Goal: Task Accomplishment & Management: Manage account settings

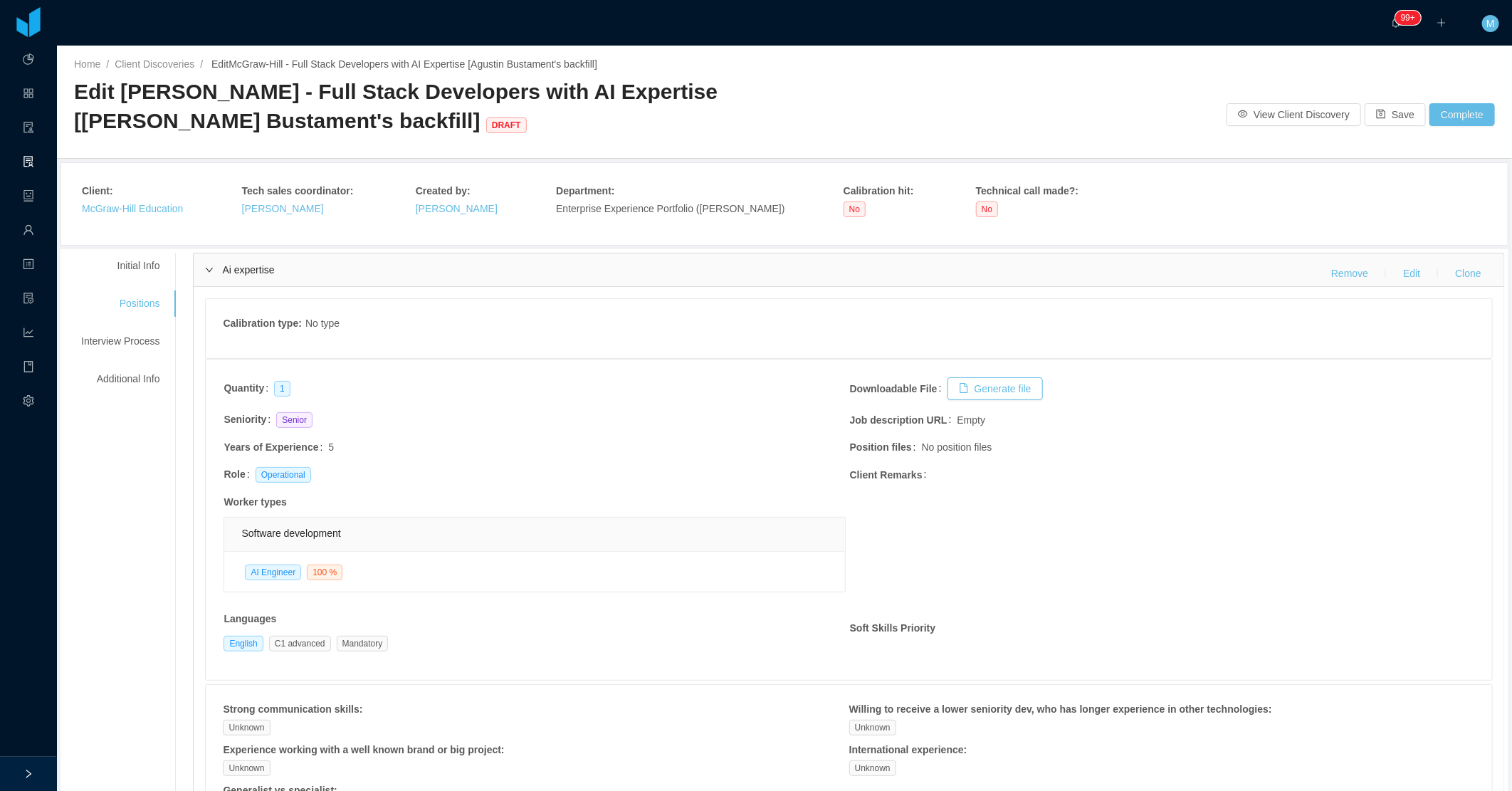
click at [212, 268] on div "Ai expertise Remove Edit Clone" at bounding box center [849, 270] width 1310 height 33
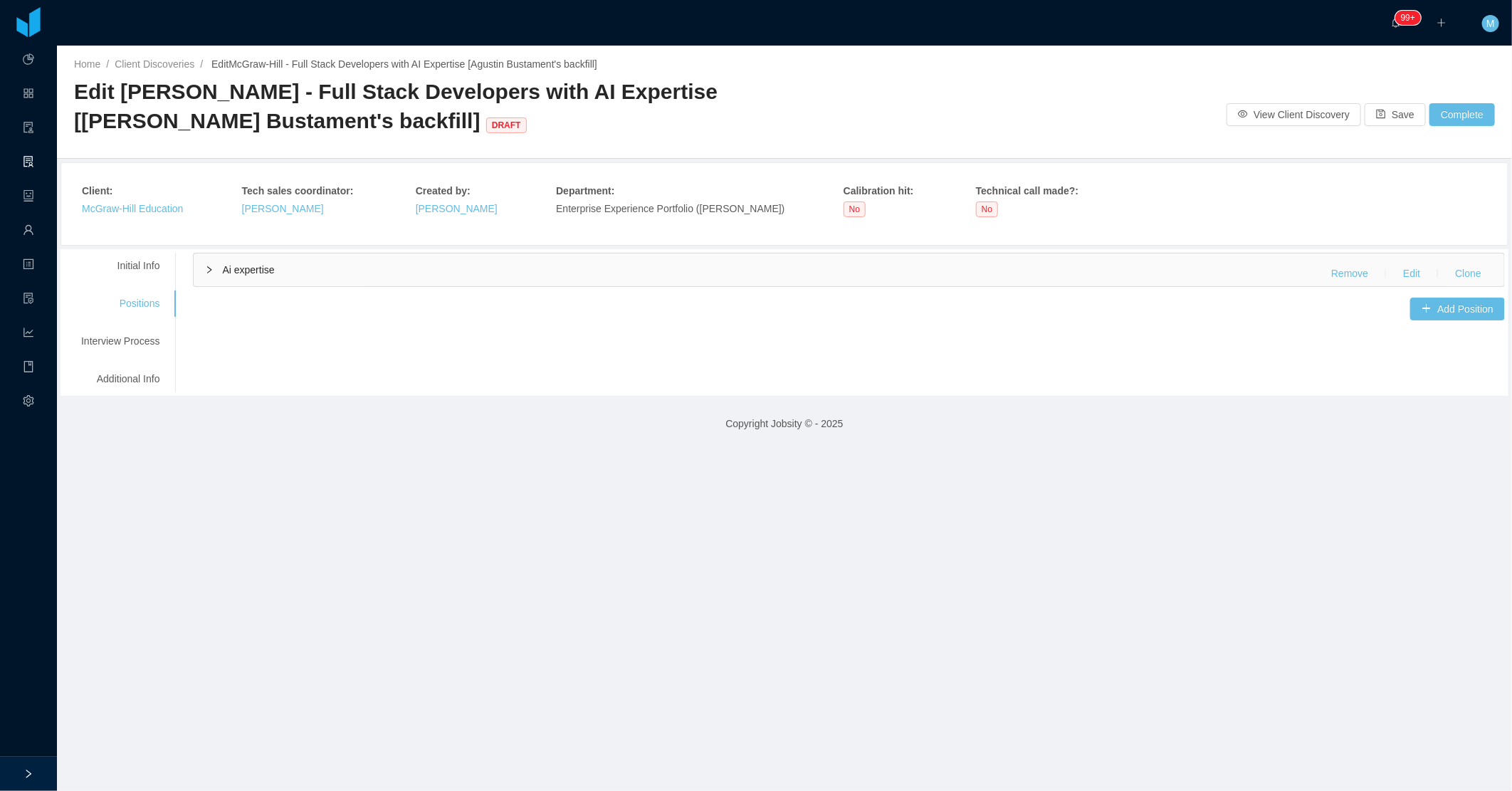
click at [205, 272] on icon "icon: right" at bounding box center [209, 270] width 9 height 9
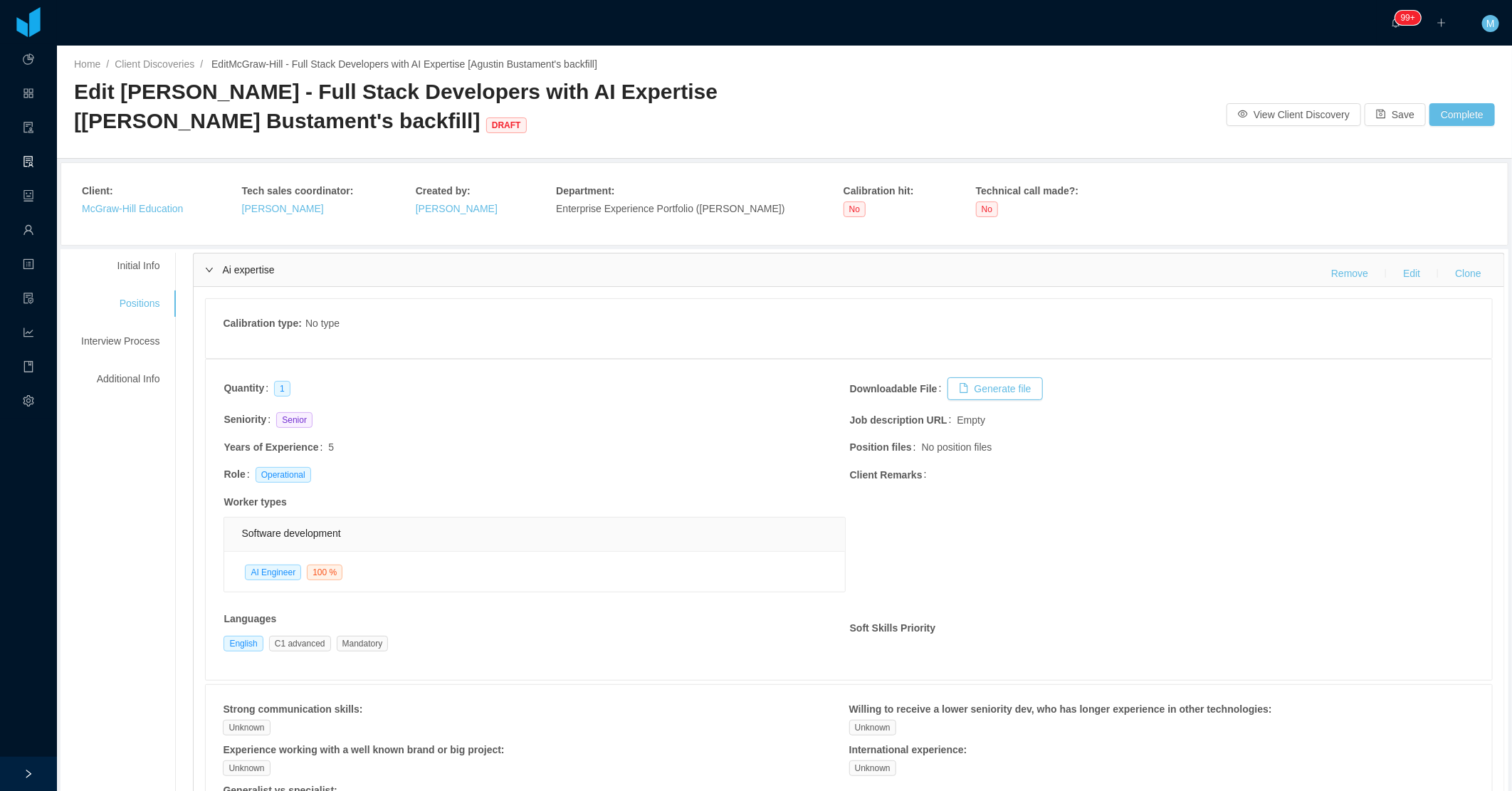
click at [207, 265] on div "Ai expertise Remove Edit Clone" at bounding box center [849, 270] width 1310 height 33
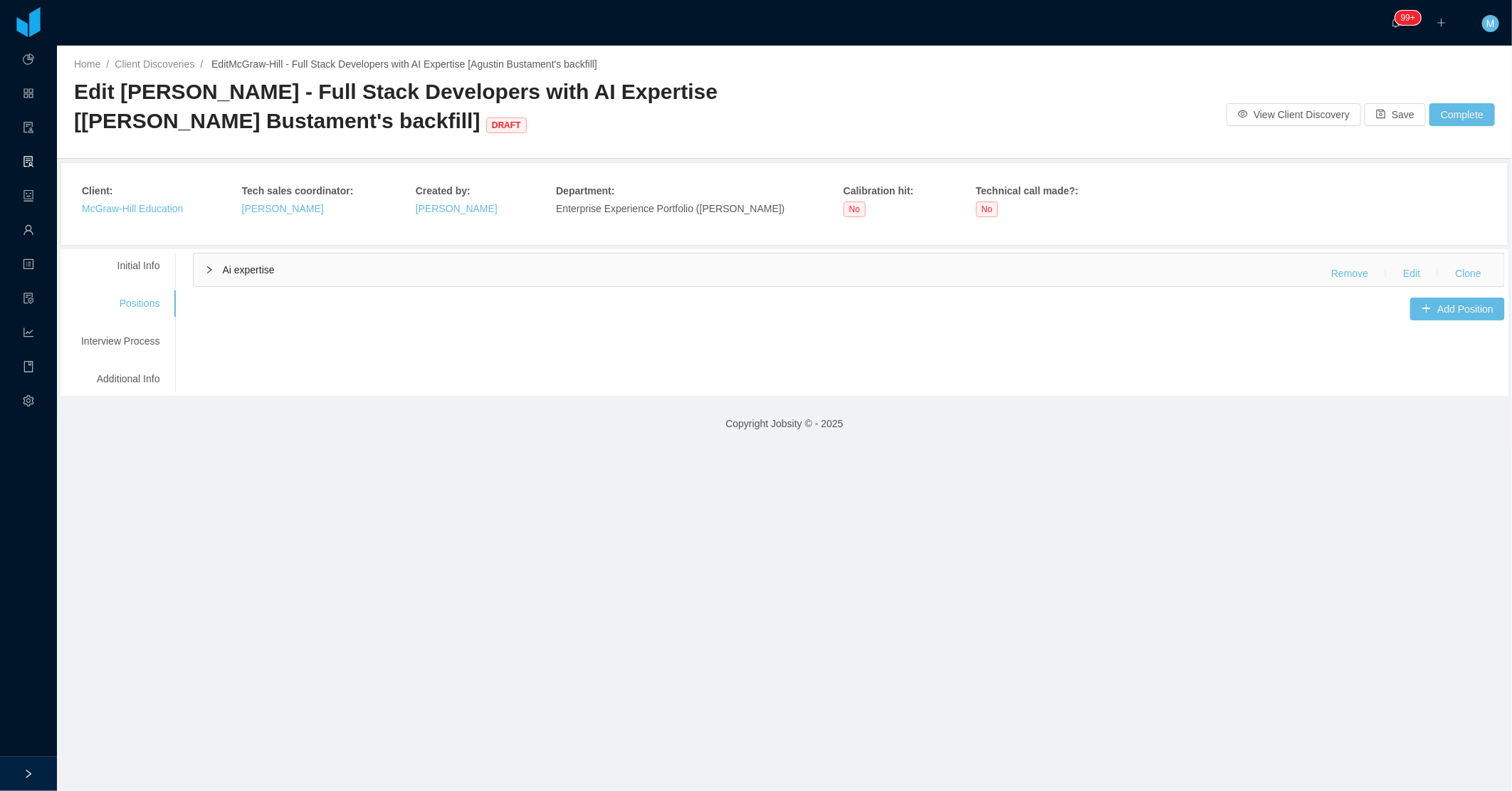
click at [225, 273] on span "Ai expertise" at bounding box center [248, 270] width 52 height 11
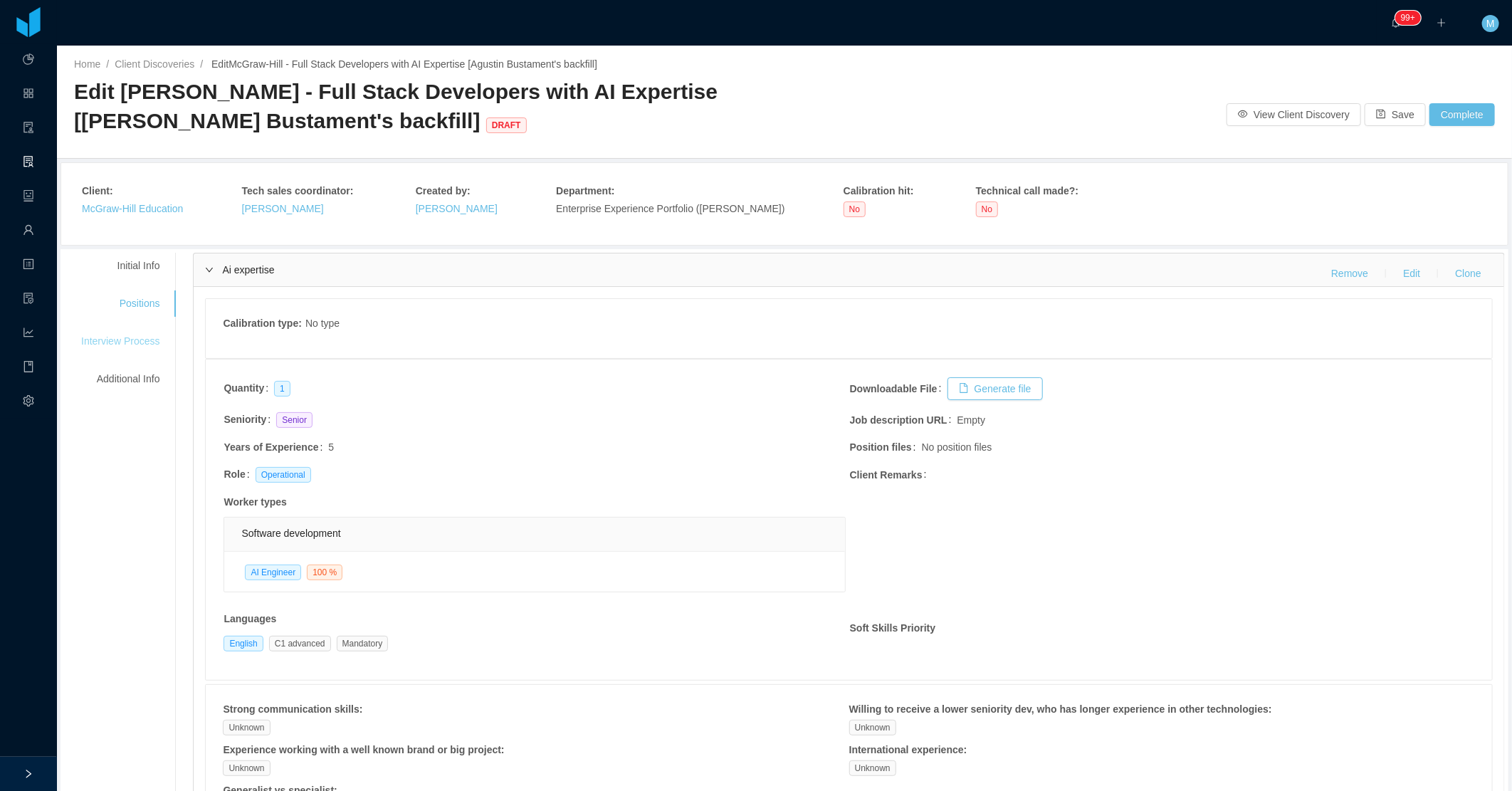
click at [136, 336] on div "Interview Process" at bounding box center [120, 341] width 113 height 27
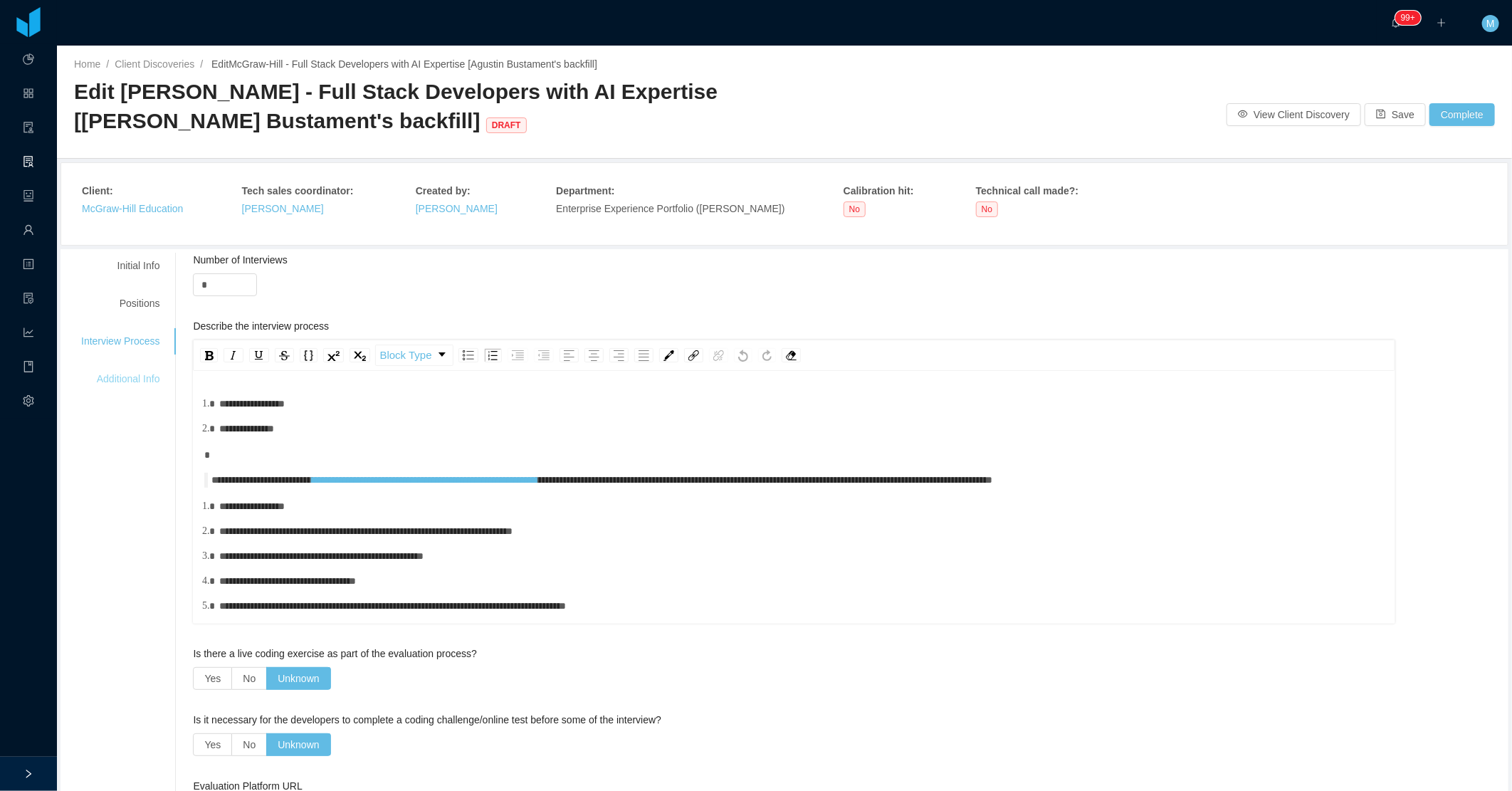
click at [153, 384] on div "Additional Info" at bounding box center [120, 379] width 113 height 27
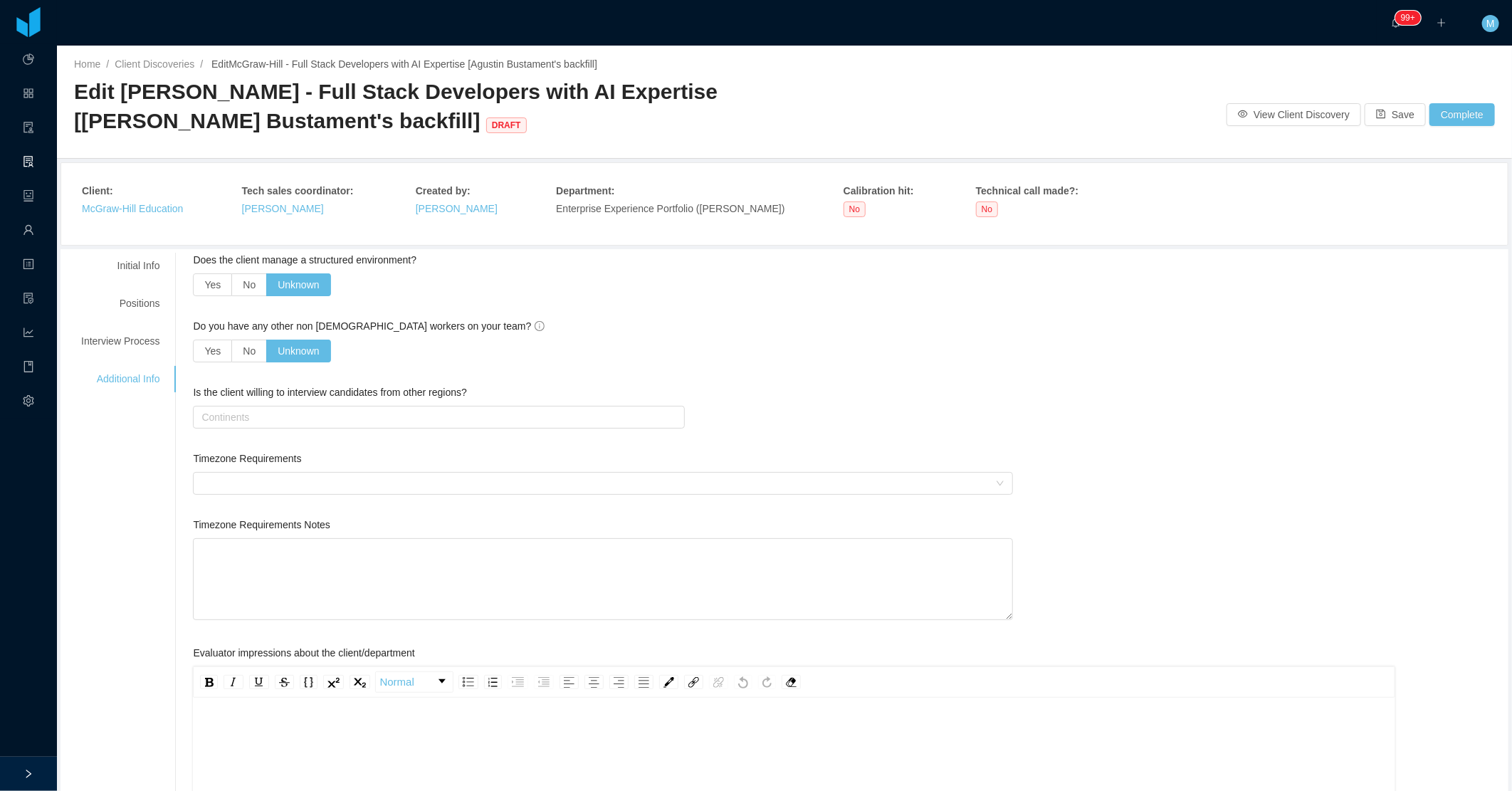
click at [255, 404] on div "Is the client willing to interview candidates from other regions?" at bounding box center [603, 395] width 820 height 21
click at [243, 426] on div "Continents" at bounding box center [437, 417] width 479 height 22
click at [204, 463] on li "South America" at bounding box center [434, 468] width 488 height 23
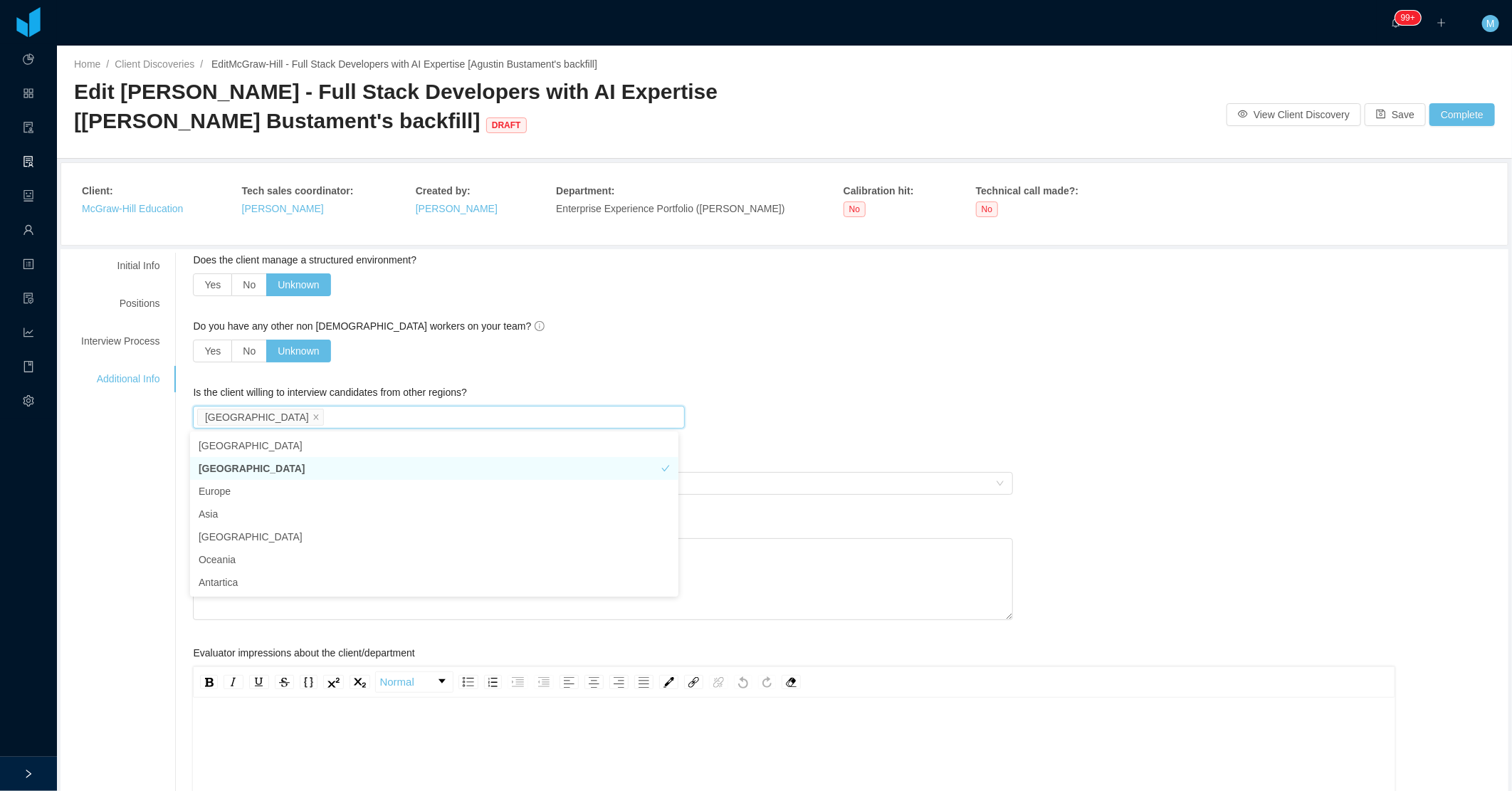
click at [143, 471] on div "**********" at bounding box center [784, 712] width 1441 height 920
click at [218, 485] on div at bounding box center [598, 483] width 794 height 22
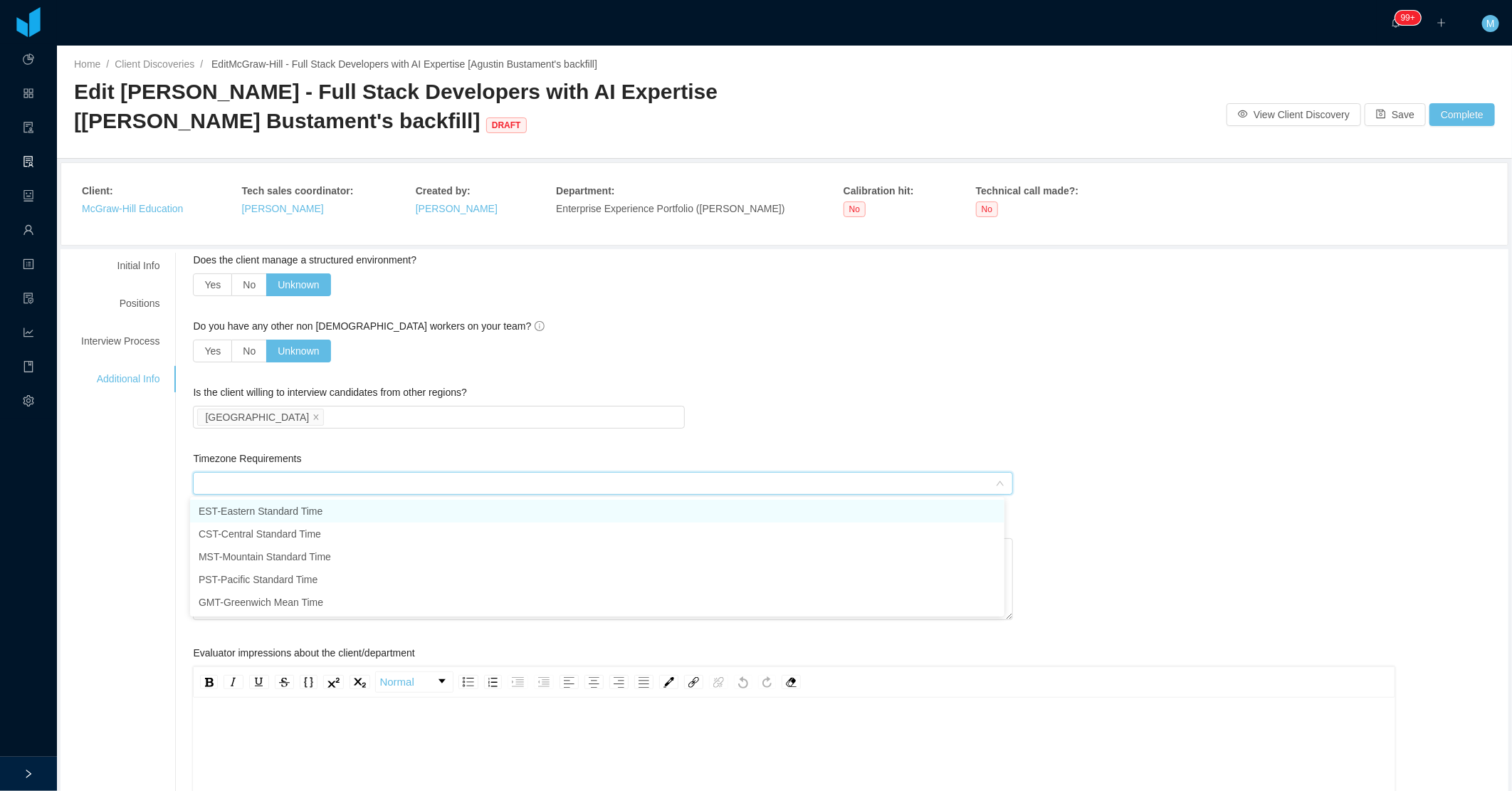
click at [229, 510] on li "EST - Eastern Standard Time" at bounding box center [597, 511] width 814 height 23
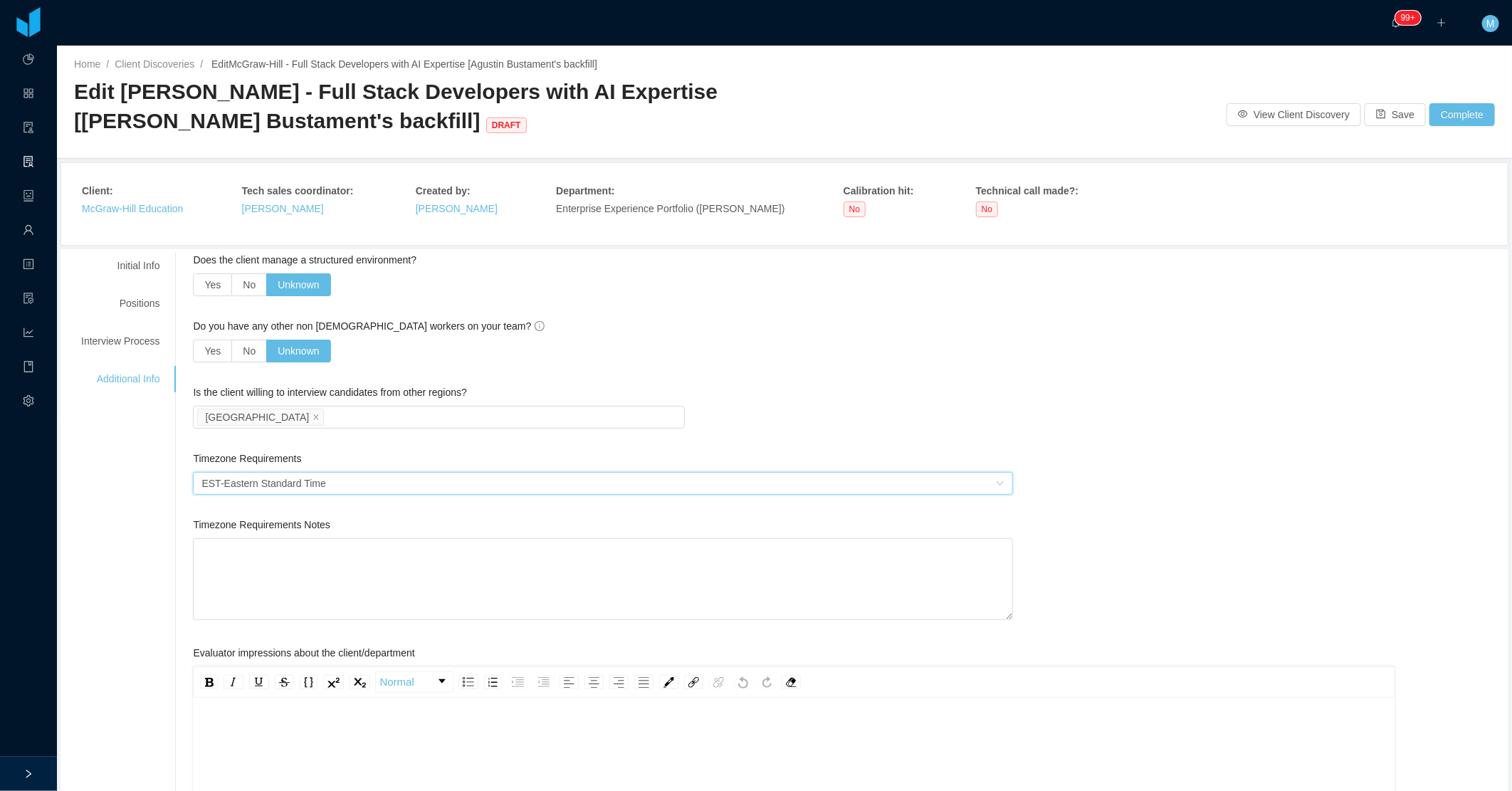
click at [152, 508] on div "**********" at bounding box center [784, 712] width 1441 height 920
click at [1384, 115] on button "Save" at bounding box center [1395, 115] width 61 height 23
click at [147, 308] on div "Positions" at bounding box center [120, 303] width 113 height 27
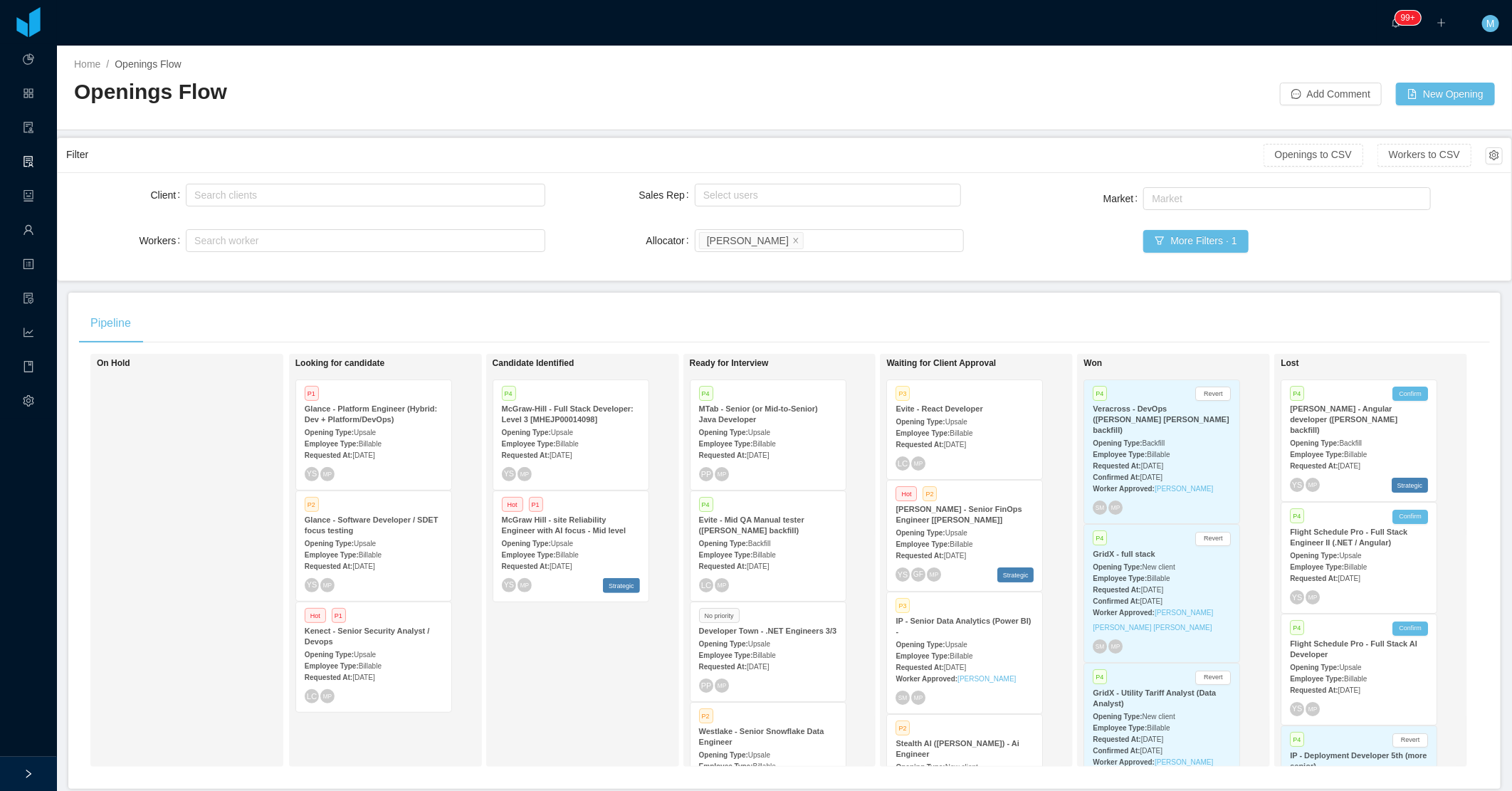
scroll to position [70, 0]
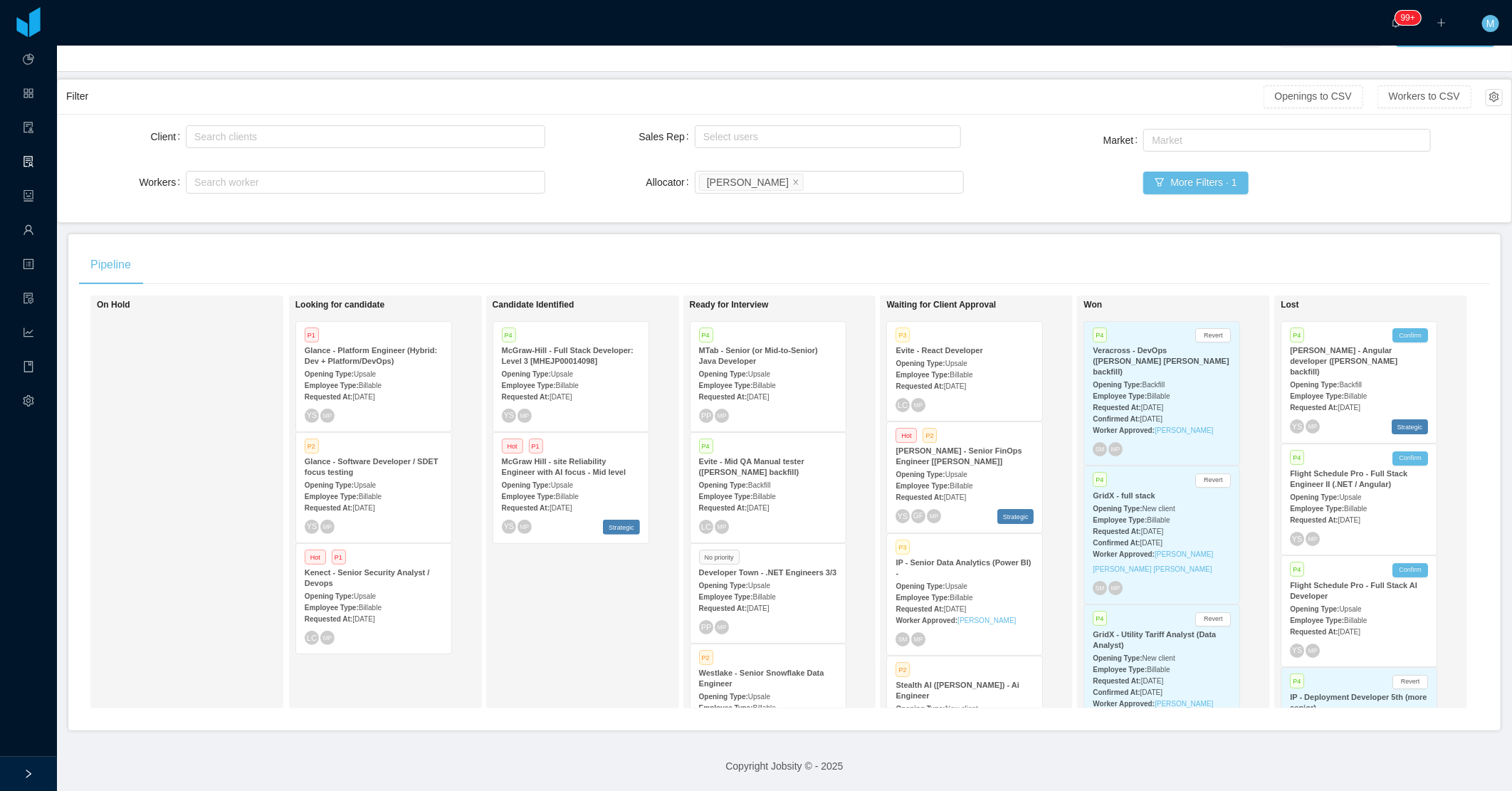
click at [571, 459] on strong "McGraw Hill - site Reliability Engineer with AI focus - Mid level" at bounding box center [564, 466] width 124 height 19
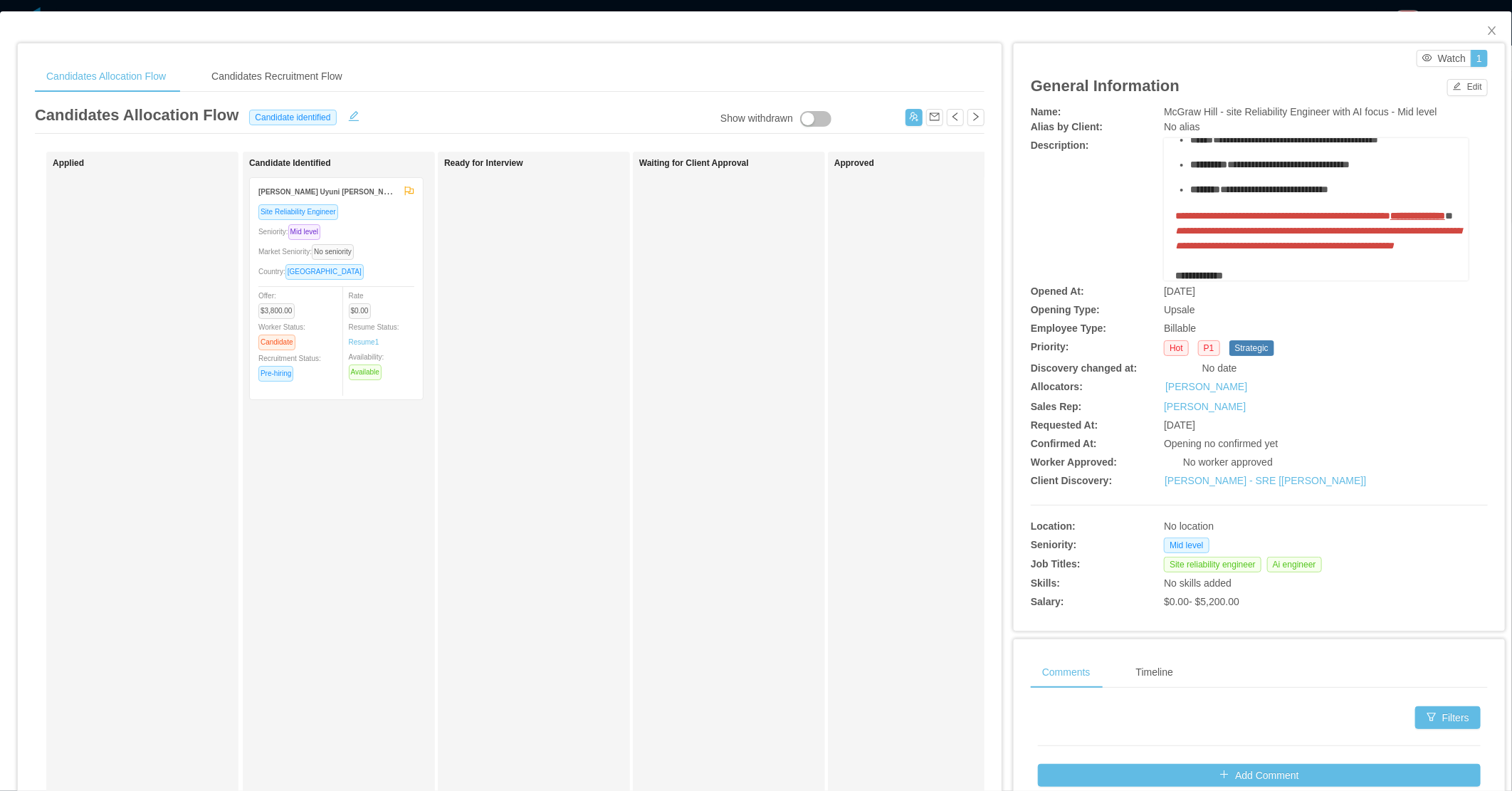
scroll to position [395, 0]
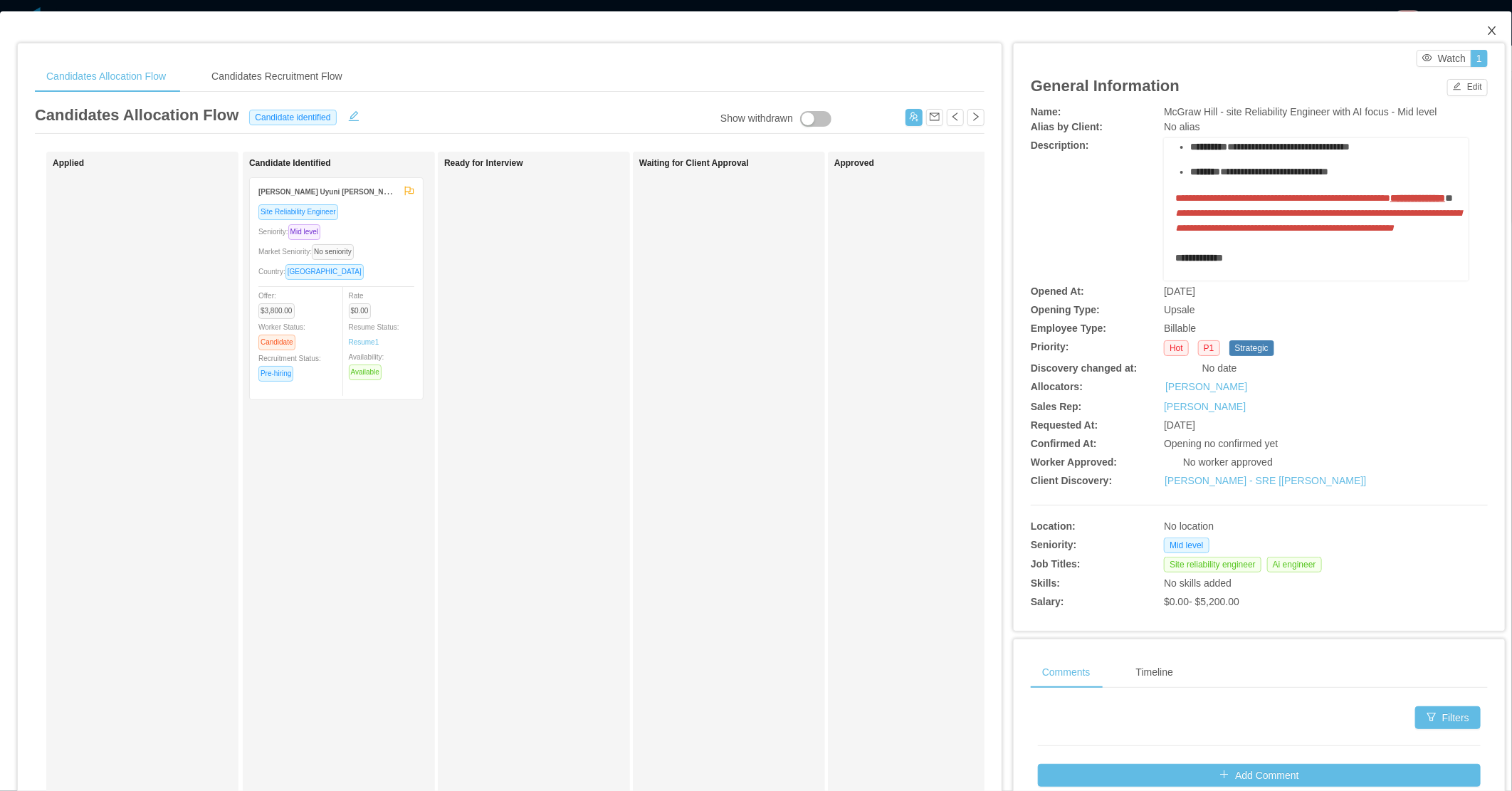
click at [1486, 37] on icon "icon: close" at bounding box center [1492, 31] width 11 height 11
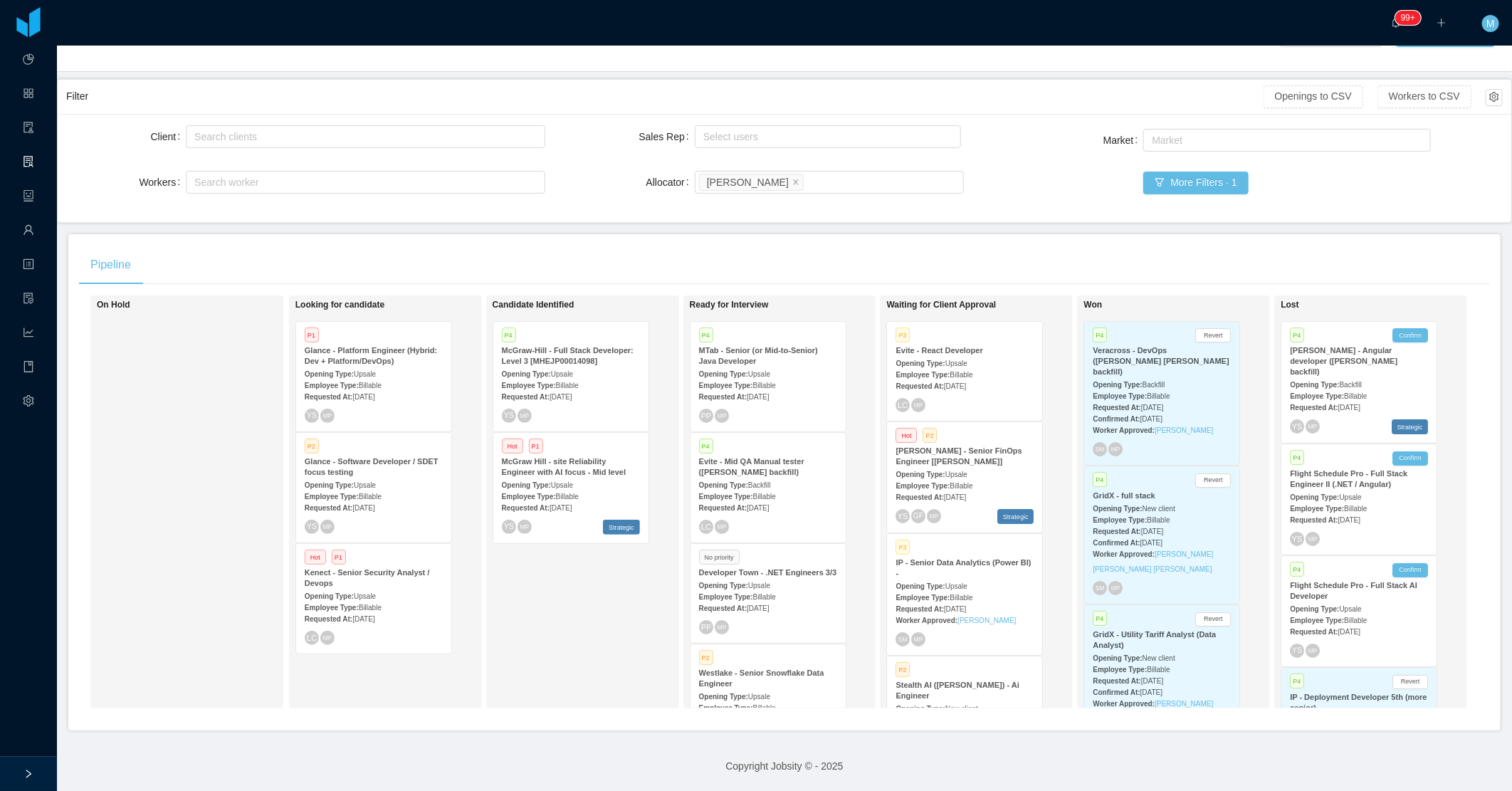
click at [550, 585] on div "Candidate Identified P4 McGraw-Hill - Full Stack Developer: Level 3 [MHEJP00014…" at bounding box center [592, 502] width 199 height 400
click at [602, 632] on div "Candidate Identified P4 McGraw-Hill - Full Stack Developer: Level 3 [MHEJP00014…" at bounding box center [592, 502] width 199 height 400
click at [568, 493] on span "Billable" at bounding box center [567, 496] width 23 height 8
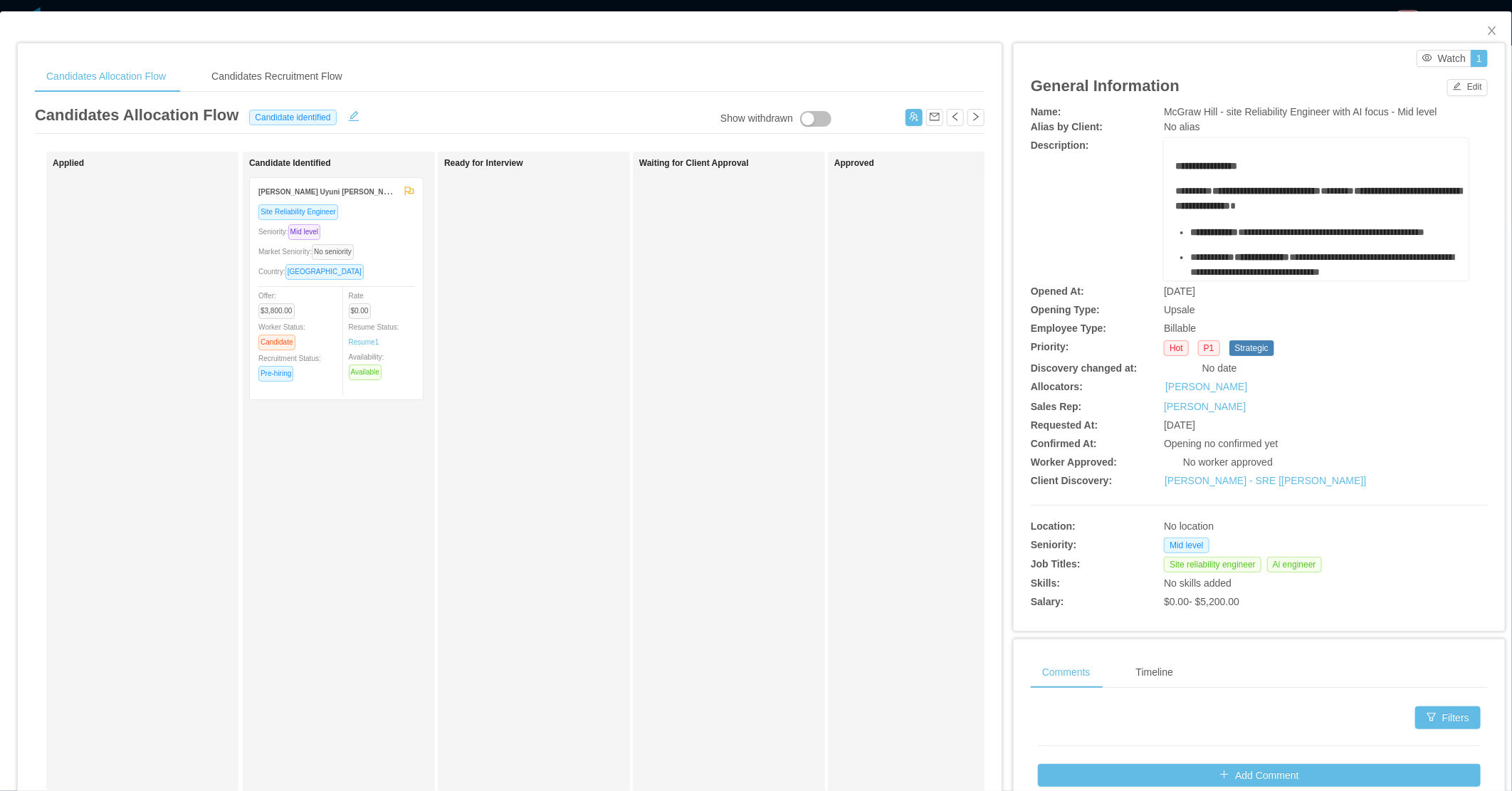
click at [397, 255] on div "Market Seniority: No seniority" at bounding box center [336, 251] width 156 height 16
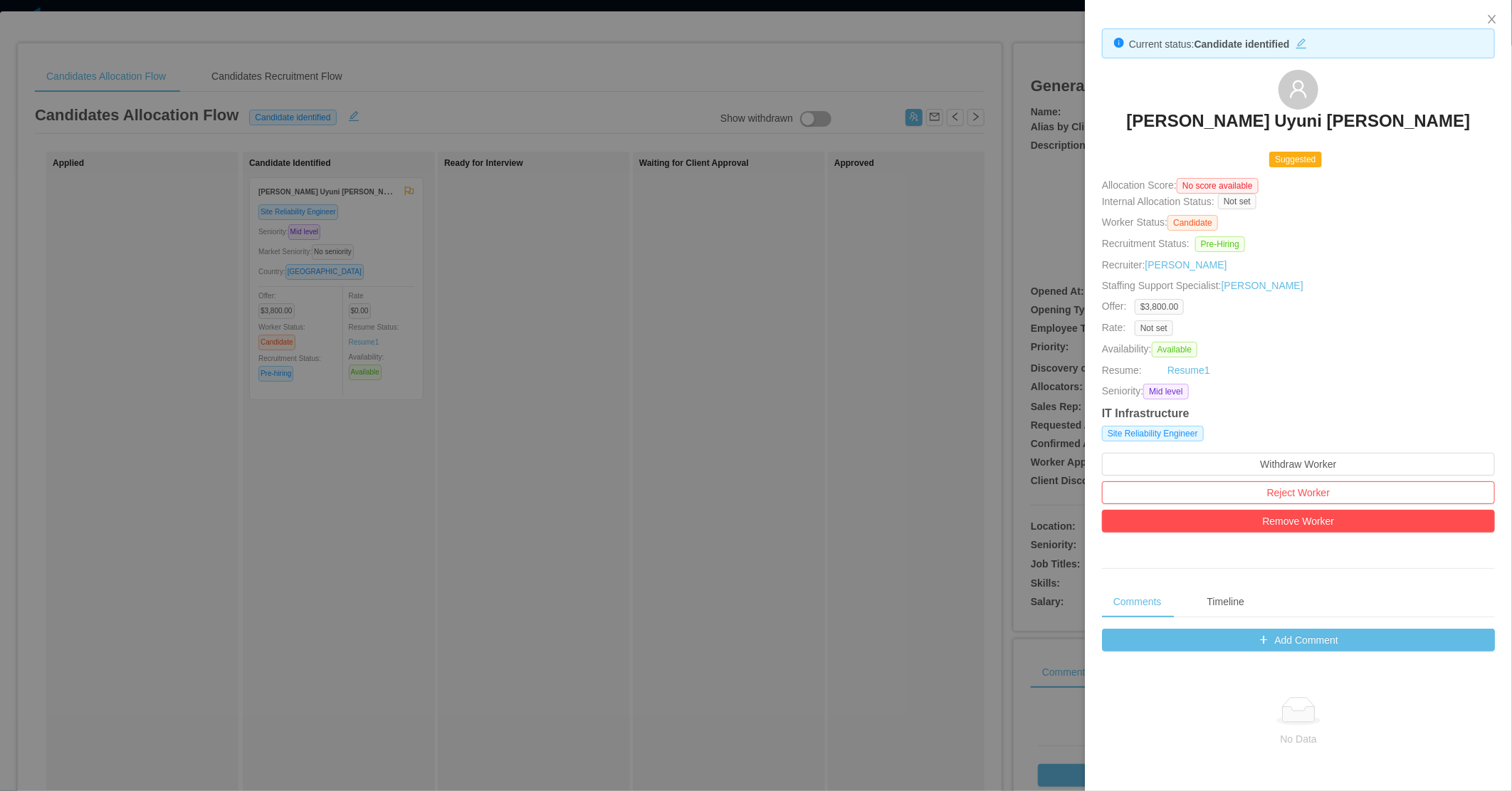
click at [592, 437] on div at bounding box center [756, 395] width 1512 height 791
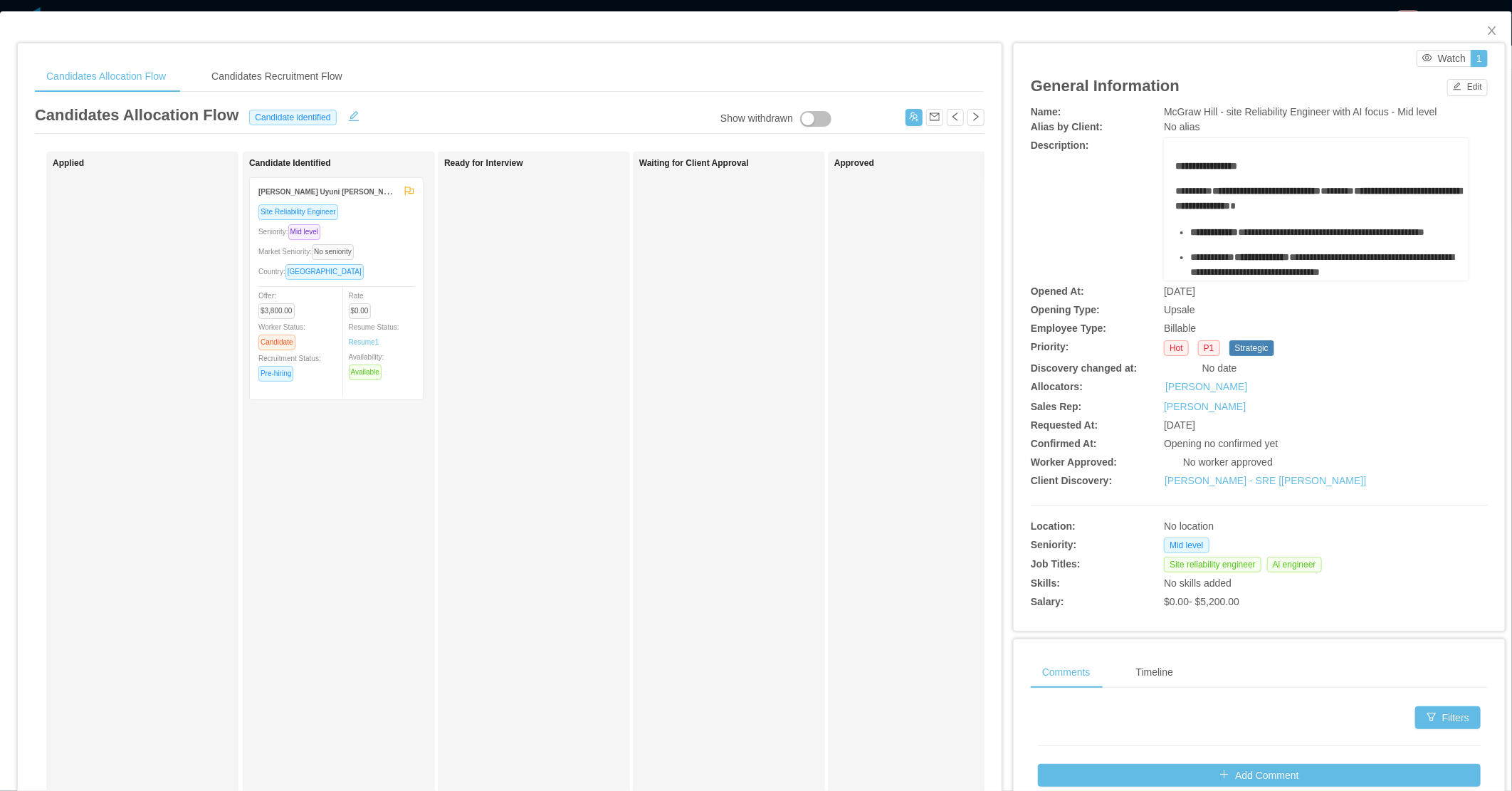
click at [499, 435] on div "Ready for Interview" at bounding box center [544, 507] width 199 height 699
click at [1486, 27] on icon "icon: close" at bounding box center [1492, 31] width 11 height 11
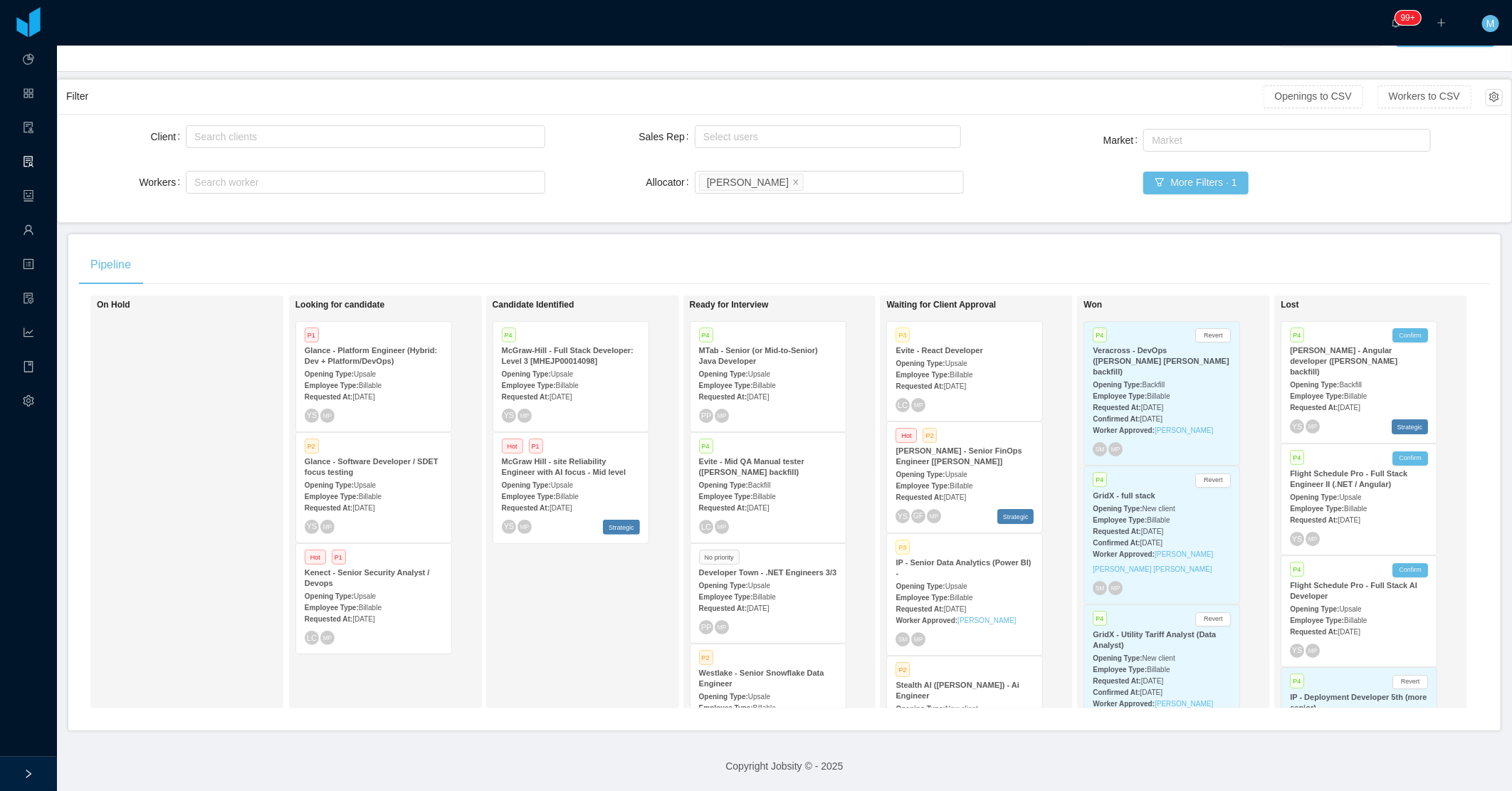
scroll to position [729, 0]
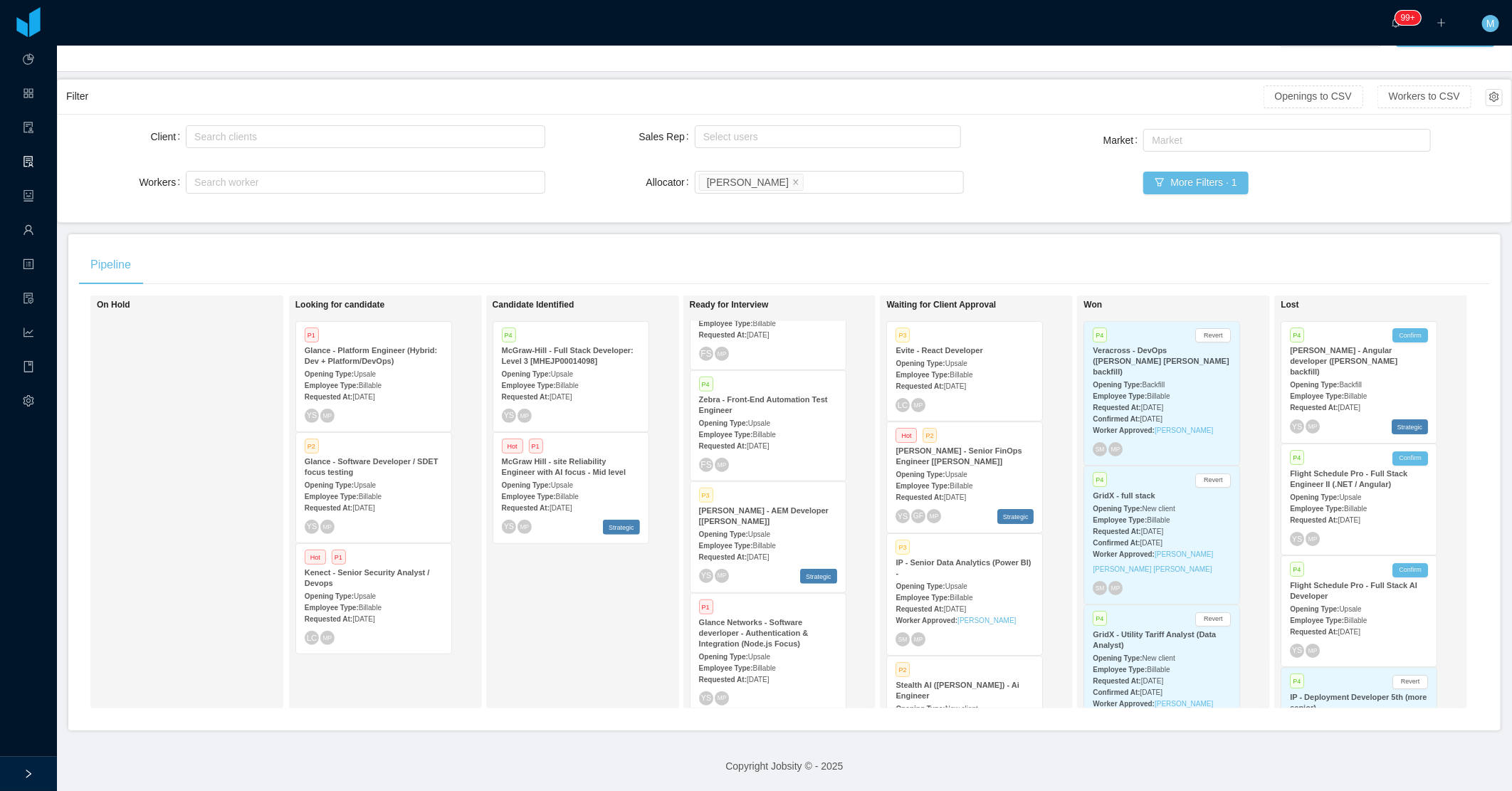
click at [750, 569] on div "YS MP Strategic" at bounding box center [768, 576] width 138 height 15
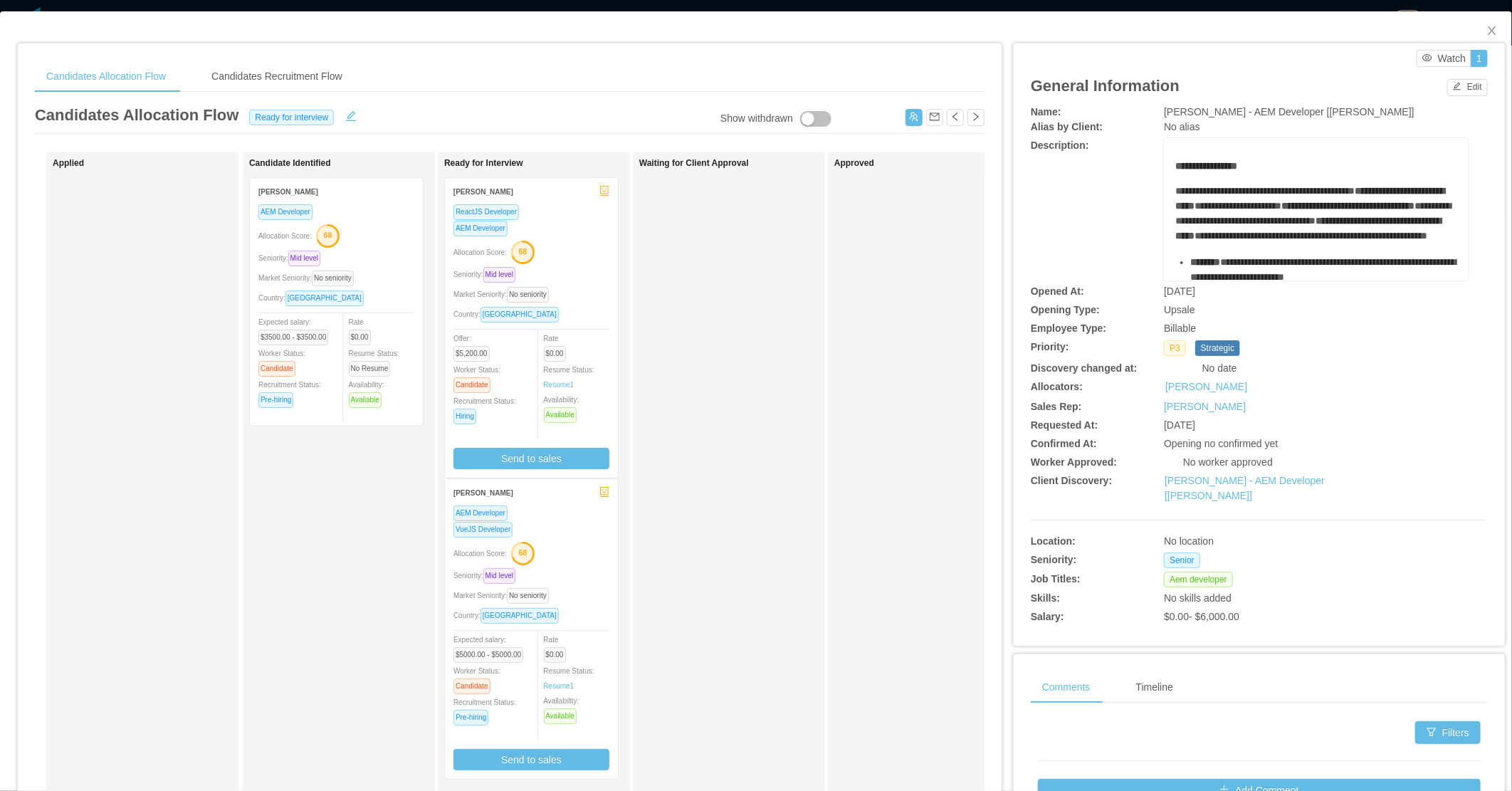
click at [770, 452] on div "Waiting for Client Approval" at bounding box center [739, 507] width 199 height 699
click at [688, 446] on div "Waiting for Client Approval" at bounding box center [739, 507] width 199 height 699
click at [762, 409] on div "Waiting for Client Approval" at bounding box center [739, 507] width 199 height 699
click at [591, 295] on div "Market Seniority: No seniority" at bounding box center [531, 294] width 156 height 16
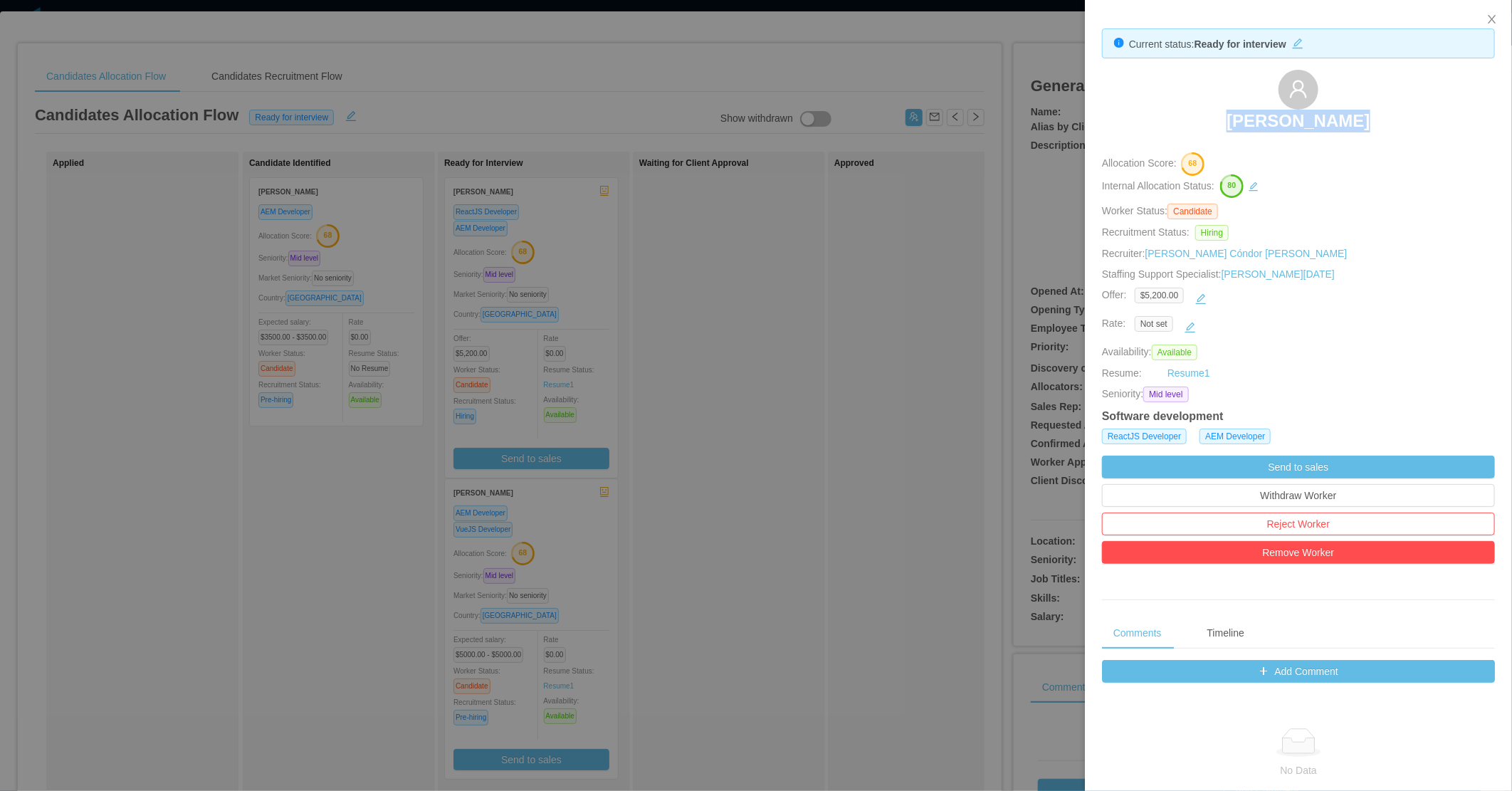
drag, startPoint x: 1208, startPoint y: 104, endPoint x: 1381, endPoint y: 114, distance: 173.3
click at [1381, 114] on div "Denis Hurtado" at bounding box center [1298, 105] width 393 height 71
copy h3 "Denis Hurtado"
click at [682, 377] on div at bounding box center [756, 395] width 1512 height 791
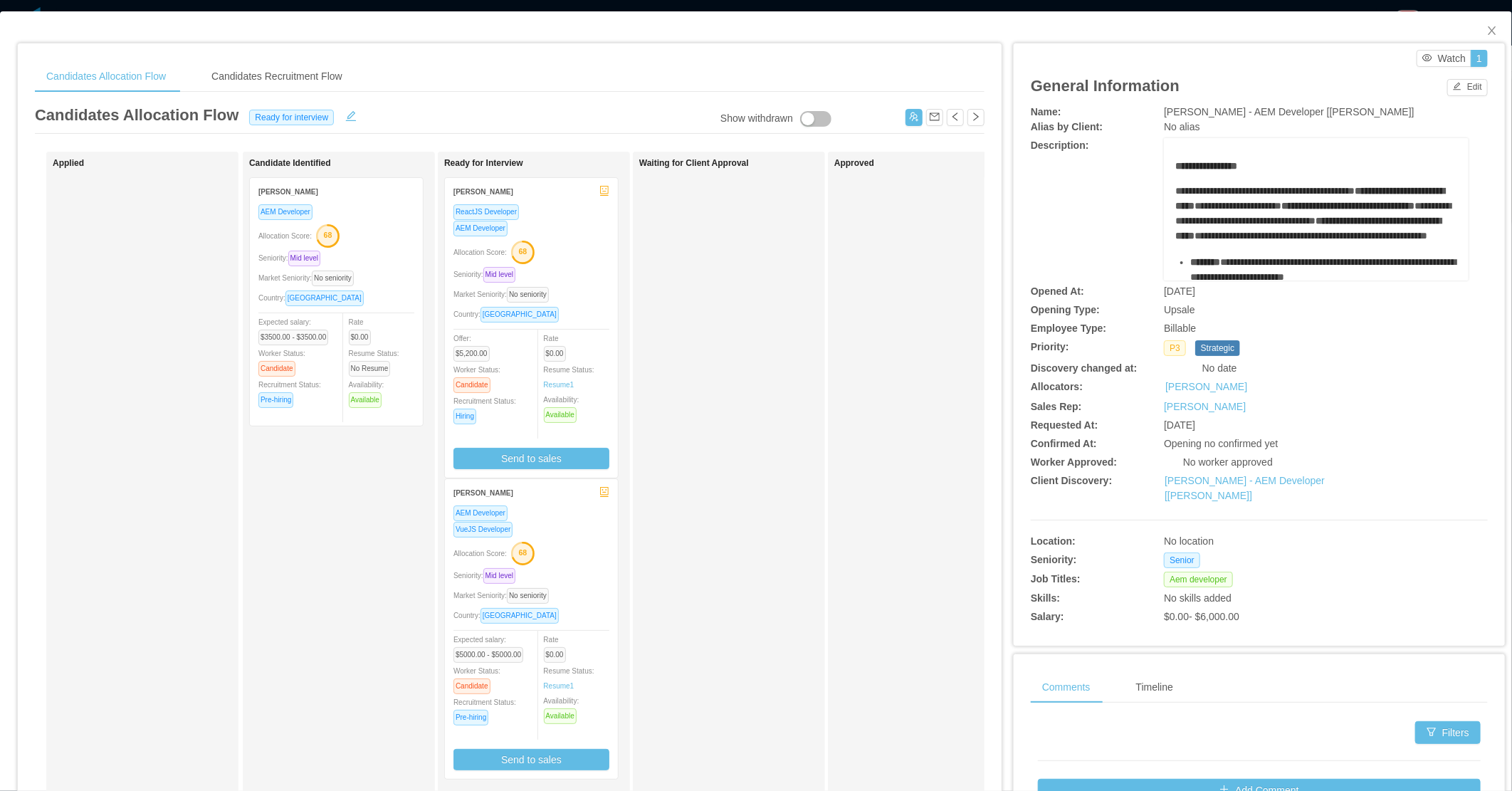
click at [589, 557] on div "Allocation Score: 68" at bounding box center [531, 552] width 156 height 23
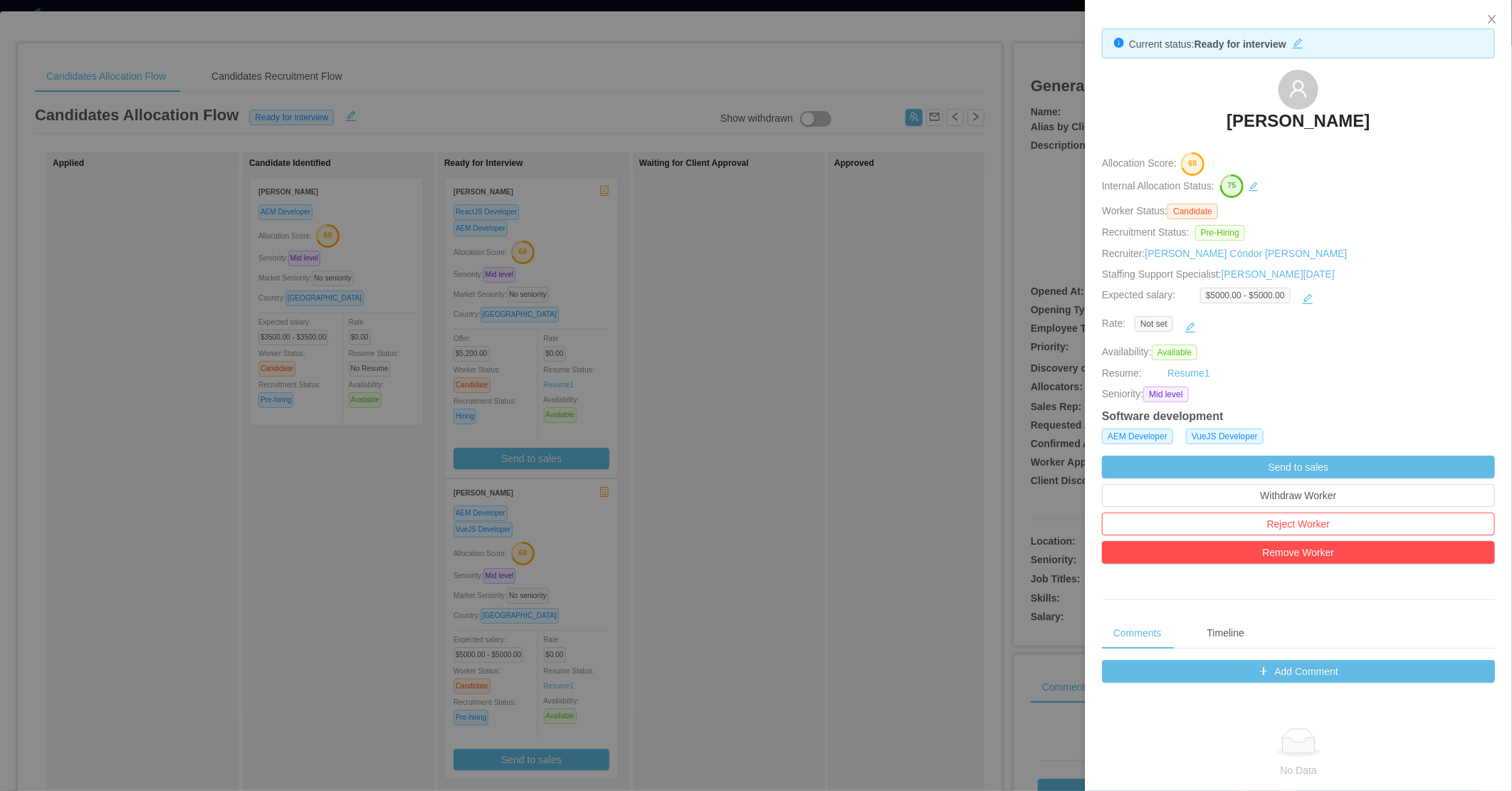
drag, startPoint x: 1262, startPoint y: 121, endPoint x: 1380, endPoint y: 124, distance: 118.0
click at [1389, 125] on div "Christian Campos" at bounding box center [1298, 105] width 393 height 71
copy h3 "Christian Campos"
click at [614, 556] on div at bounding box center [756, 395] width 1512 height 791
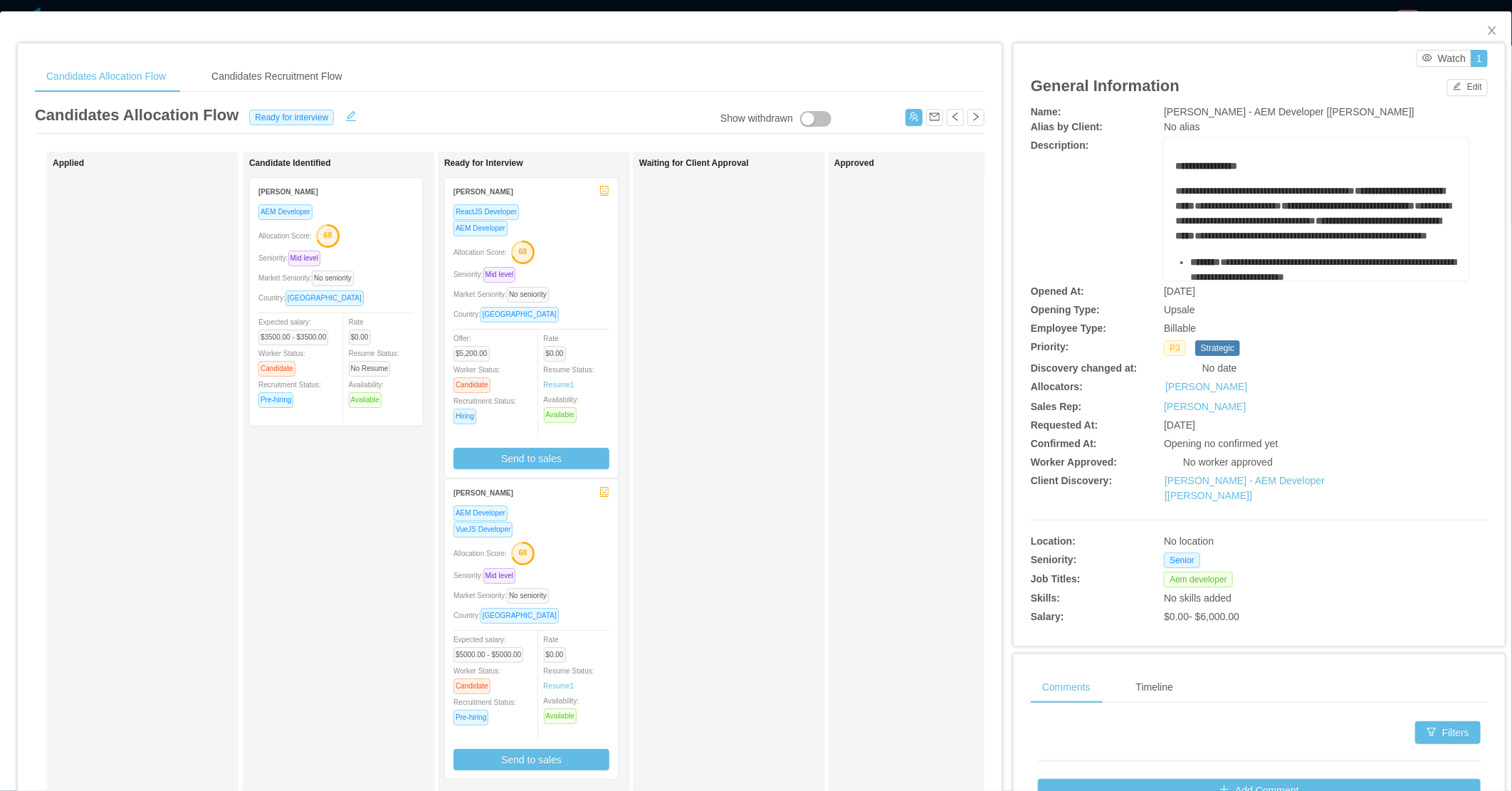
click at [759, 493] on div "Waiting for Client Approval" at bounding box center [739, 507] width 199 height 699
click at [1486, 29] on icon "icon: close" at bounding box center [1492, 31] width 11 height 11
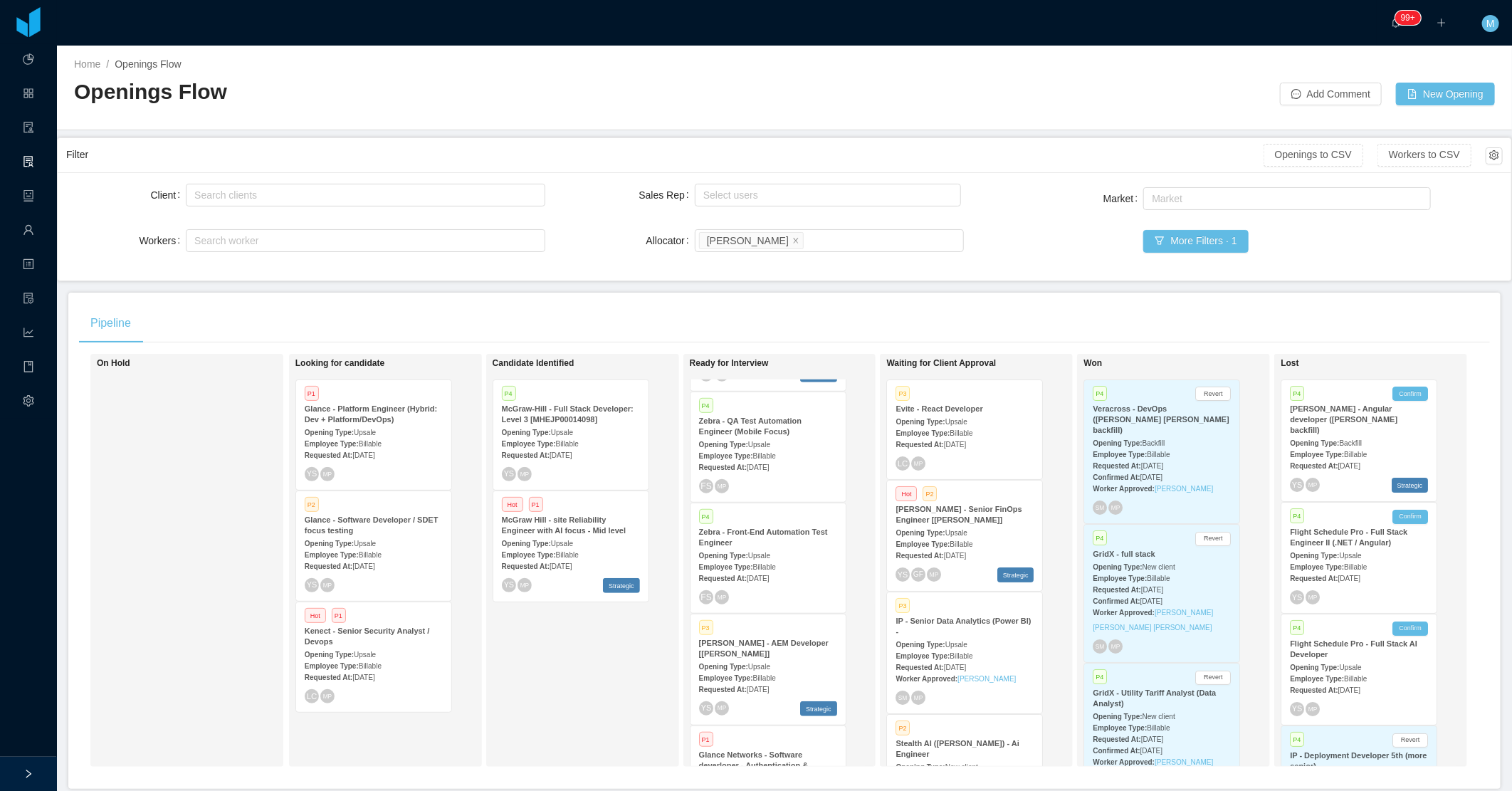
scroll to position [492, 0]
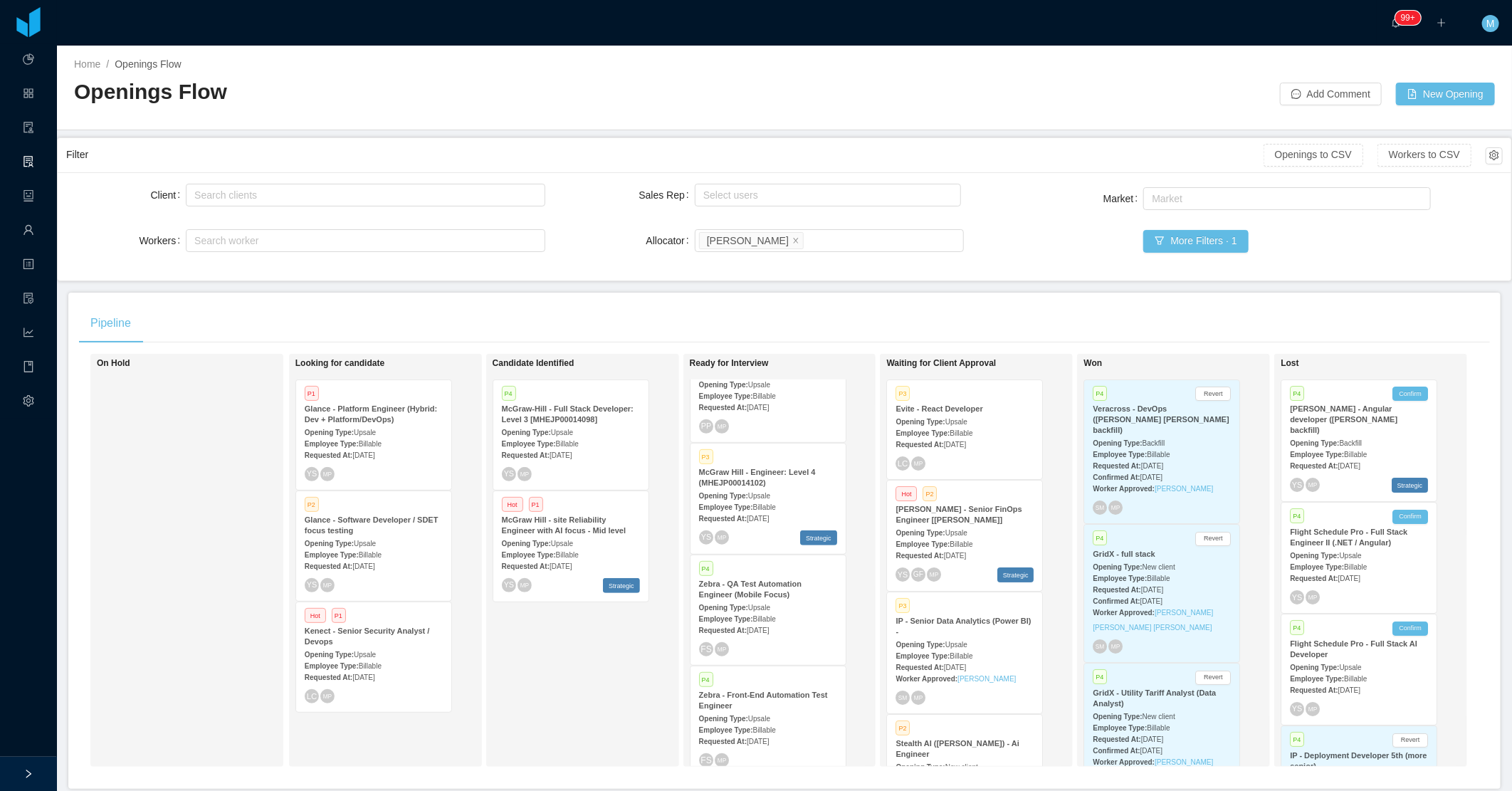
click at [602, 679] on div "Candidate Identified P4 McGraw-Hill - Full Stack Developer: Level 3 [MHEJP00014…" at bounding box center [592, 560] width 199 height 400
click at [568, 666] on div "Candidate Identified P4 McGraw-Hill - Full Stack Developer: Level 3 [MHEJP00014…" at bounding box center [592, 560] width 199 height 400
click at [738, 515] on strong "Requested At:" at bounding box center [723, 518] width 47 height 8
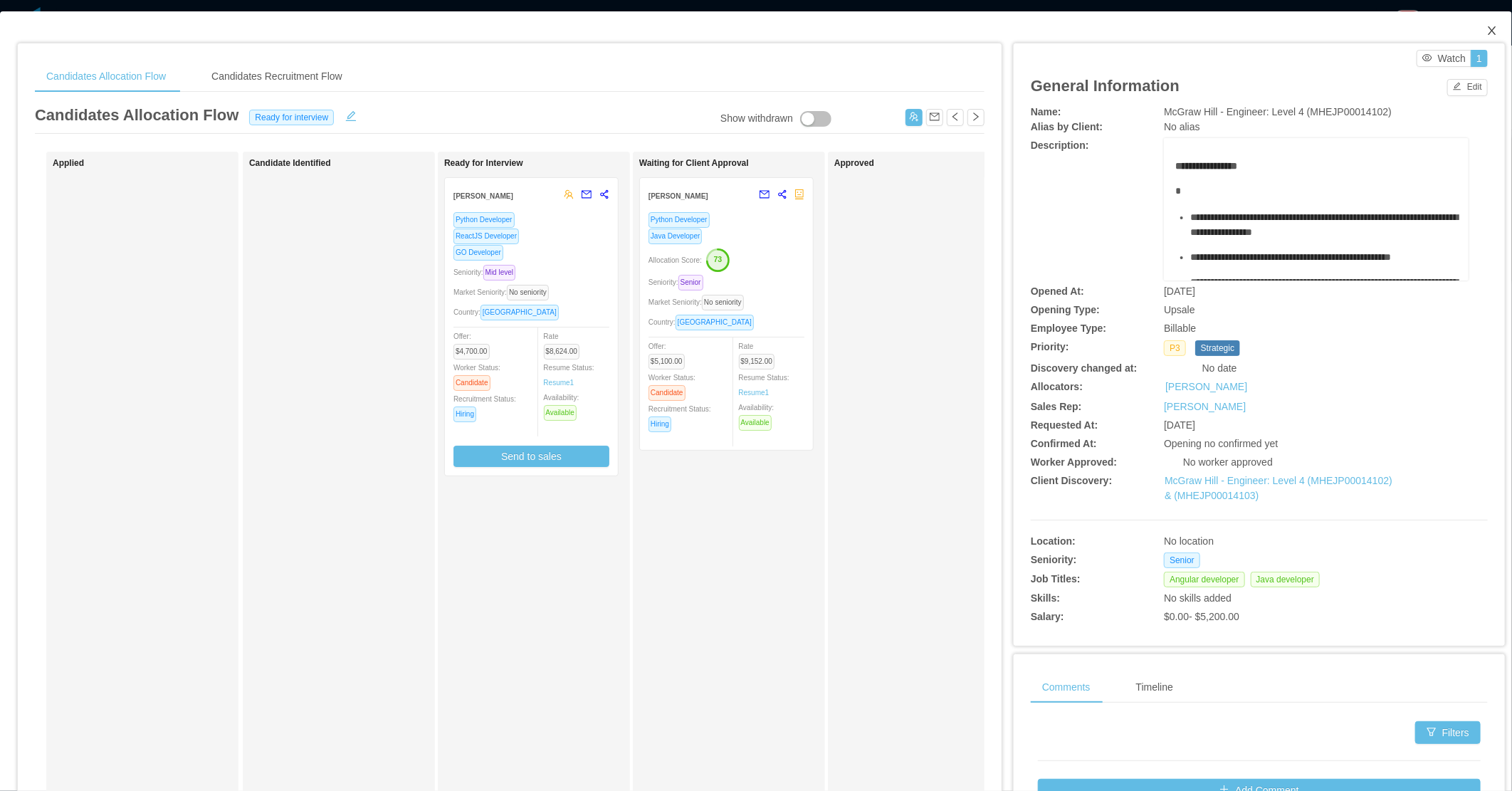
drag, startPoint x: 1484, startPoint y: 30, endPoint x: 1432, endPoint y: 27, distance: 52.1
click at [1486, 30] on icon "icon: close" at bounding box center [1492, 31] width 11 height 11
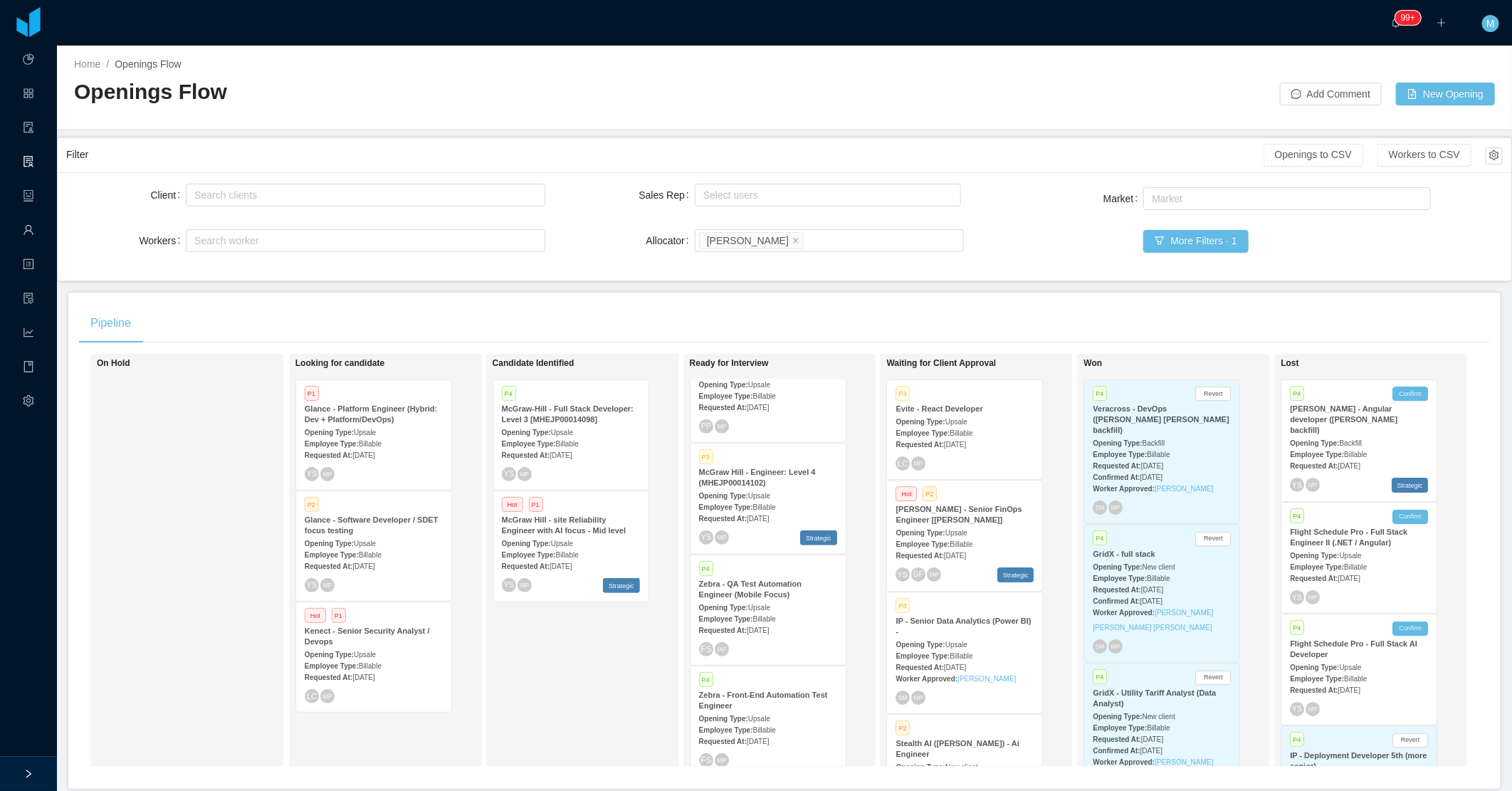
click at [1054, 294] on div "Pipeline On Hold Looking for candidate P1 Glance - Platform Engineer (Hybrid: D…" at bounding box center [784, 541] width 1432 height 496
click at [510, 682] on div "Candidate Identified P4 McGraw-Hill - Full Stack Developer: Level 3 [MHEJP00014…" at bounding box center [592, 560] width 199 height 400
drag, startPoint x: 625, startPoint y: 287, endPoint x: 635, endPoint y: 319, distance: 33.5
click at [625, 289] on main "Home / Openings Flow / Openings Flow Add Comment New Opening Filter Openings to…" at bounding box center [784, 418] width 1455 height 745
click at [215, 492] on div "On Hold" at bounding box center [197, 560] width 199 height 400
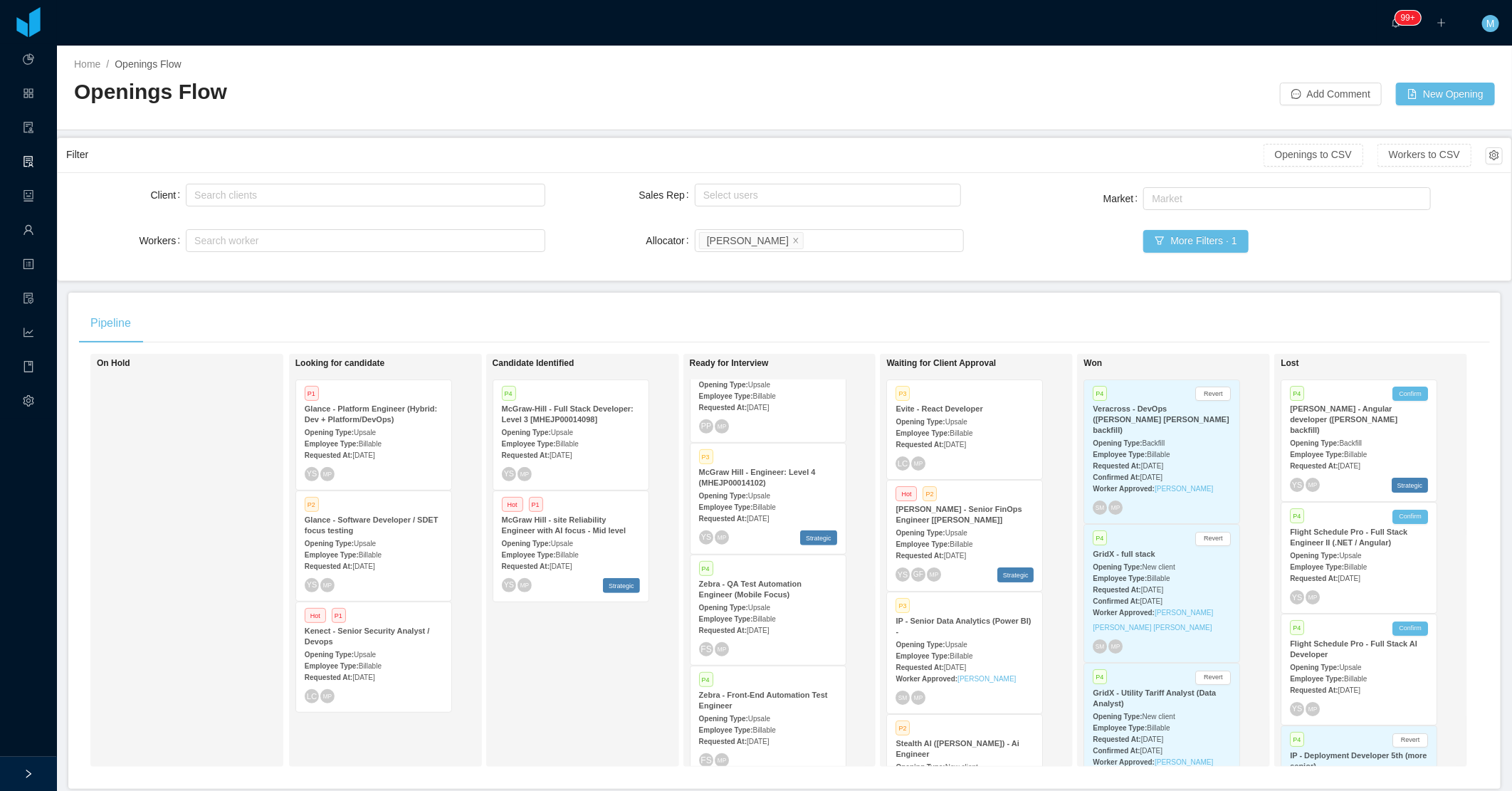
drag, startPoint x: 531, startPoint y: 703, endPoint x: 541, endPoint y: 699, distance: 10.8
click at [537, 706] on div "Candidate Identified P4 McGraw-Hill - Full Stack Developer: Level 3 [MHEJP00014…" at bounding box center [592, 560] width 199 height 400
click at [255, 585] on div "On Hold" at bounding box center [197, 560] width 199 height 400
click at [600, 324] on div "Pipeline" at bounding box center [784, 323] width 1411 height 40
click at [578, 665] on div "Candidate Identified P4 McGraw-Hill - Full Stack Developer: Level 3 [MHEJP00014…" at bounding box center [592, 560] width 199 height 400
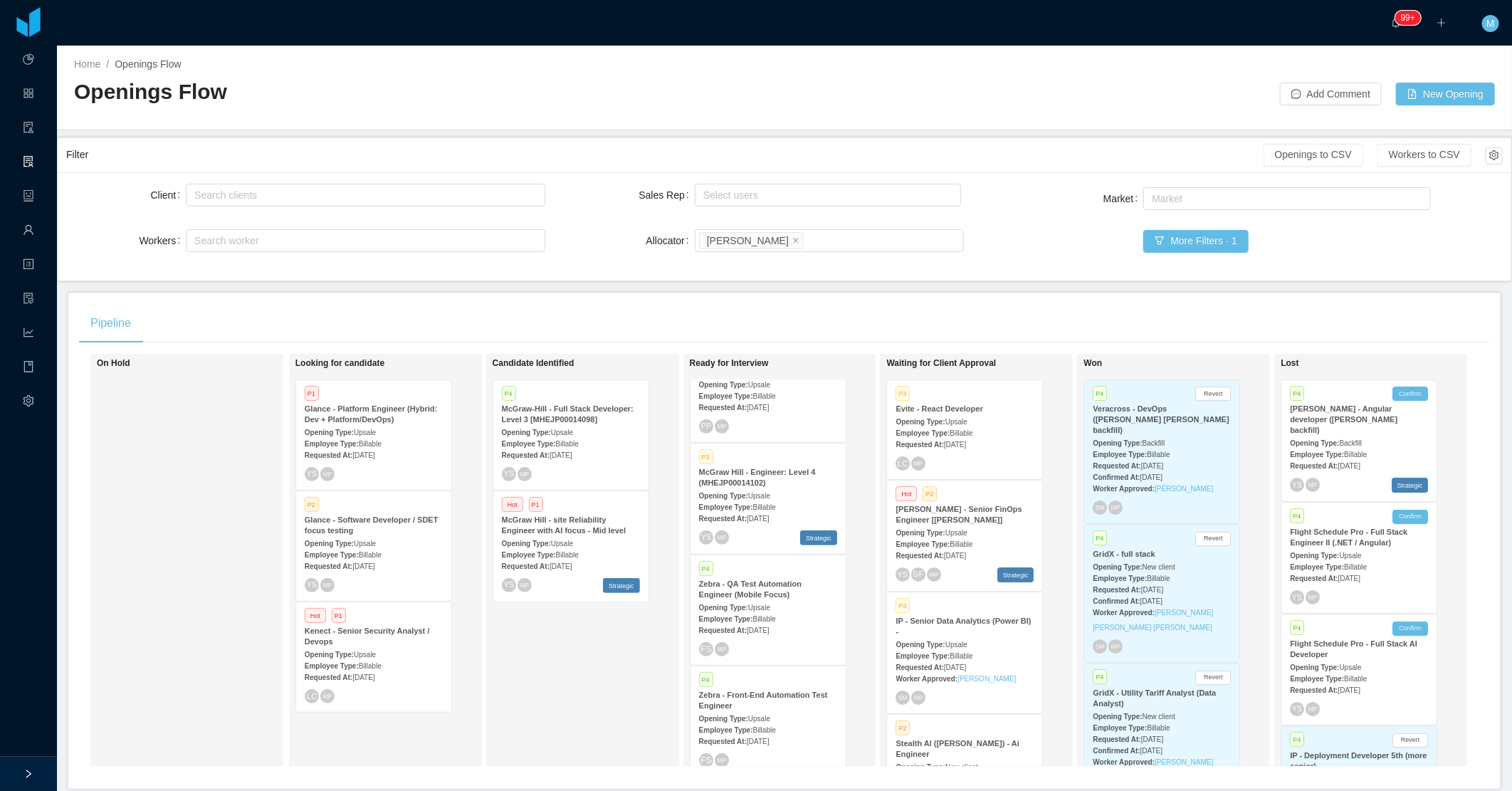
click at [577, 549] on div "Employee Type: Billable" at bounding box center [571, 554] width 138 height 15
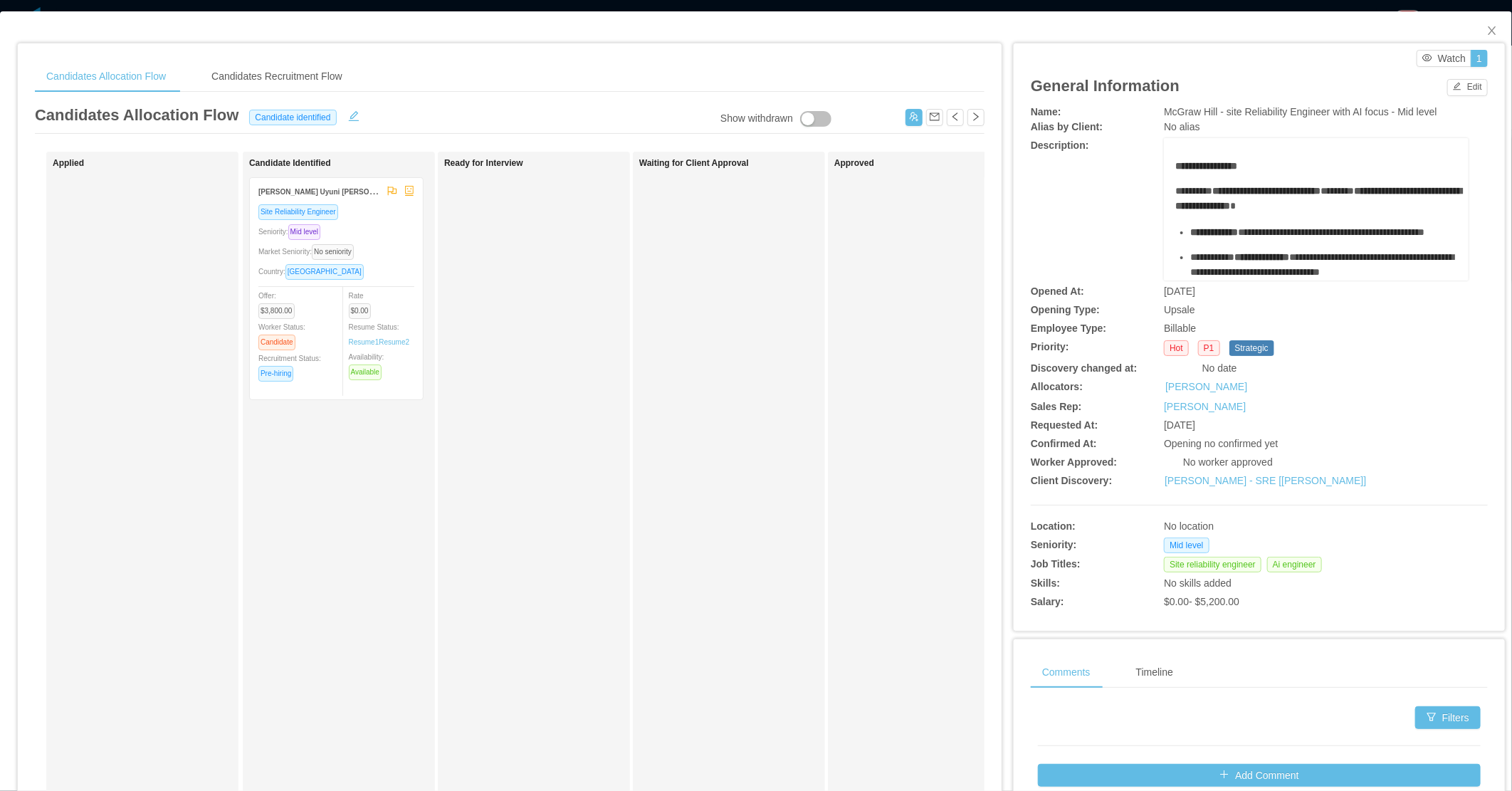
drag, startPoint x: 382, startPoint y: 280, endPoint x: 713, endPoint y: 323, distance: 333.8
click at [713, 323] on div "Waiting for Client Approval" at bounding box center [739, 507] width 199 height 699
click at [383, 253] on div "Market Seniority: No seniority" at bounding box center [336, 251] width 156 height 16
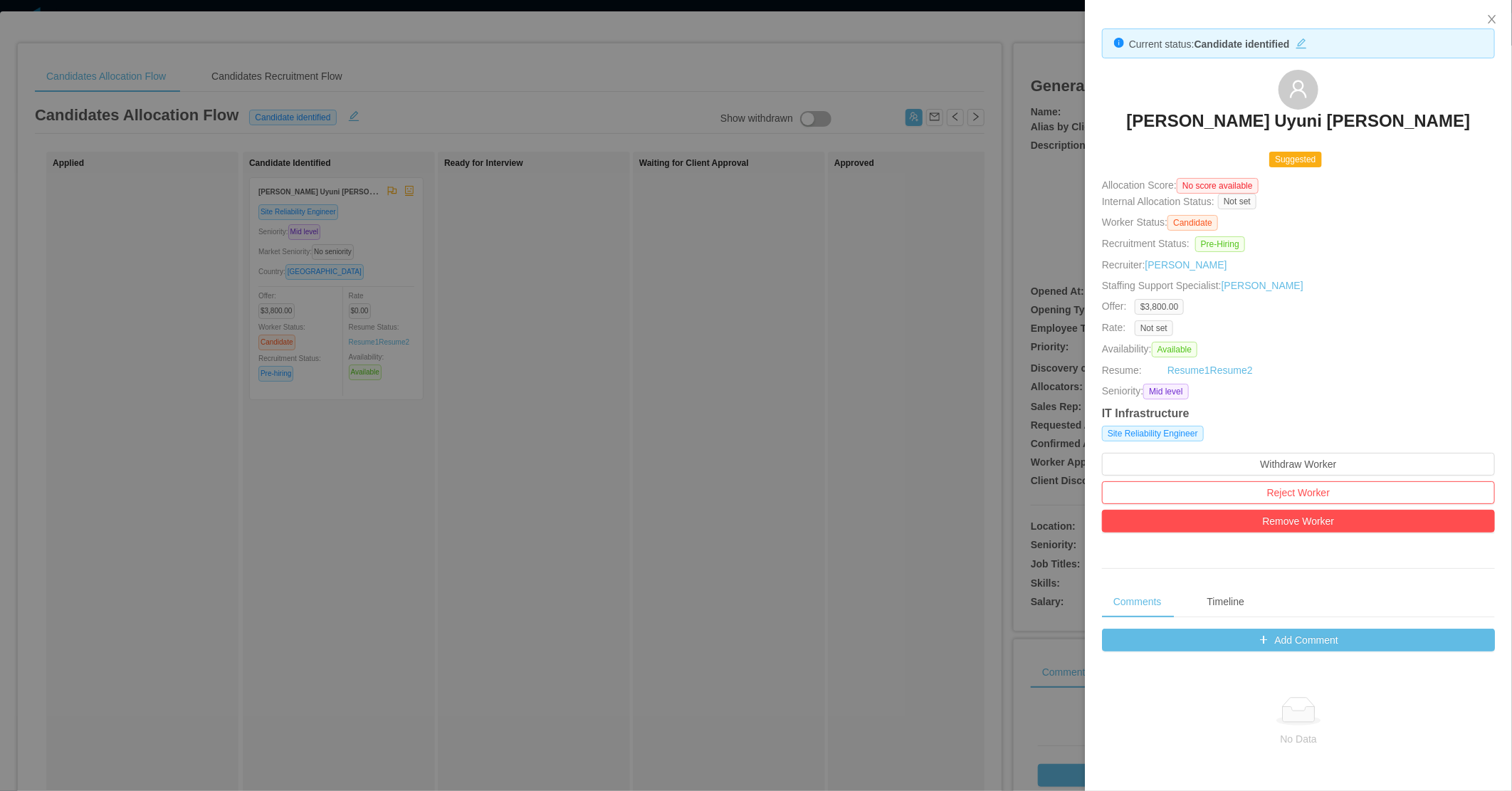
click at [948, 413] on div at bounding box center [756, 395] width 1512 height 791
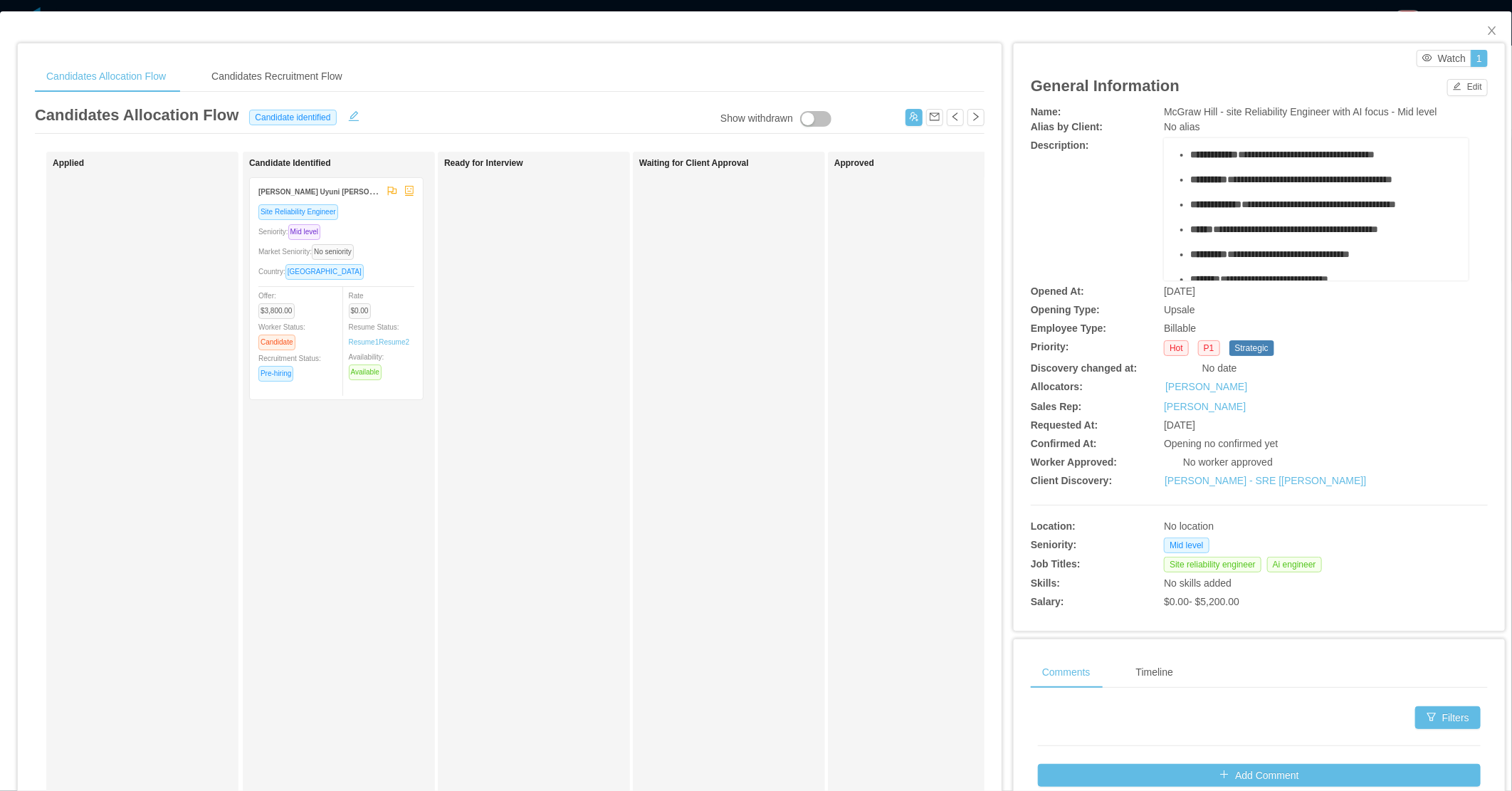
scroll to position [316, 0]
click at [537, 534] on div "Ready for Interview" at bounding box center [544, 507] width 199 height 699
click at [390, 283] on div "Site Reliability Engineer Seniority: Mid level Market Seniority: No seniority C…" at bounding box center [336, 297] width 156 height 187
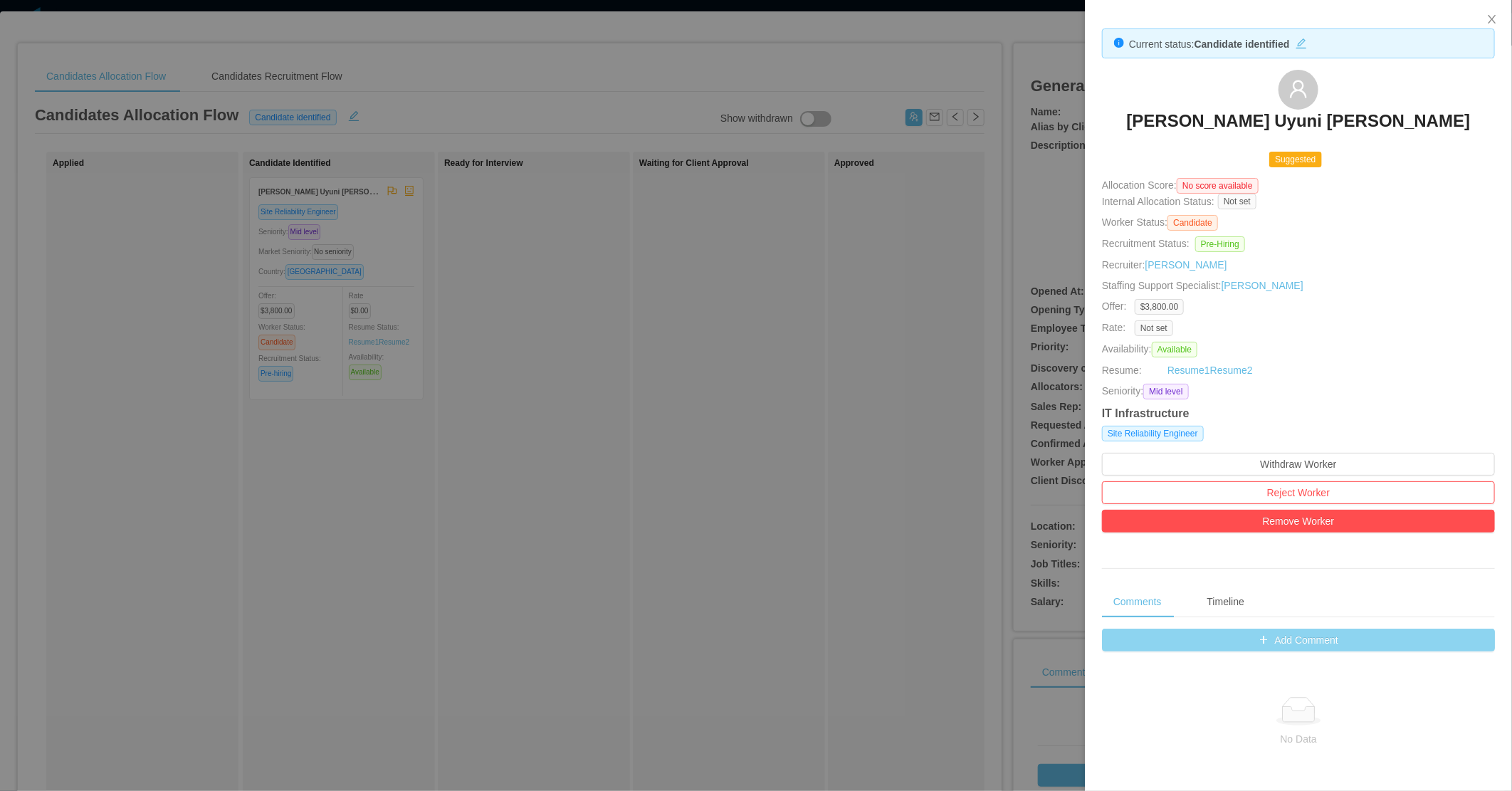
click at [1269, 645] on button "Add Comment" at bounding box center [1298, 640] width 393 height 23
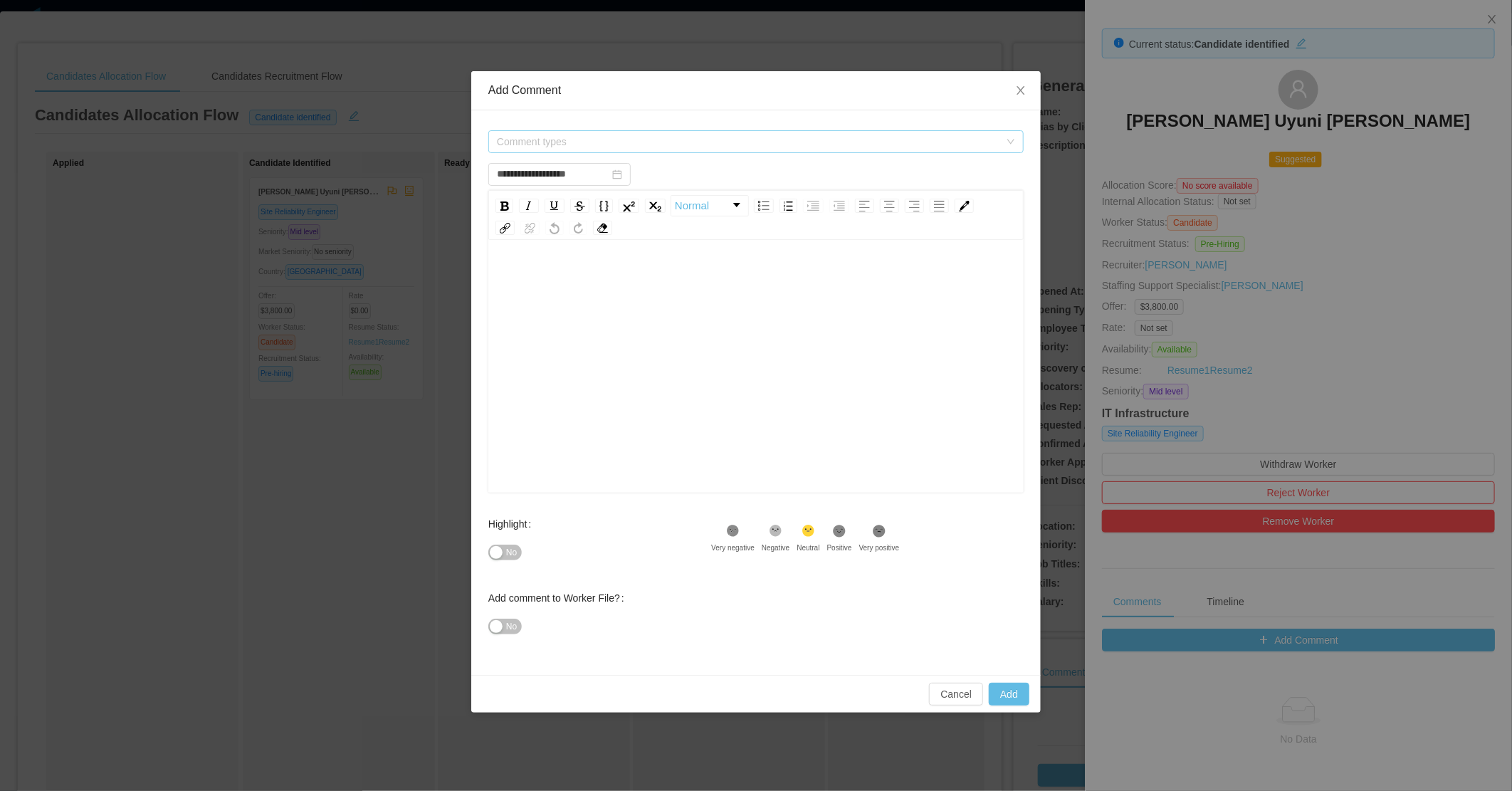
click at [552, 143] on span "Comment types" at bounding box center [748, 142] width 503 height 14
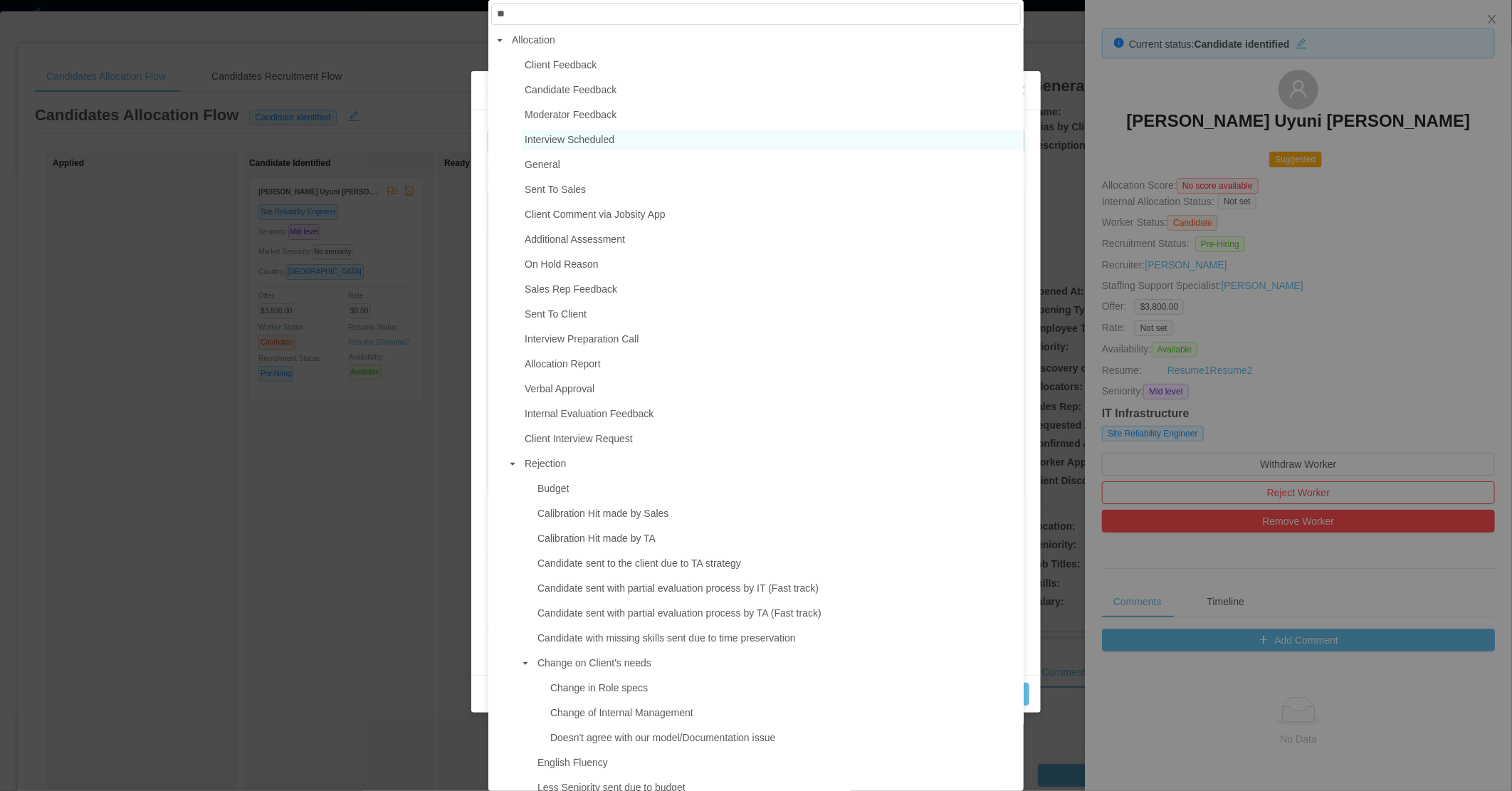
type input "***"
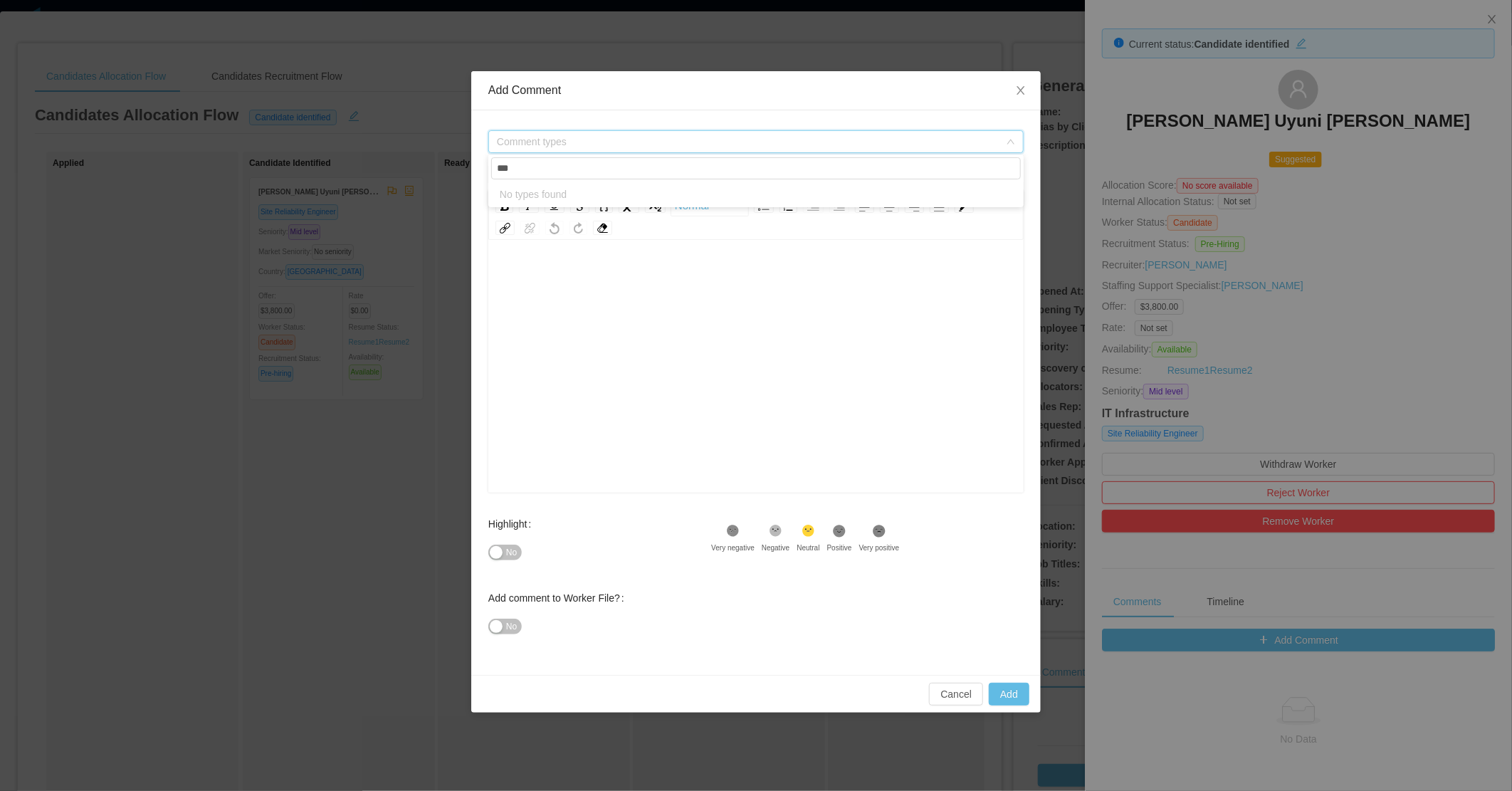
type input "**********"
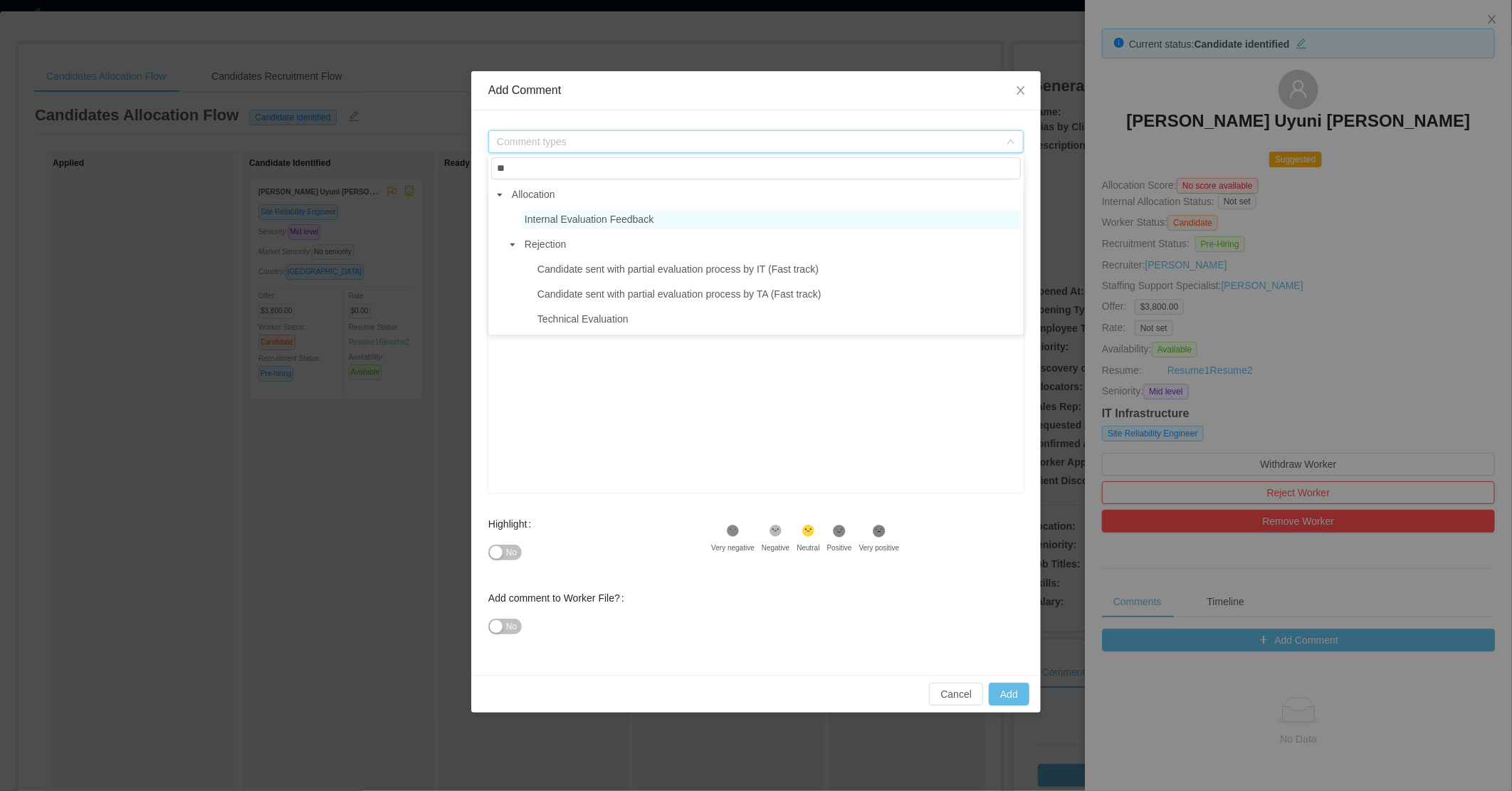
type input "**"
click at [574, 224] on span "Internal Evaluation Feedback" at bounding box center [589, 219] width 129 height 11
type input "**********"
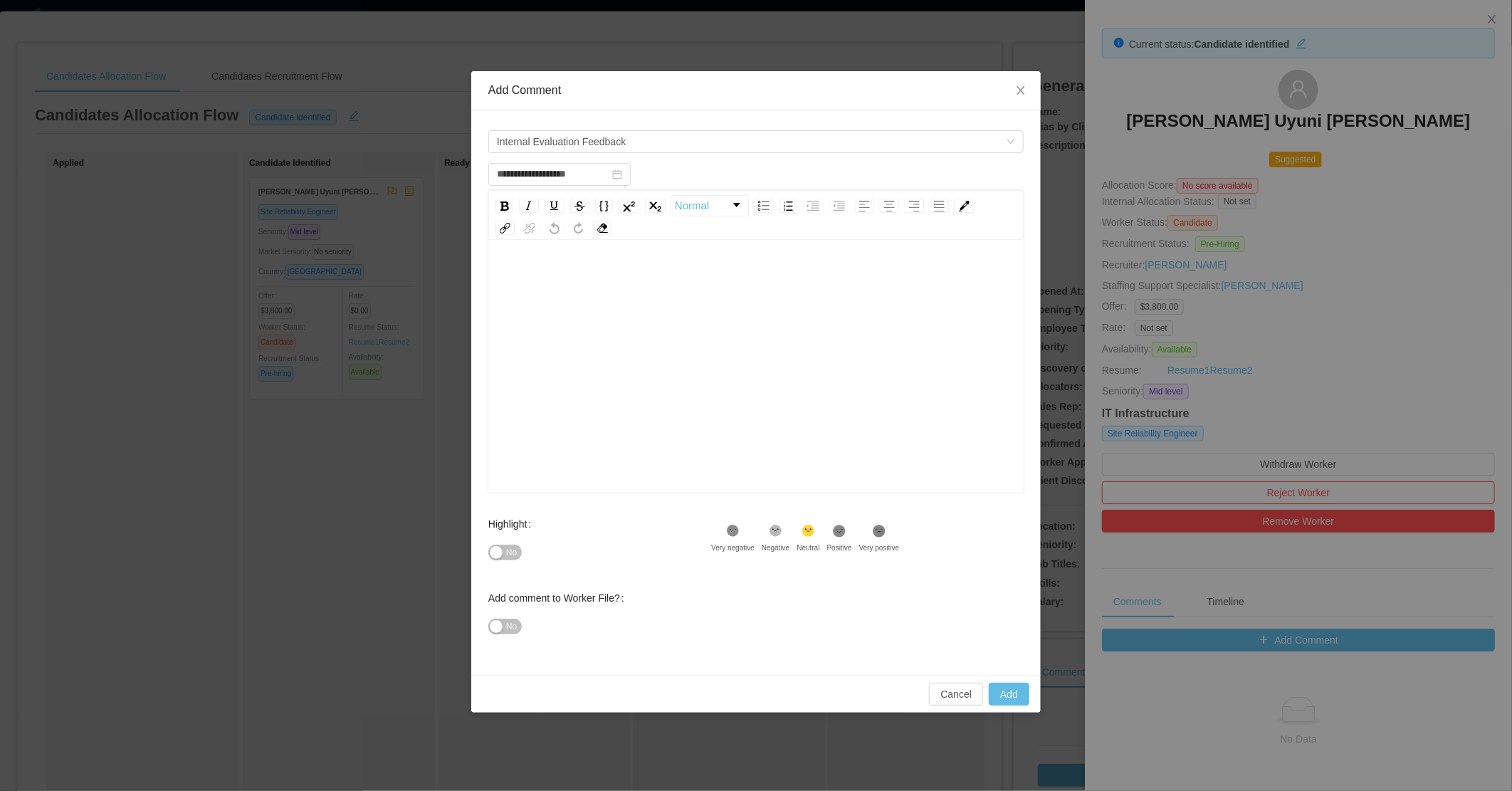
click at [564, 343] on div "rdw-editor" at bounding box center [757, 388] width 514 height 249
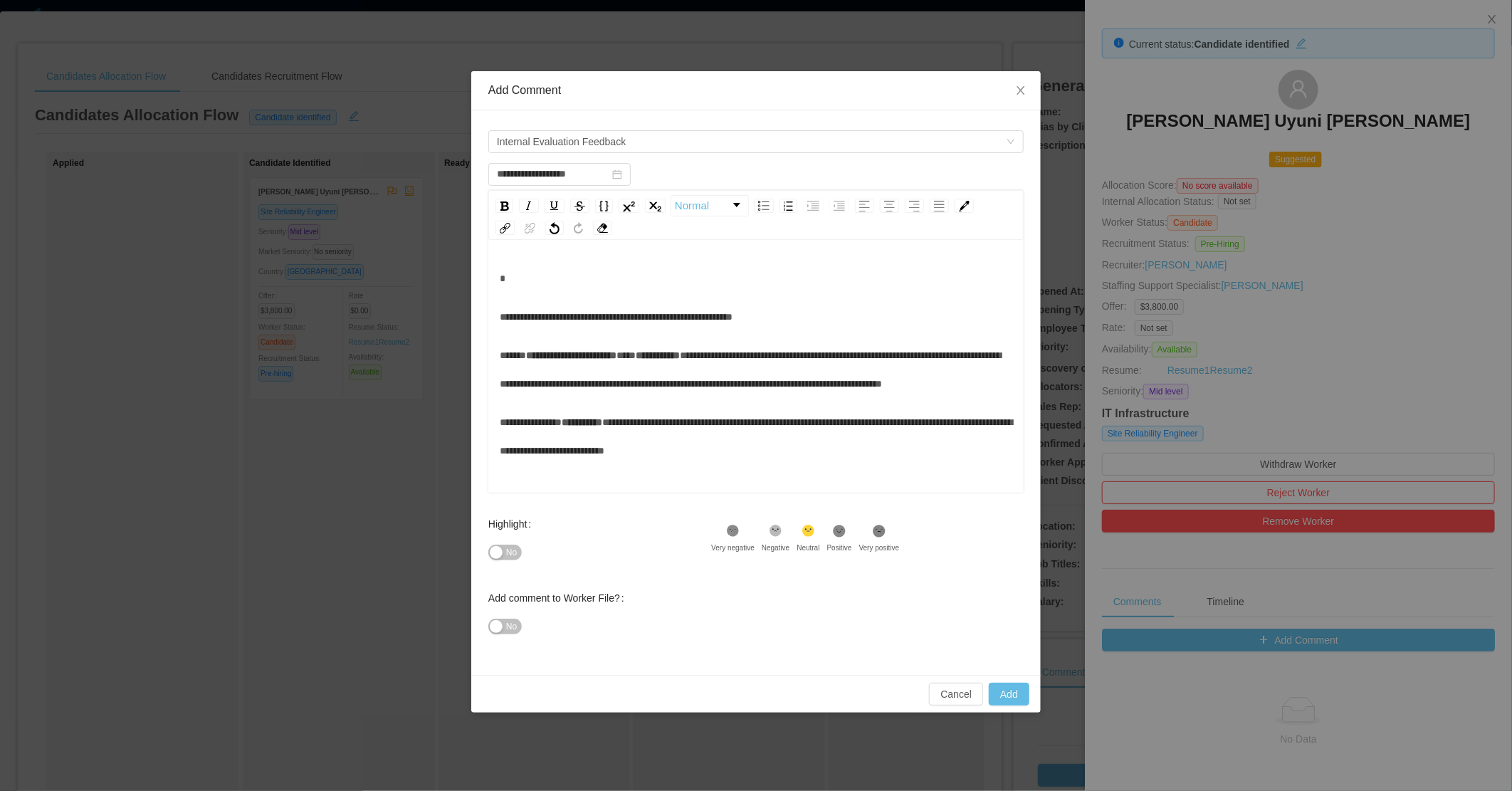
click at [500, 321] on span "**********" at bounding box center [616, 317] width 233 height 10
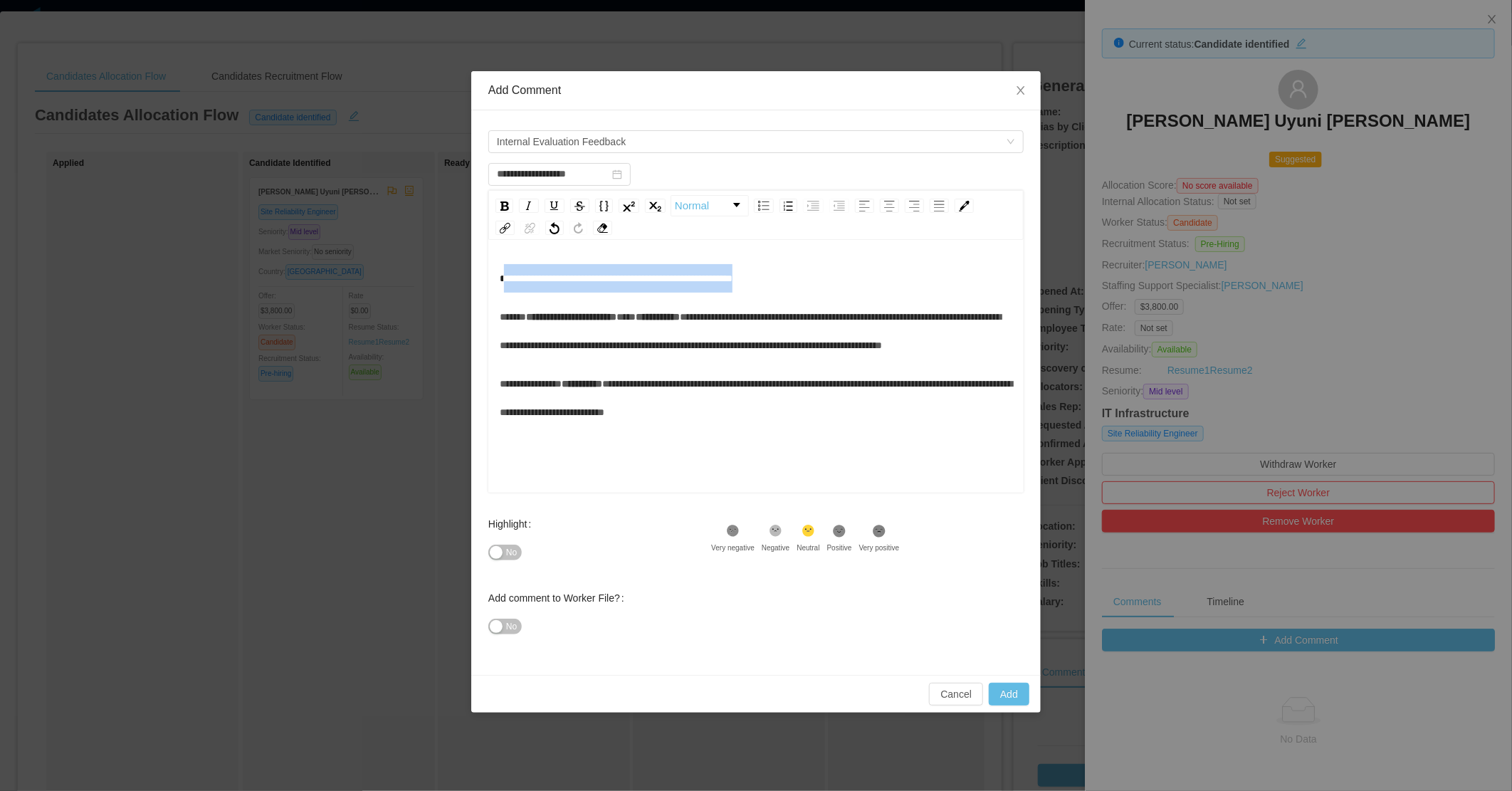
drag, startPoint x: 803, startPoint y: 283, endPoint x: 504, endPoint y: 283, distance: 299.0
click at [504, 283] on div "**********" at bounding box center [757, 278] width 514 height 29
click at [638, 288] on div "**********" at bounding box center [757, 278] width 514 height 29
click at [638, 359] on div "**********" at bounding box center [757, 331] width 514 height 57
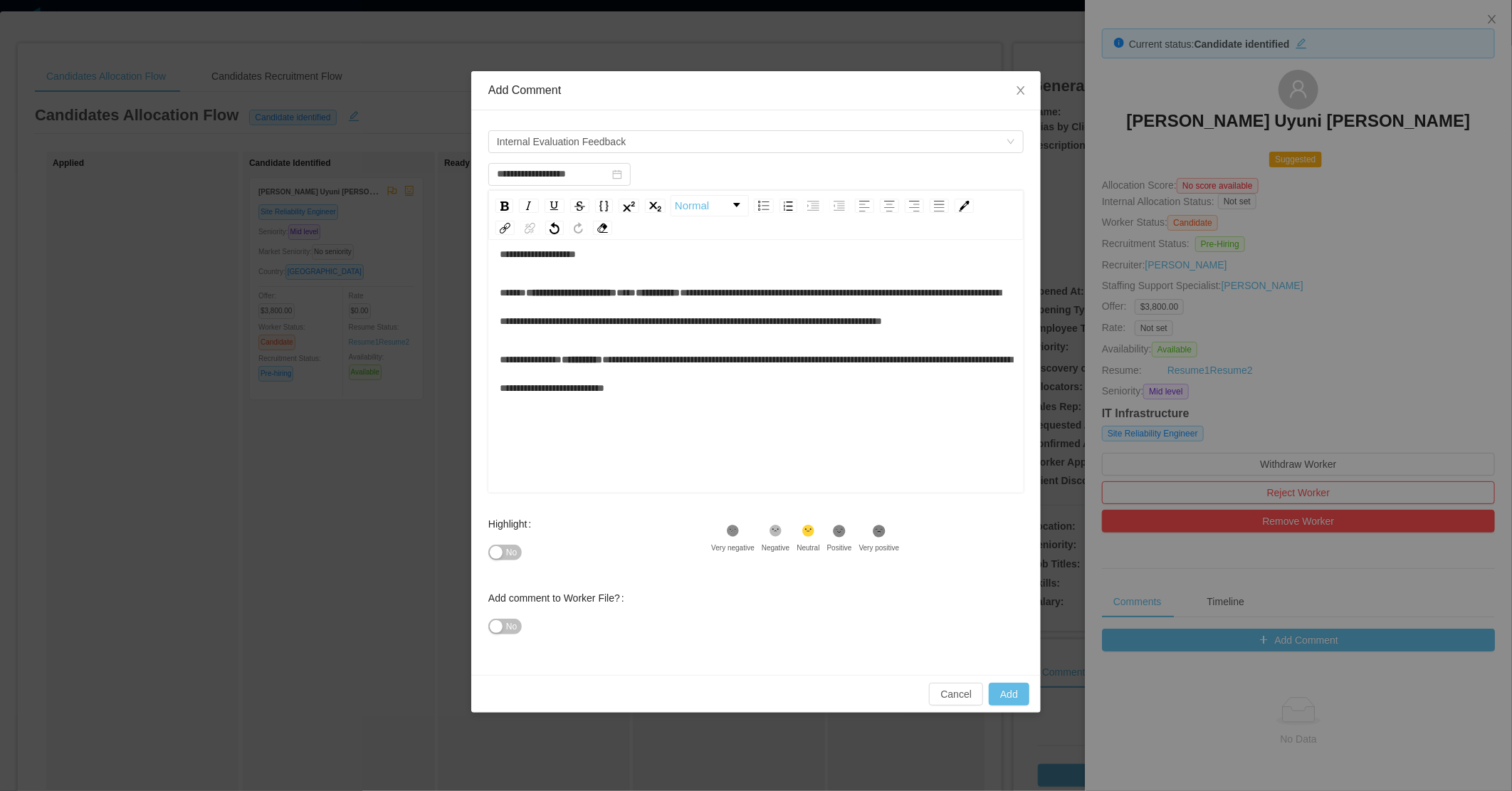
scroll to position [32, 0]
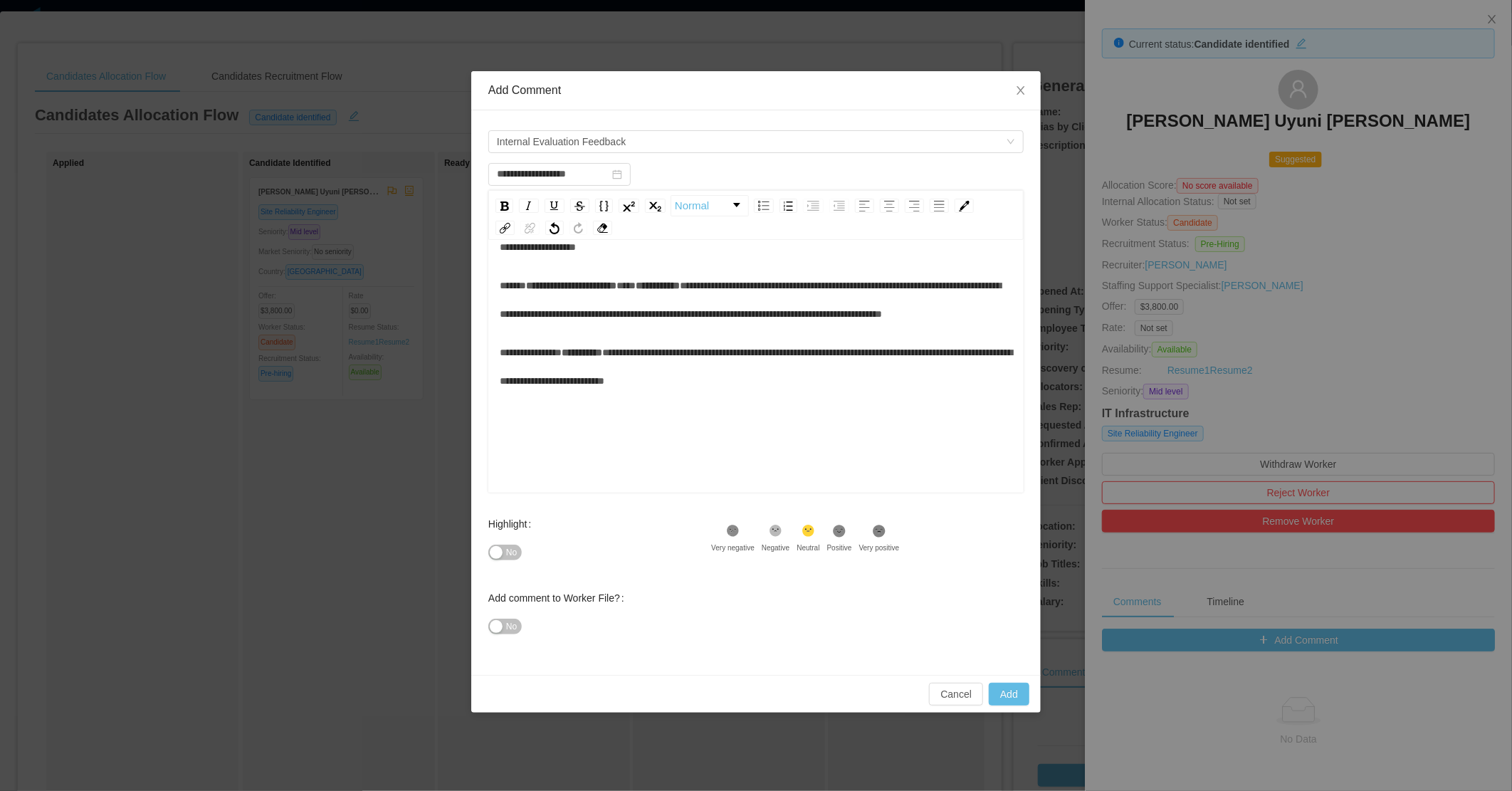
click at [511, 629] on span "No" at bounding box center [511, 626] width 11 height 14
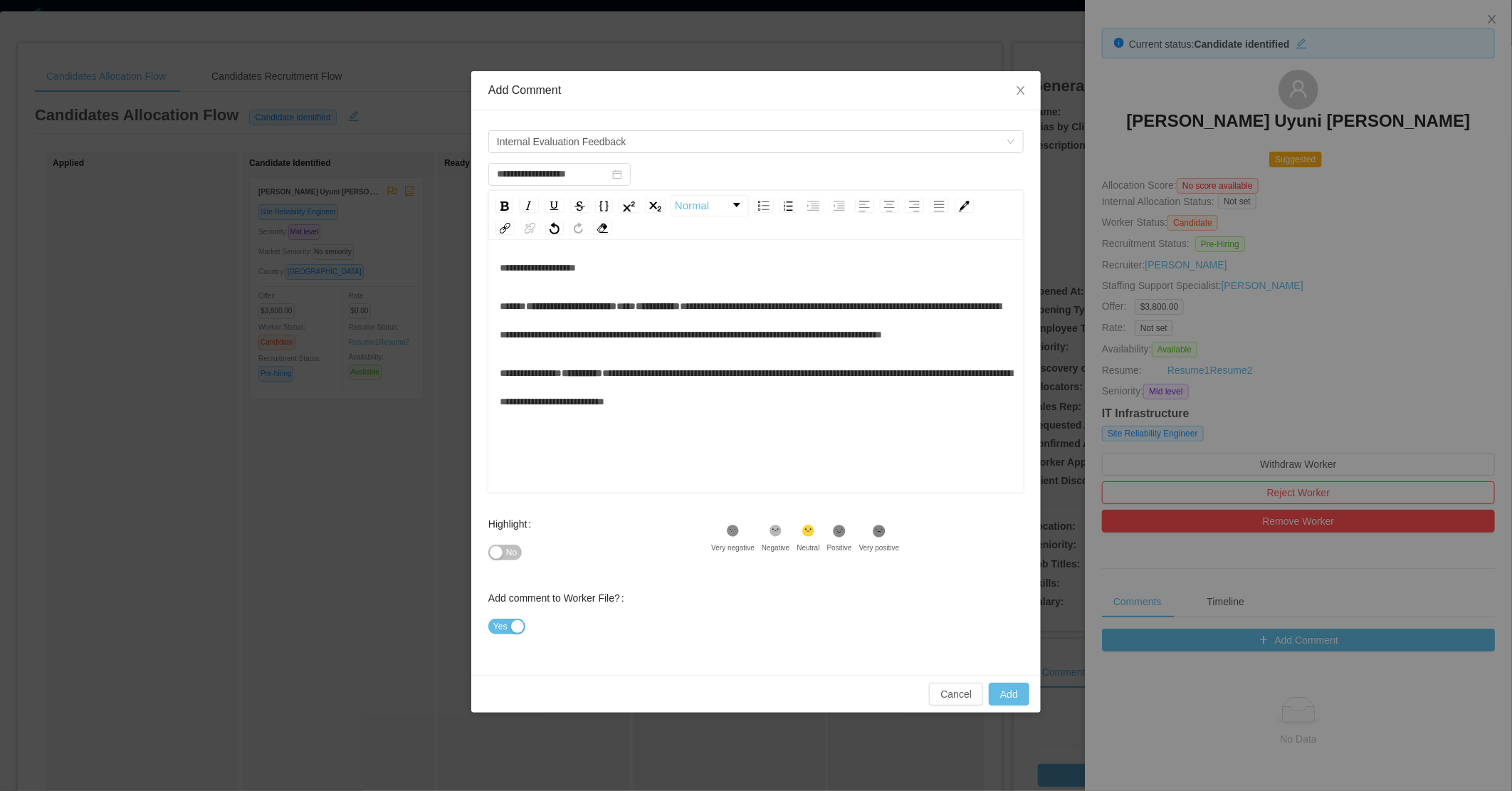
scroll to position [0, 0]
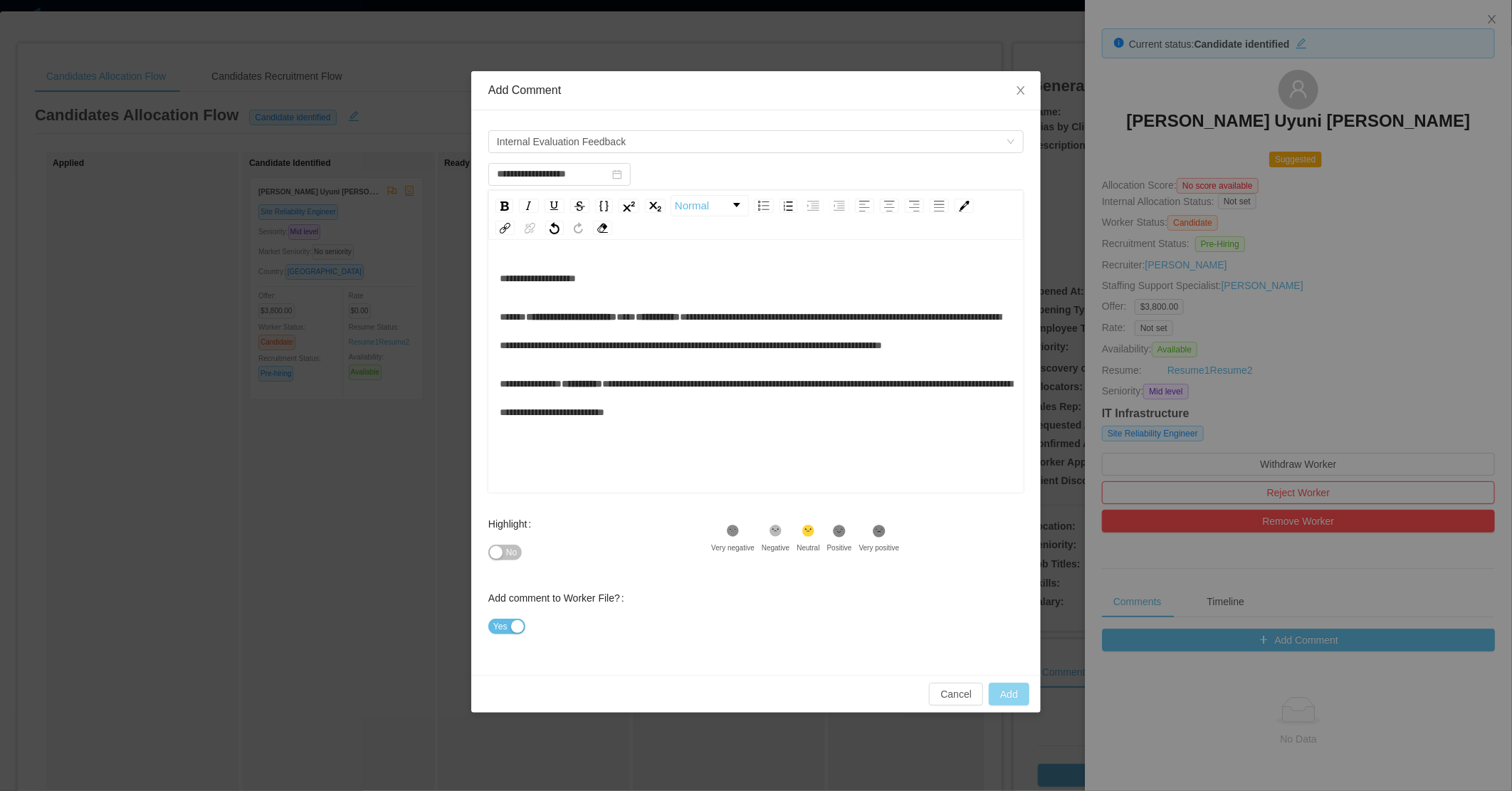
click at [1011, 698] on button "Add" at bounding box center [1009, 694] width 41 height 23
type input "**********"
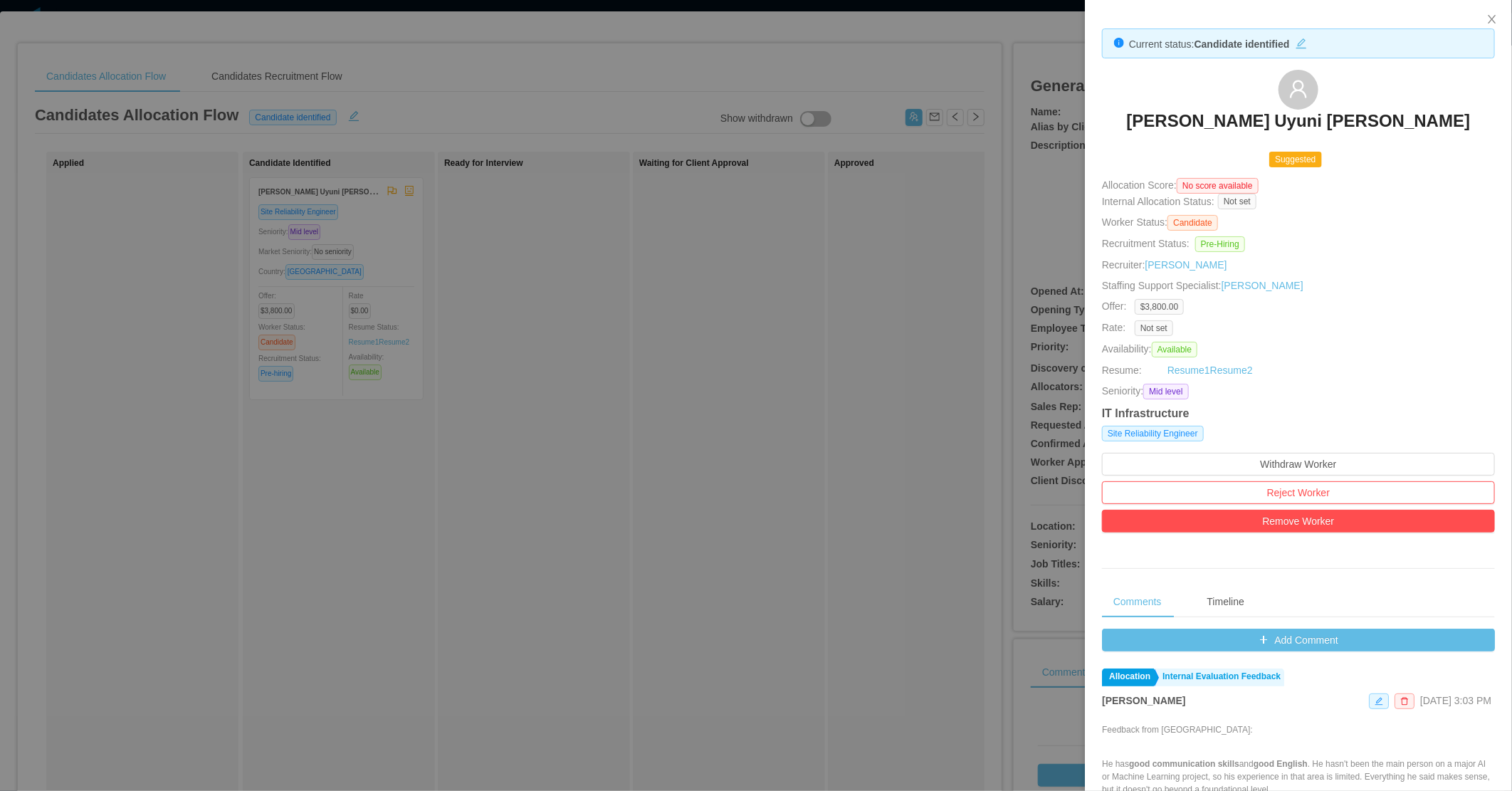
drag, startPoint x: 770, startPoint y: 473, endPoint x: 833, endPoint y: 407, distance: 91.2
click at [776, 475] on div at bounding box center [756, 395] width 1512 height 791
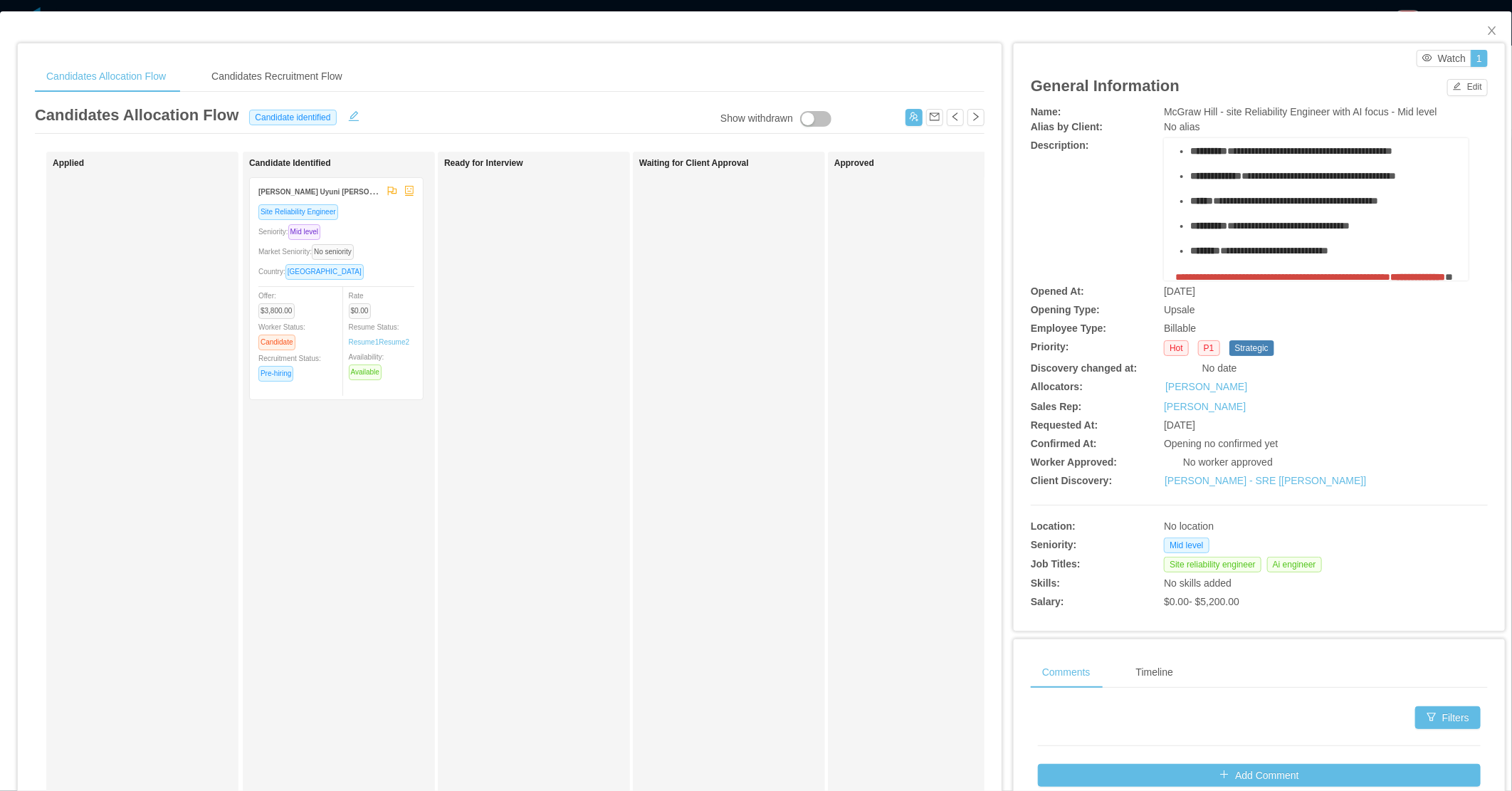
drag, startPoint x: 557, startPoint y: 318, endPoint x: 538, endPoint y: 292, distance: 32.2
click at [557, 316] on div "Ready for Interview" at bounding box center [544, 507] width 199 height 699
click at [308, 81] on div "Candidates Recruitment Flow" at bounding box center [277, 76] width 153 height 32
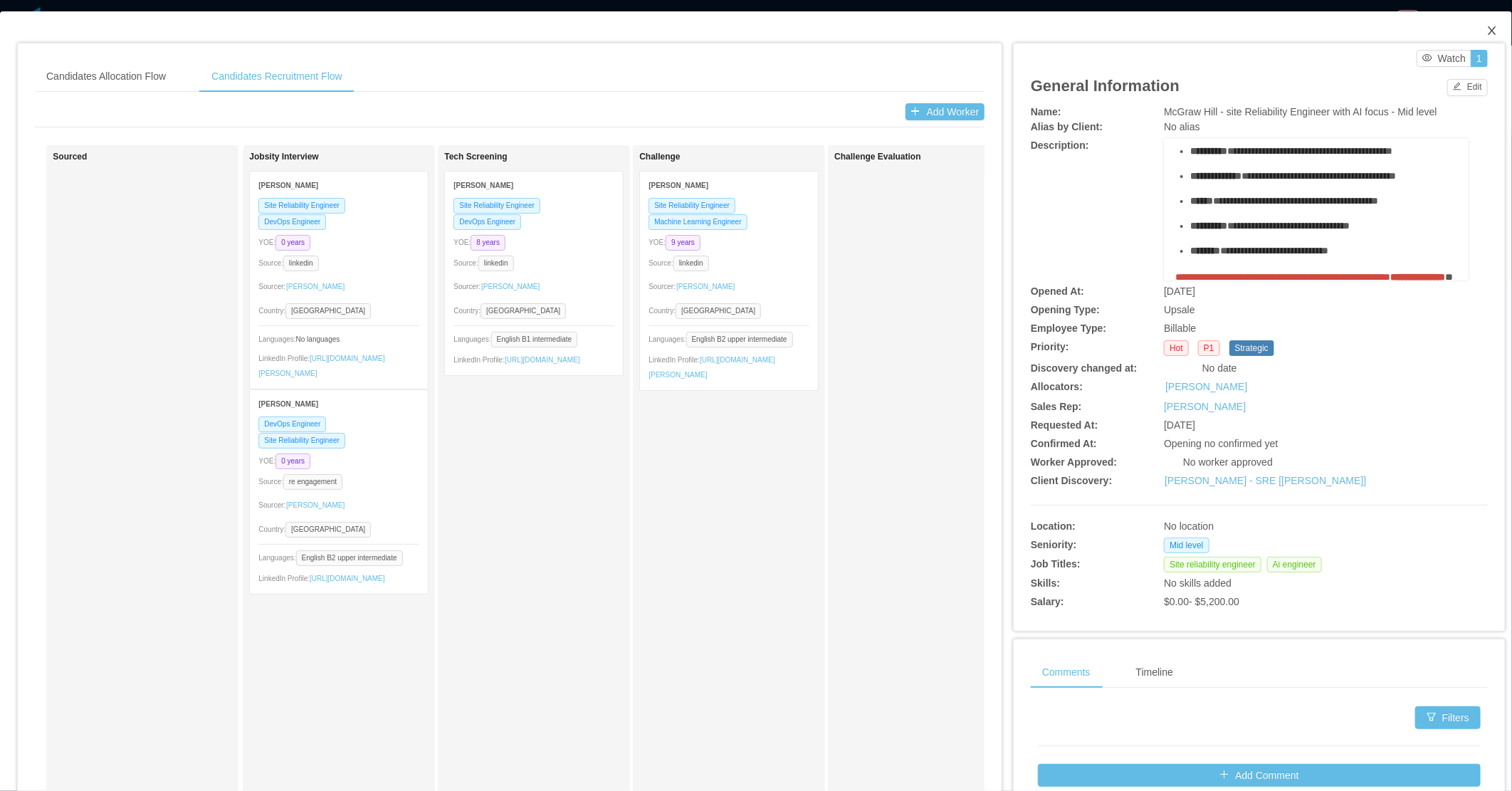
click at [1486, 31] on icon "icon: close" at bounding box center [1492, 31] width 11 height 11
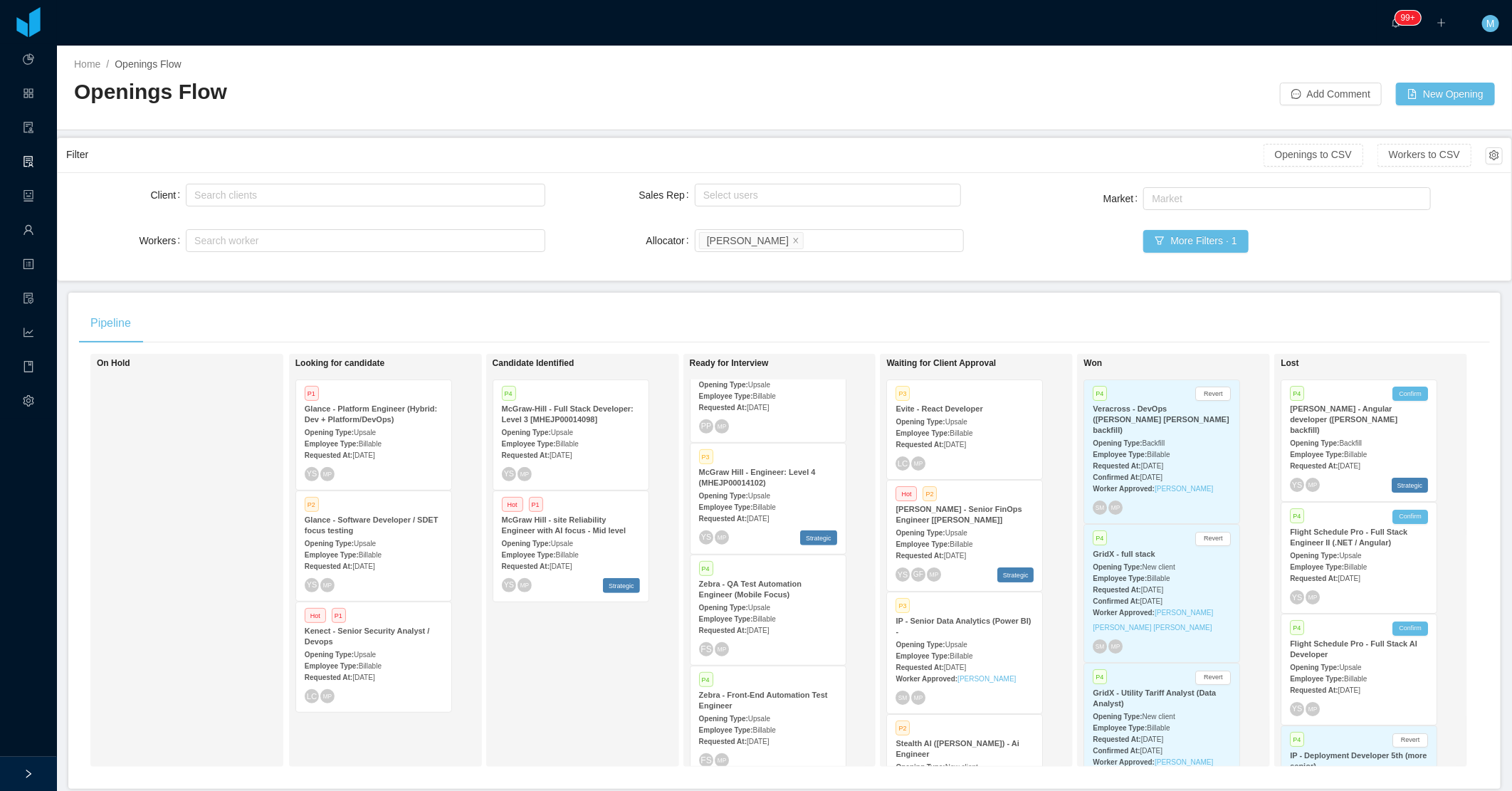
click at [238, 633] on div "On Hold" at bounding box center [197, 560] width 199 height 400
click at [131, 524] on div "On Hold" at bounding box center [197, 560] width 199 height 400
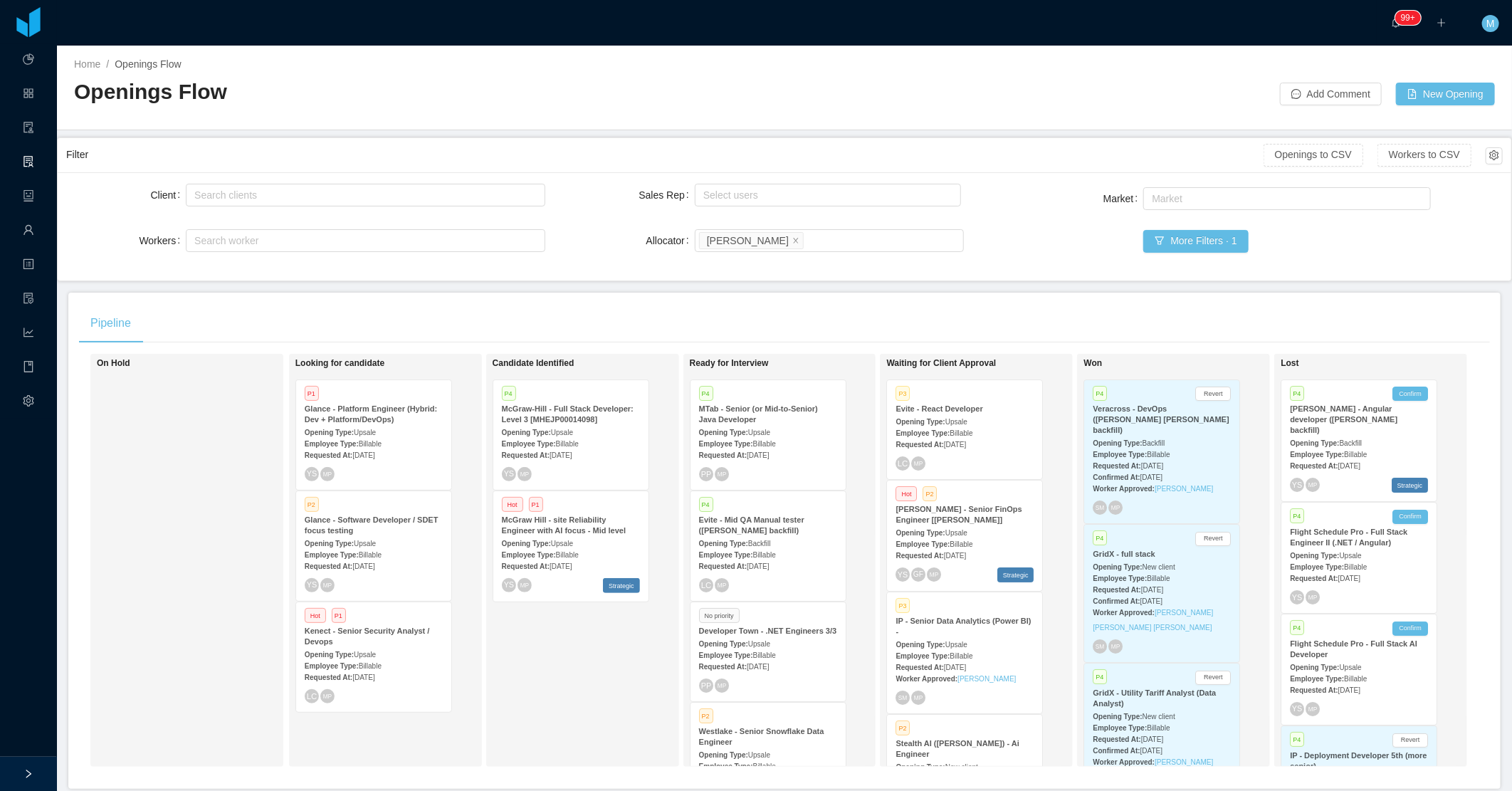
click at [169, 626] on div "On Hold" at bounding box center [197, 560] width 199 height 400
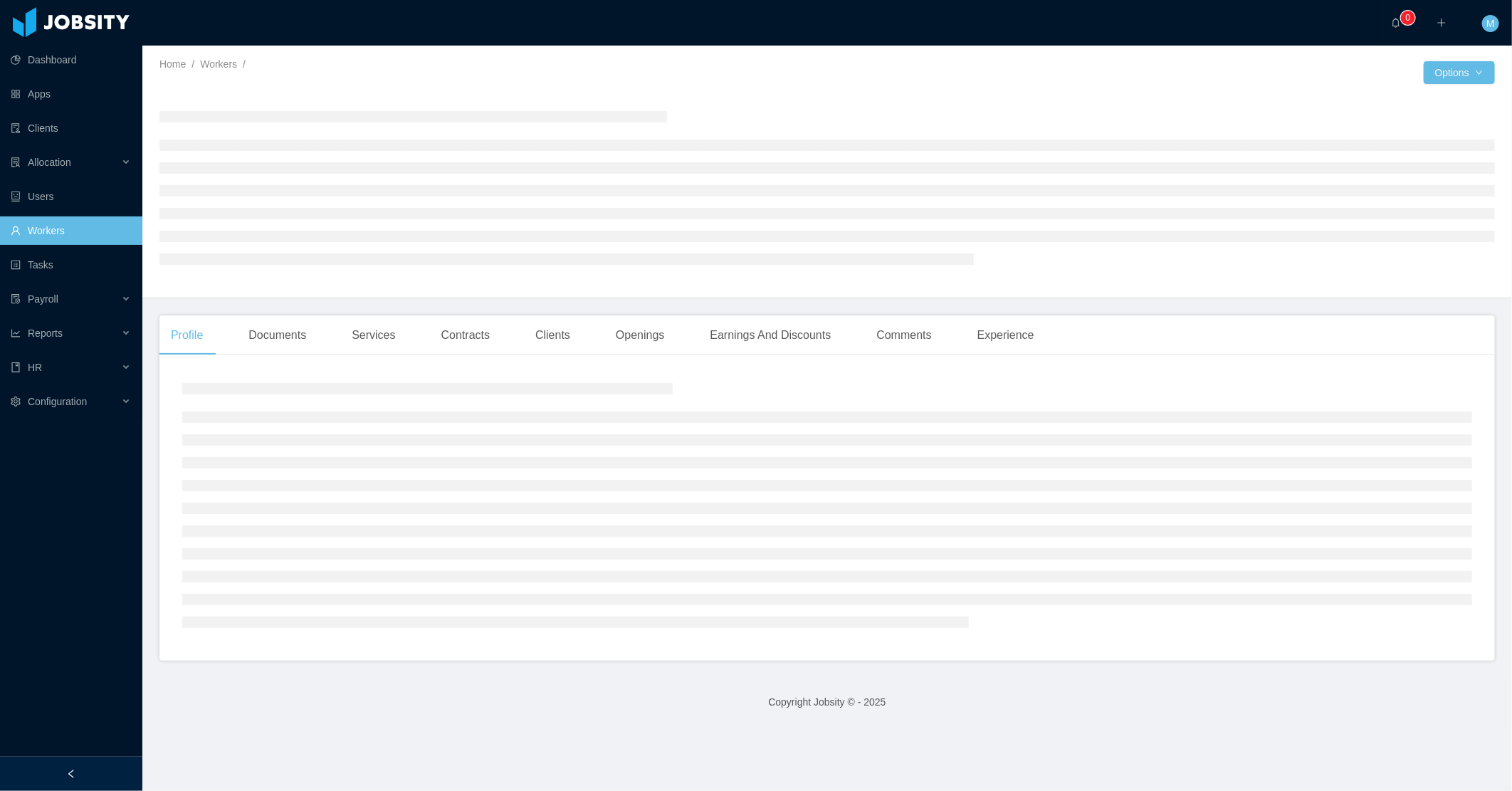
drag, startPoint x: 296, startPoint y: 334, endPoint x: 681, endPoint y: 432, distance: 397.3
click at [296, 334] on div "Documents" at bounding box center [278, 336] width 80 height 40
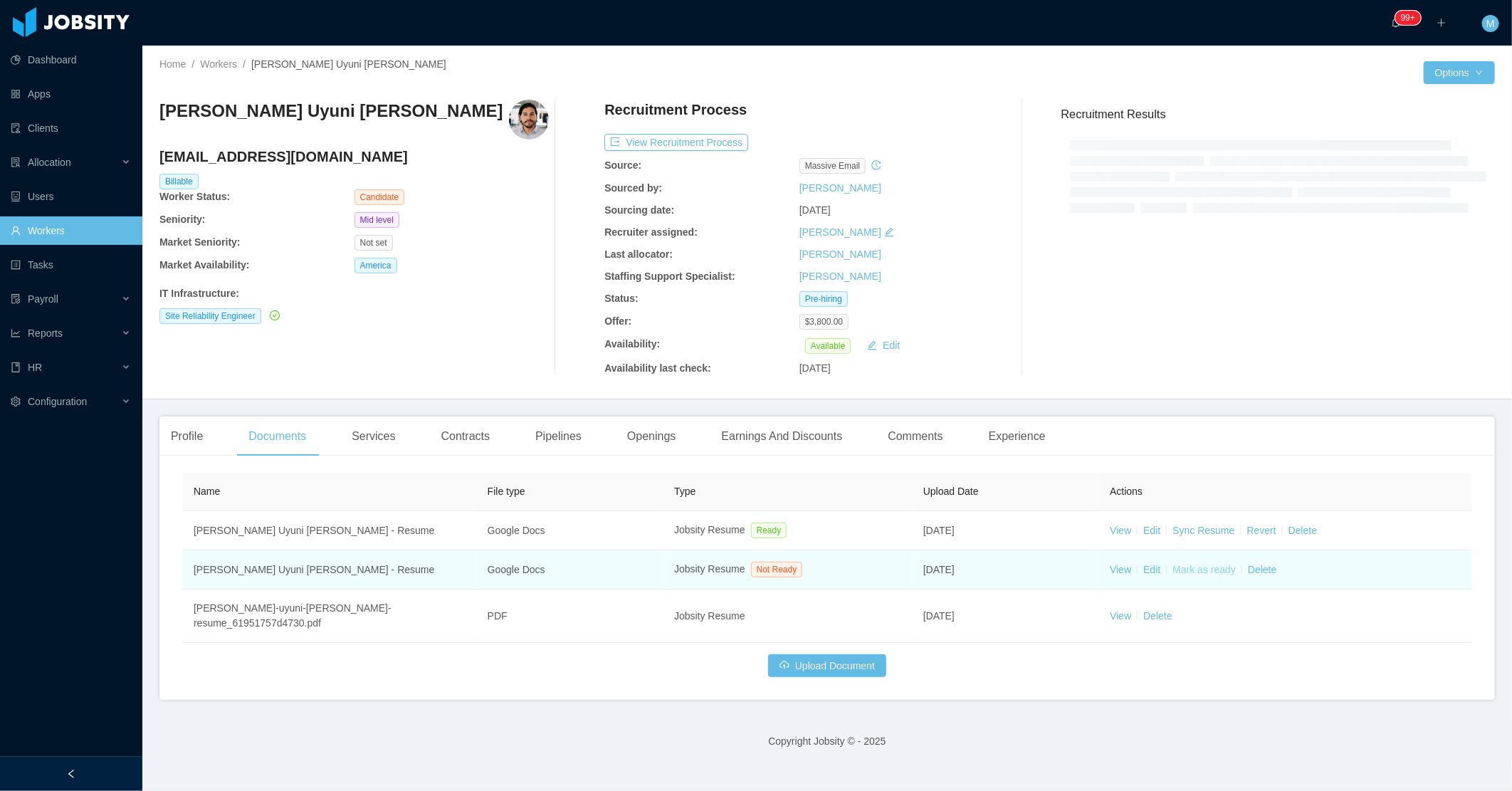
click at [1192, 565] on link "Mark as ready" at bounding box center [1204, 569] width 63 height 11
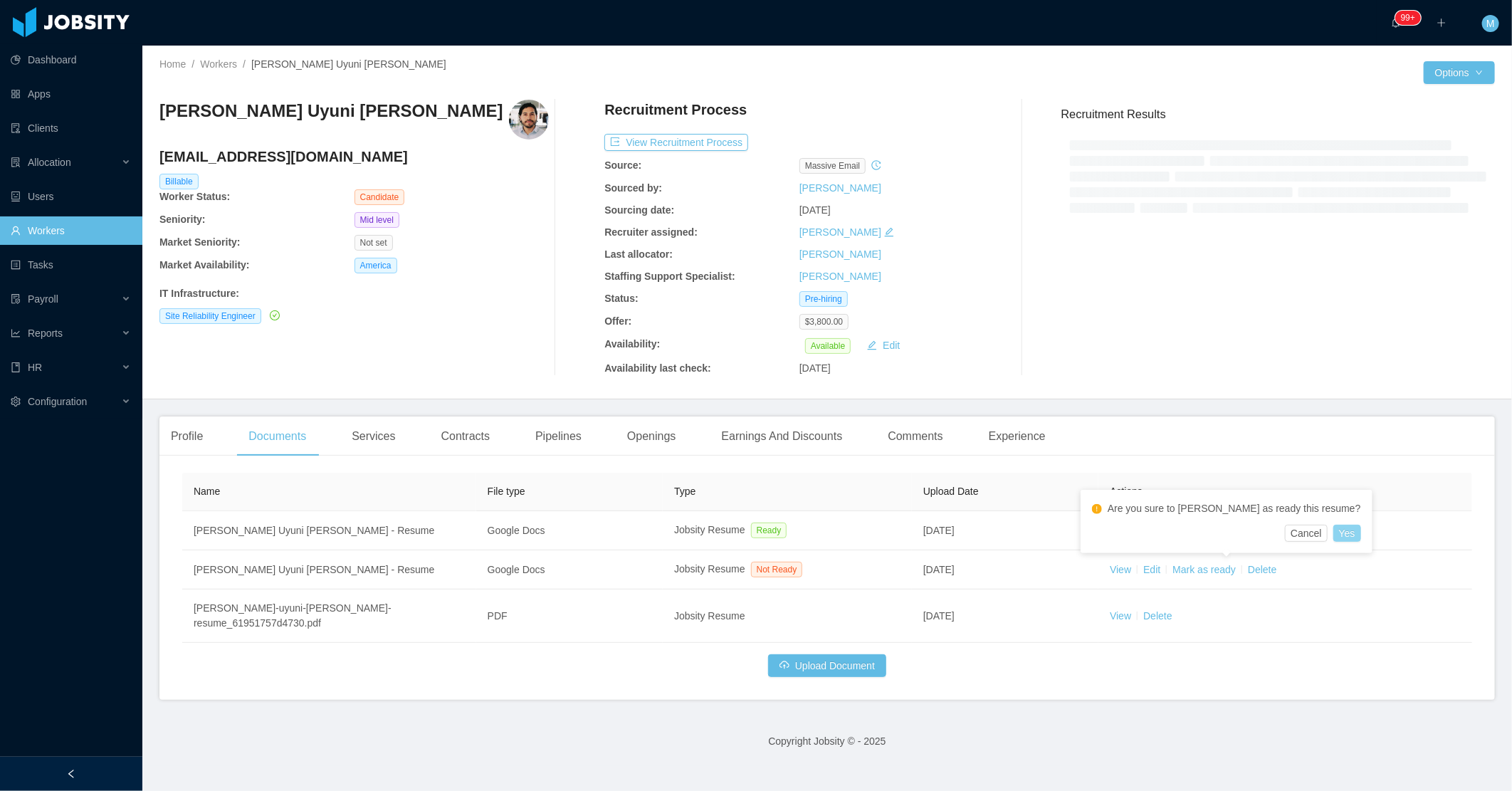
click at [1333, 531] on button "Yes" at bounding box center [1347, 533] width 28 height 17
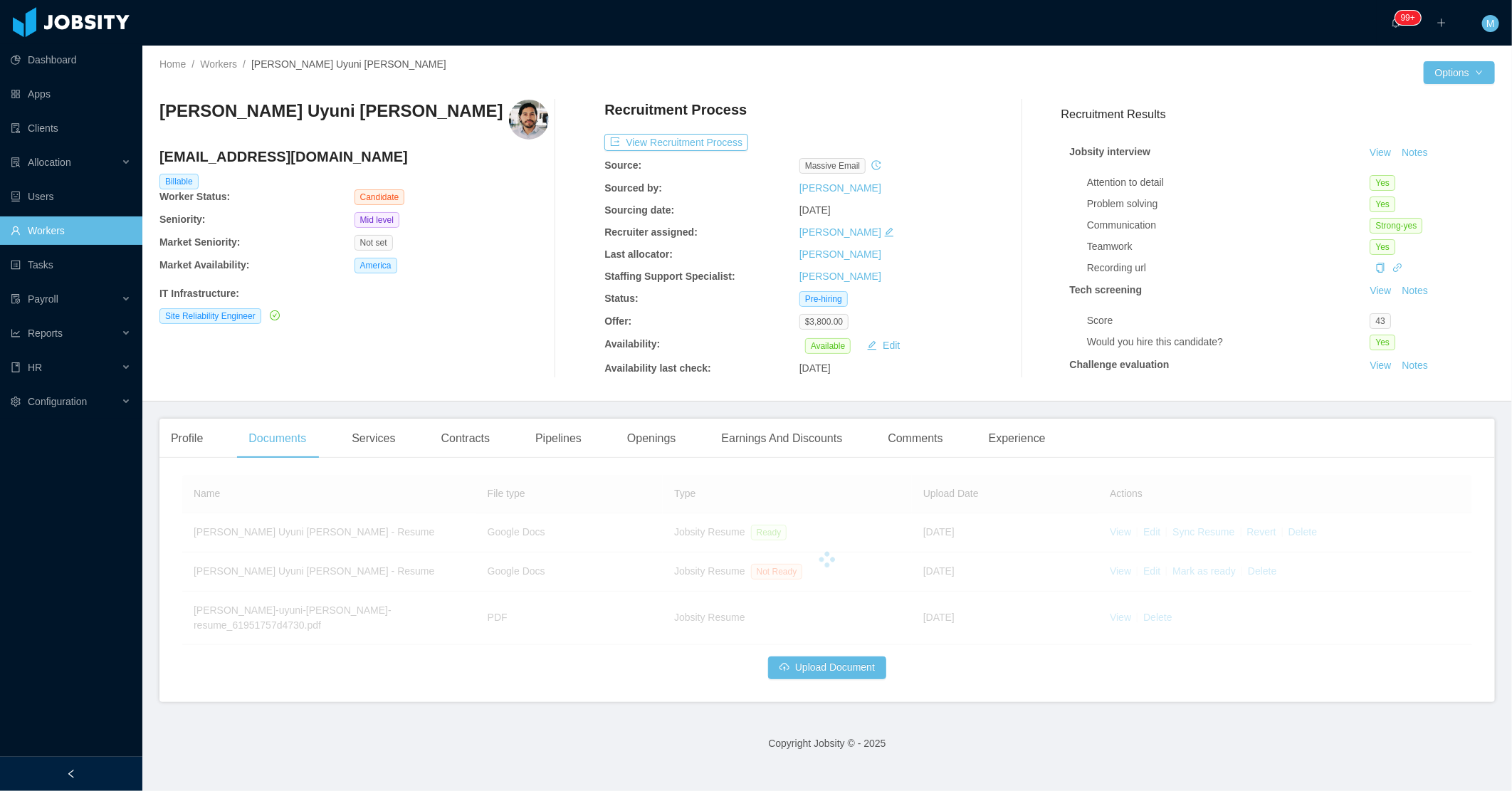
click at [435, 344] on div "Mauricio Uyuni Miranda mauri.uyuni@gmail.com Billable Worker Status: Candidate …" at bounding box center [354, 239] width 389 height 278
click at [488, 394] on div "Home / Workers / Mauricio Uyuni Miranda / Options Mauricio Uyuni Miranda mauri.…" at bounding box center [828, 224] width 1370 height 356
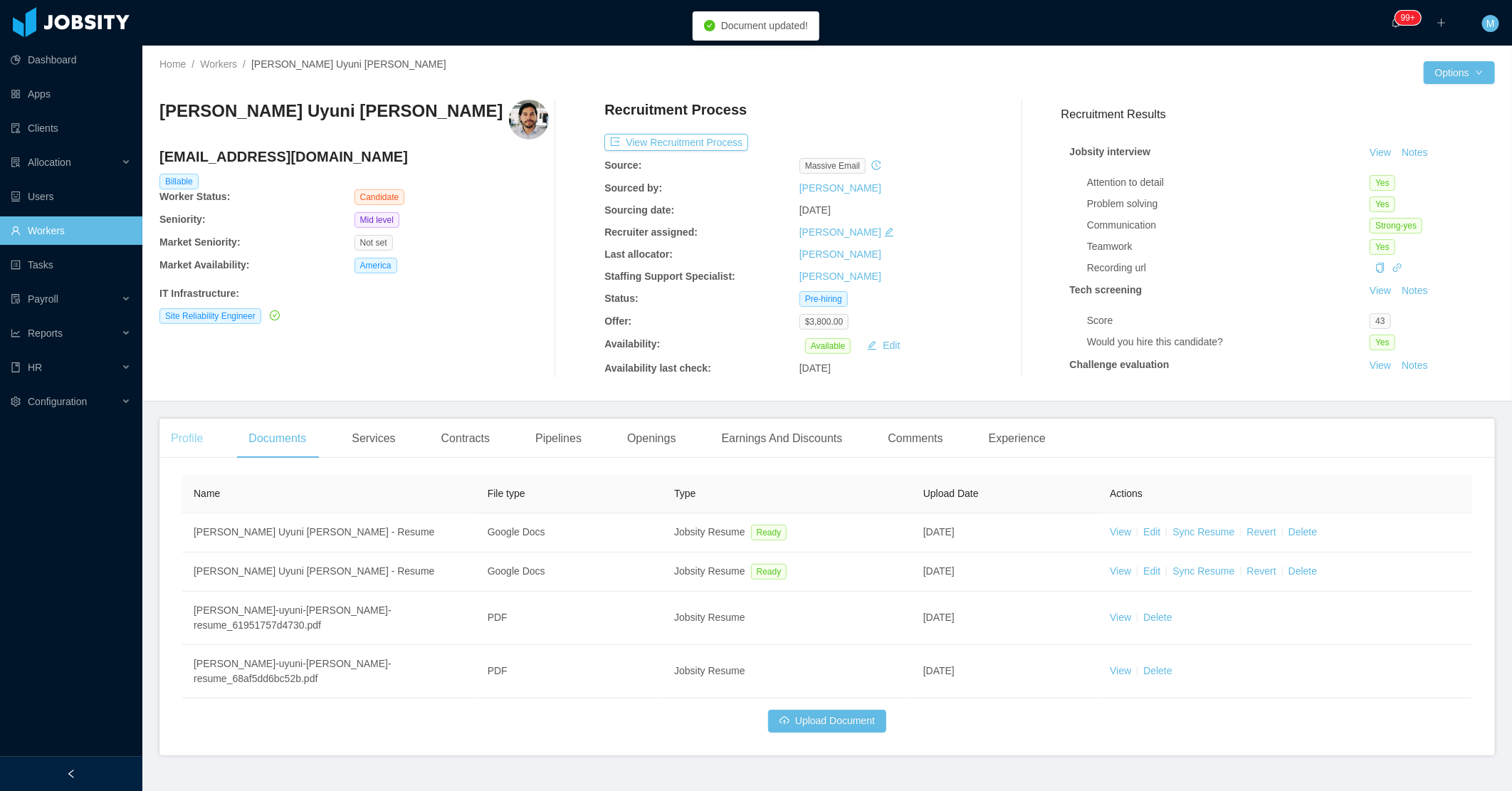
drag, startPoint x: 179, startPoint y: 429, endPoint x: 189, endPoint y: 438, distance: 13.5
click at [179, 429] on div "Profile" at bounding box center [186, 439] width 55 height 40
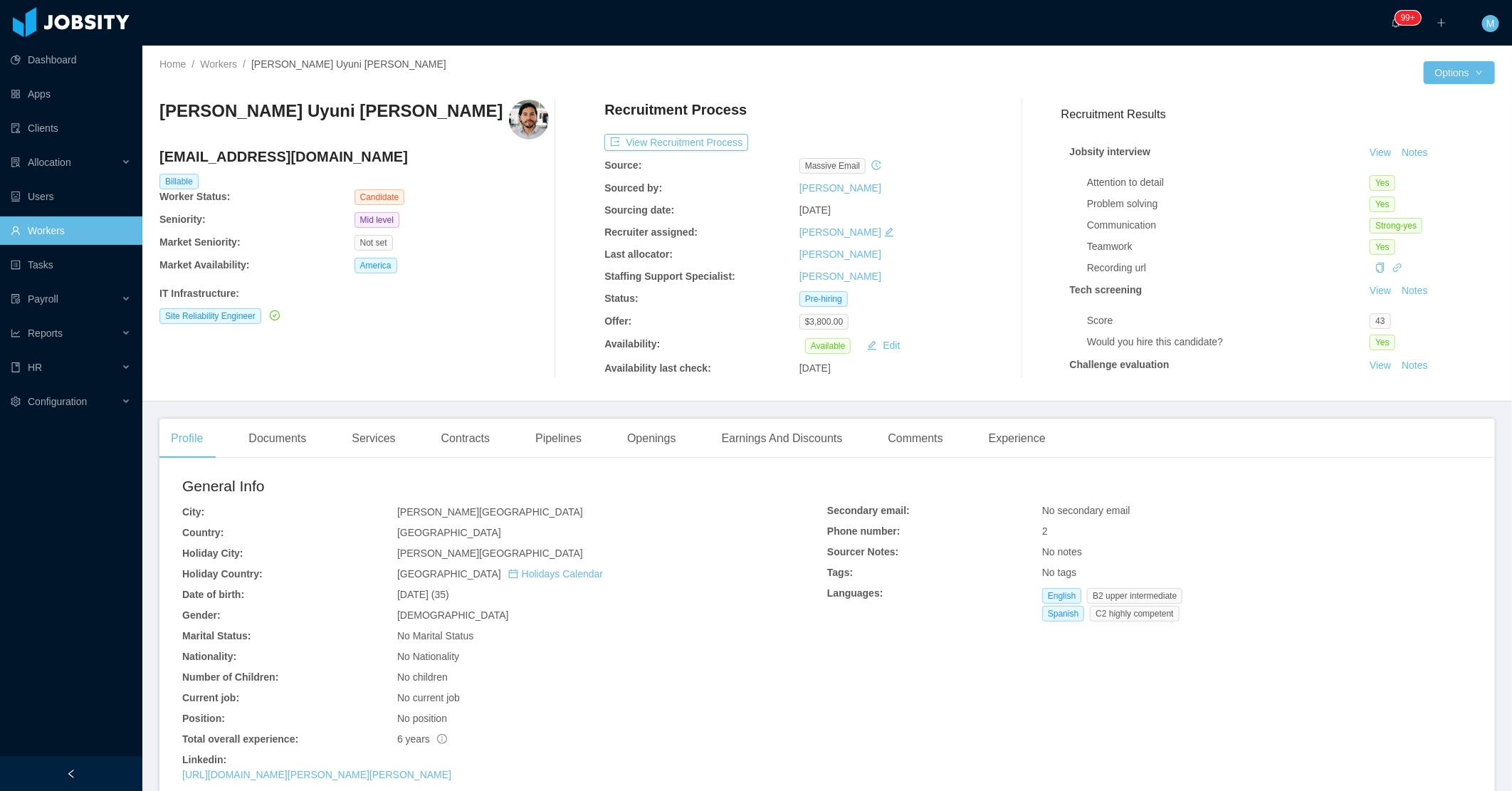
click at [524, 341] on div "Mauricio Uyuni Miranda mauri.uyuni@gmail.com Billable Worker Status: Candidate …" at bounding box center [354, 239] width 389 height 278
click at [673, 137] on button "View Recruitment Process" at bounding box center [676, 143] width 143 height 17
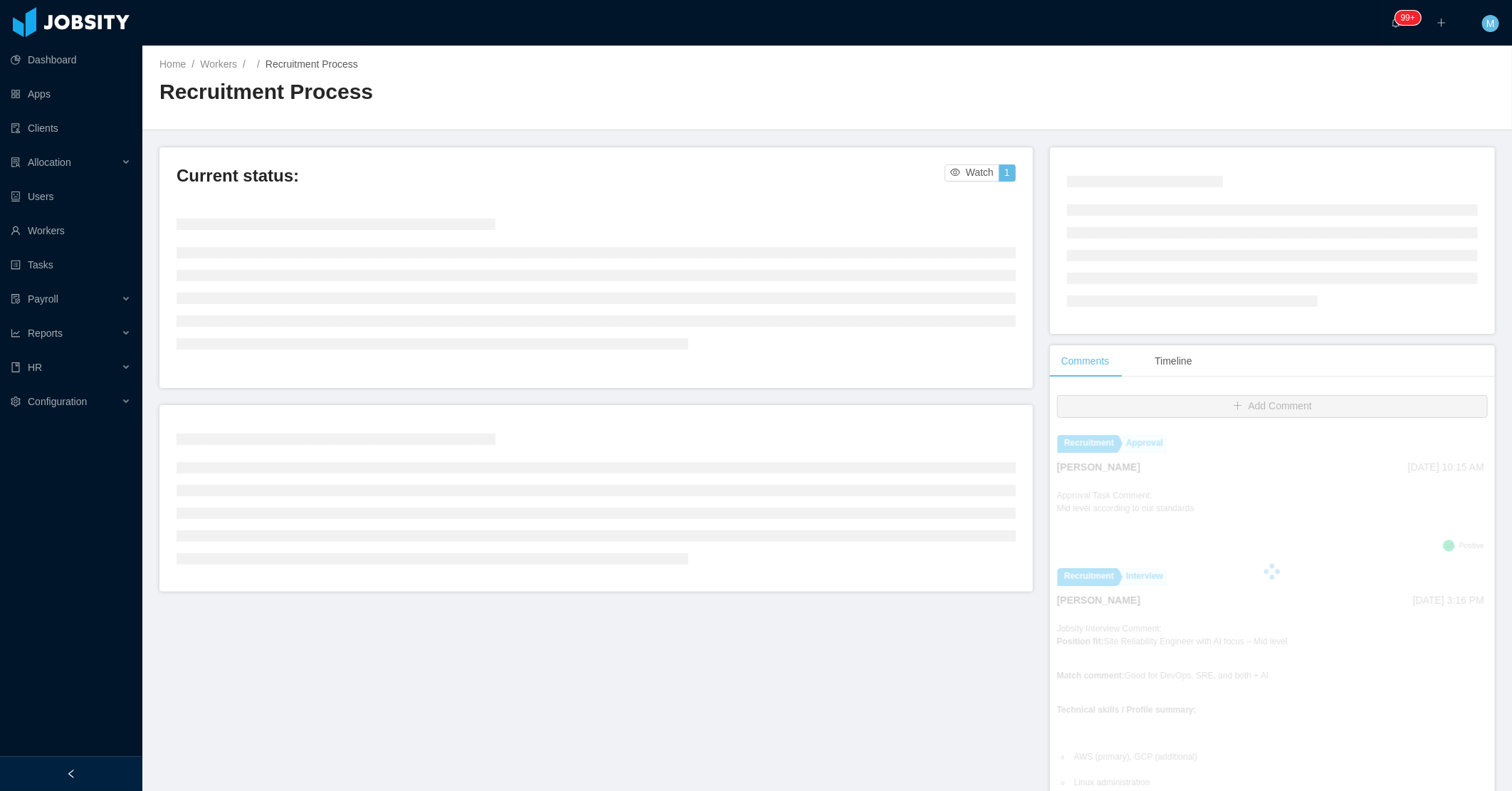
click at [96, 766] on div at bounding box center [71, 774] width 143 height 34
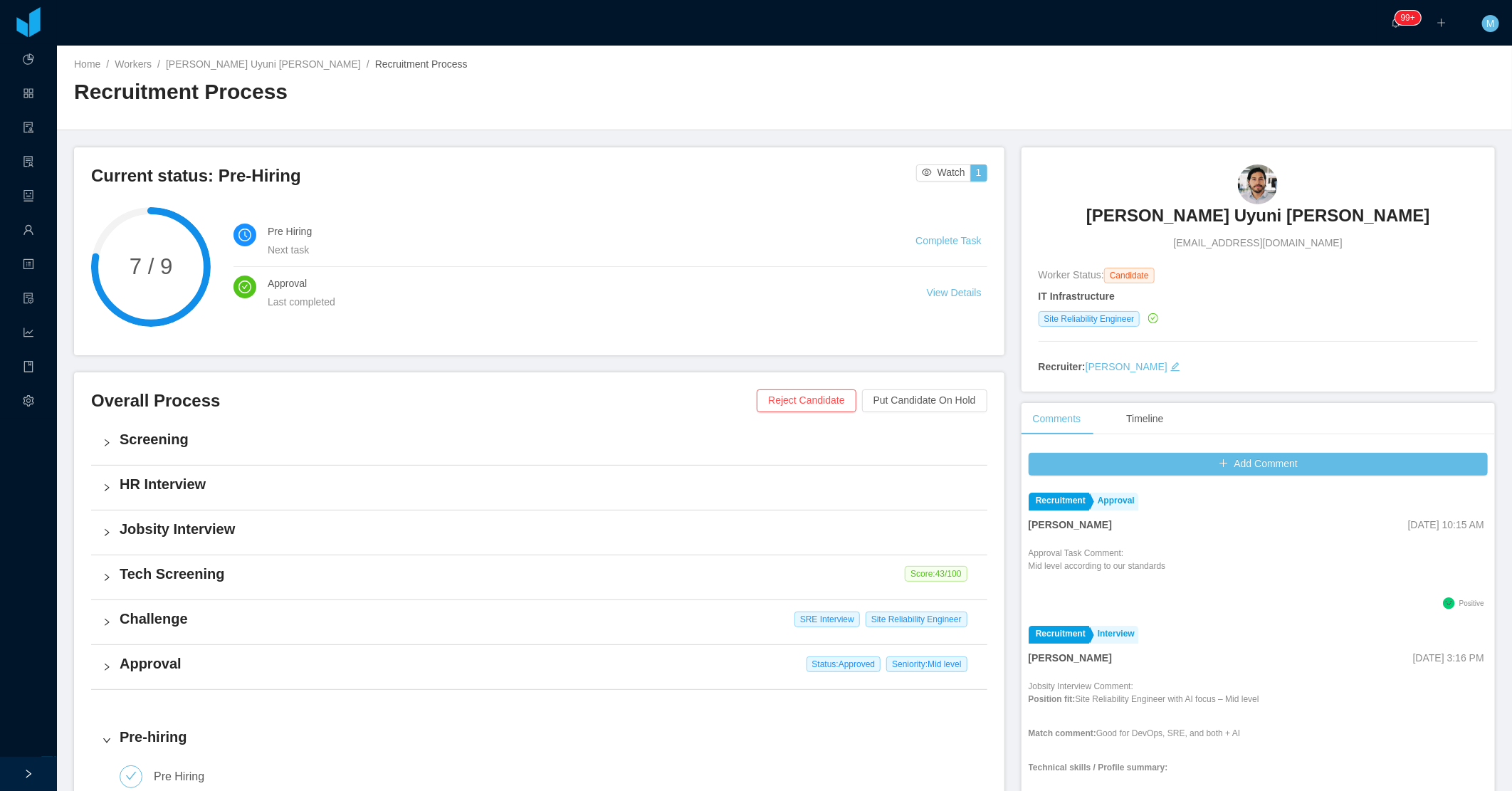
click at [1194, 214] on h3 "[PERSON_NAME] Uyuni [PERSON_NAME]" at bounding box center [1258, 216] width 344 height 23
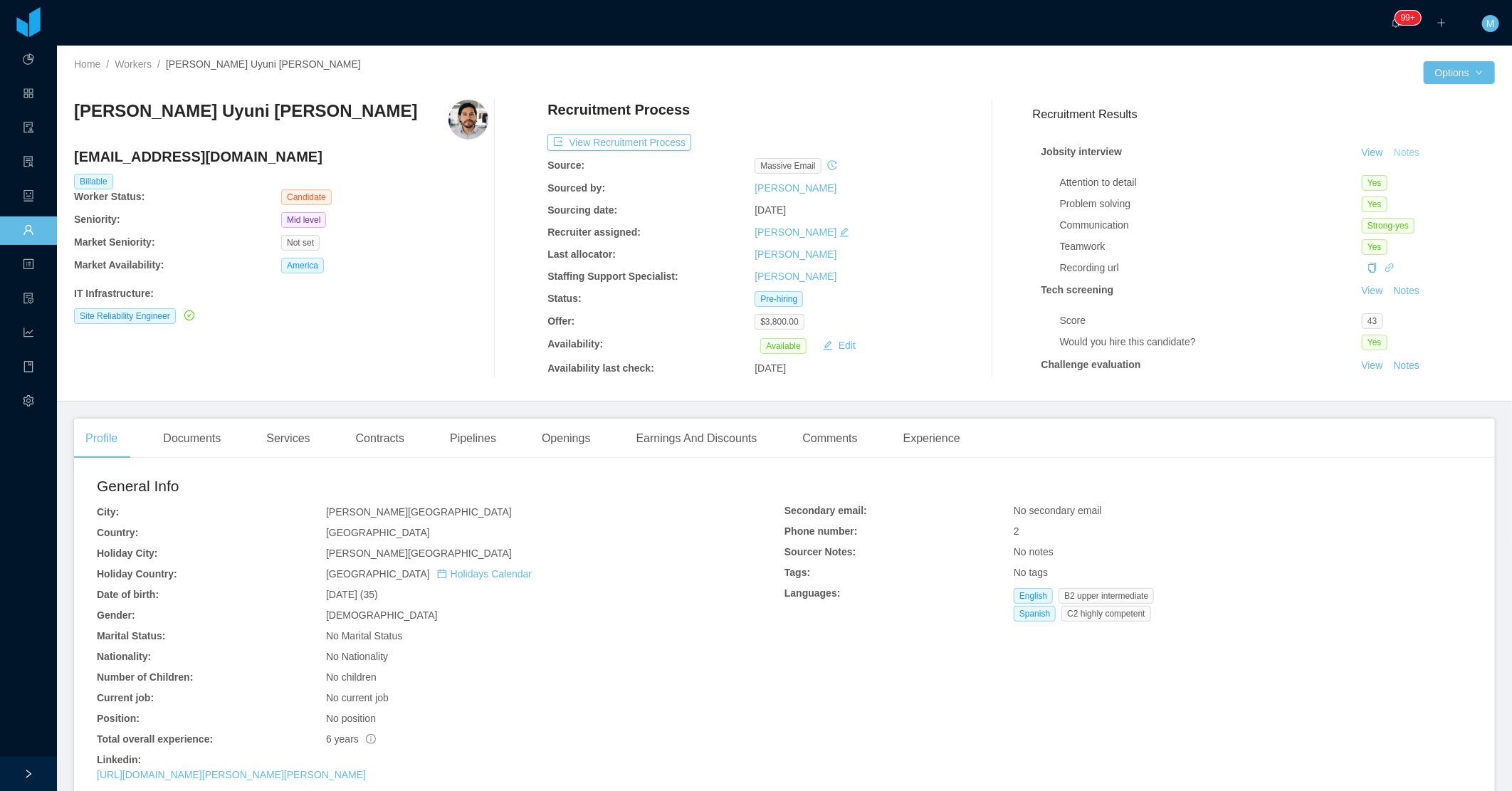
click at [1389, 149] on button "Notes" at bounding box center [1407, 153] width 38 height 17
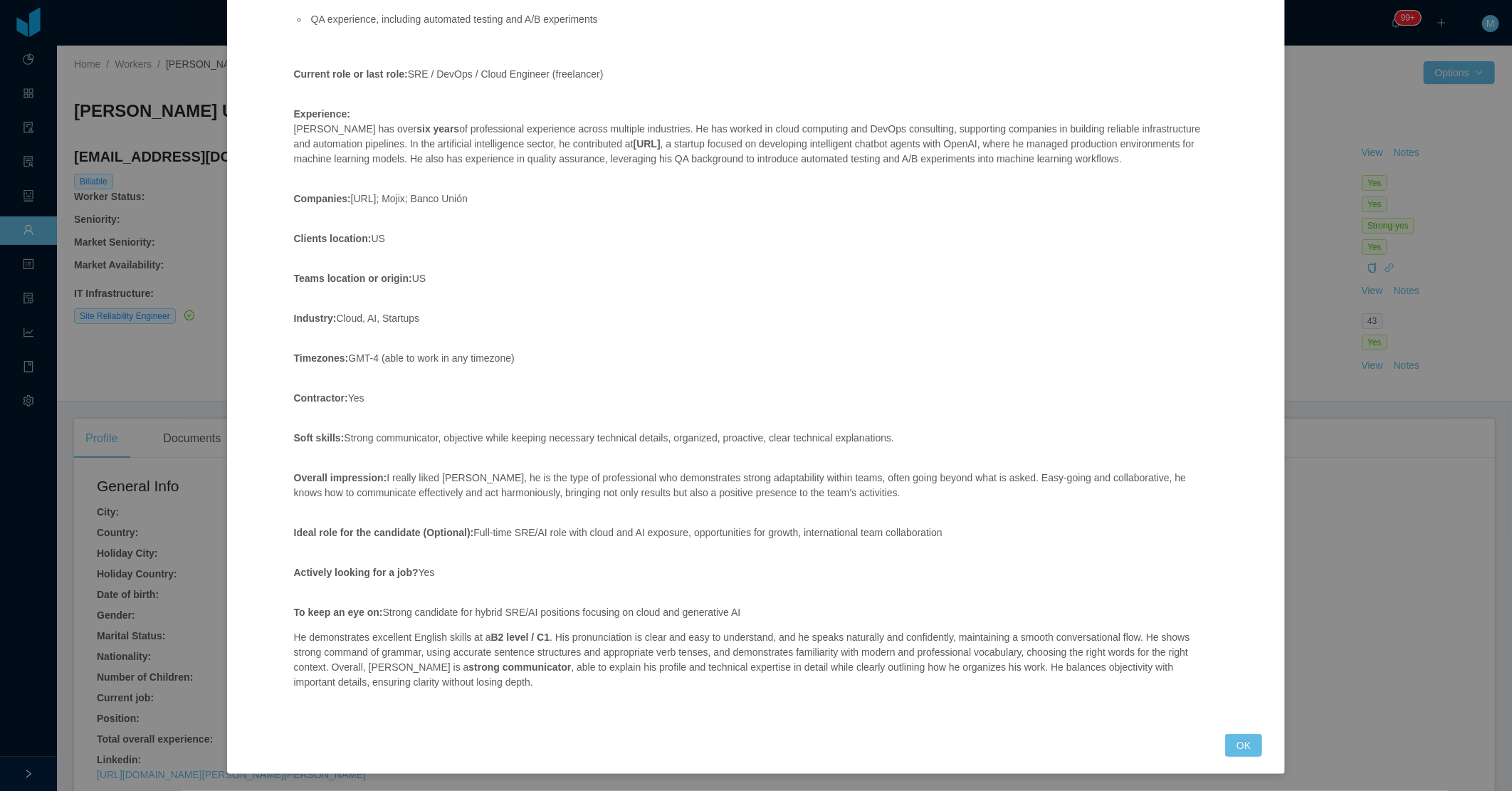
scroll to position [399, 0]
click at [1244, 744] on button "OK" at bounding box center [1244, 745] width 37 height 23
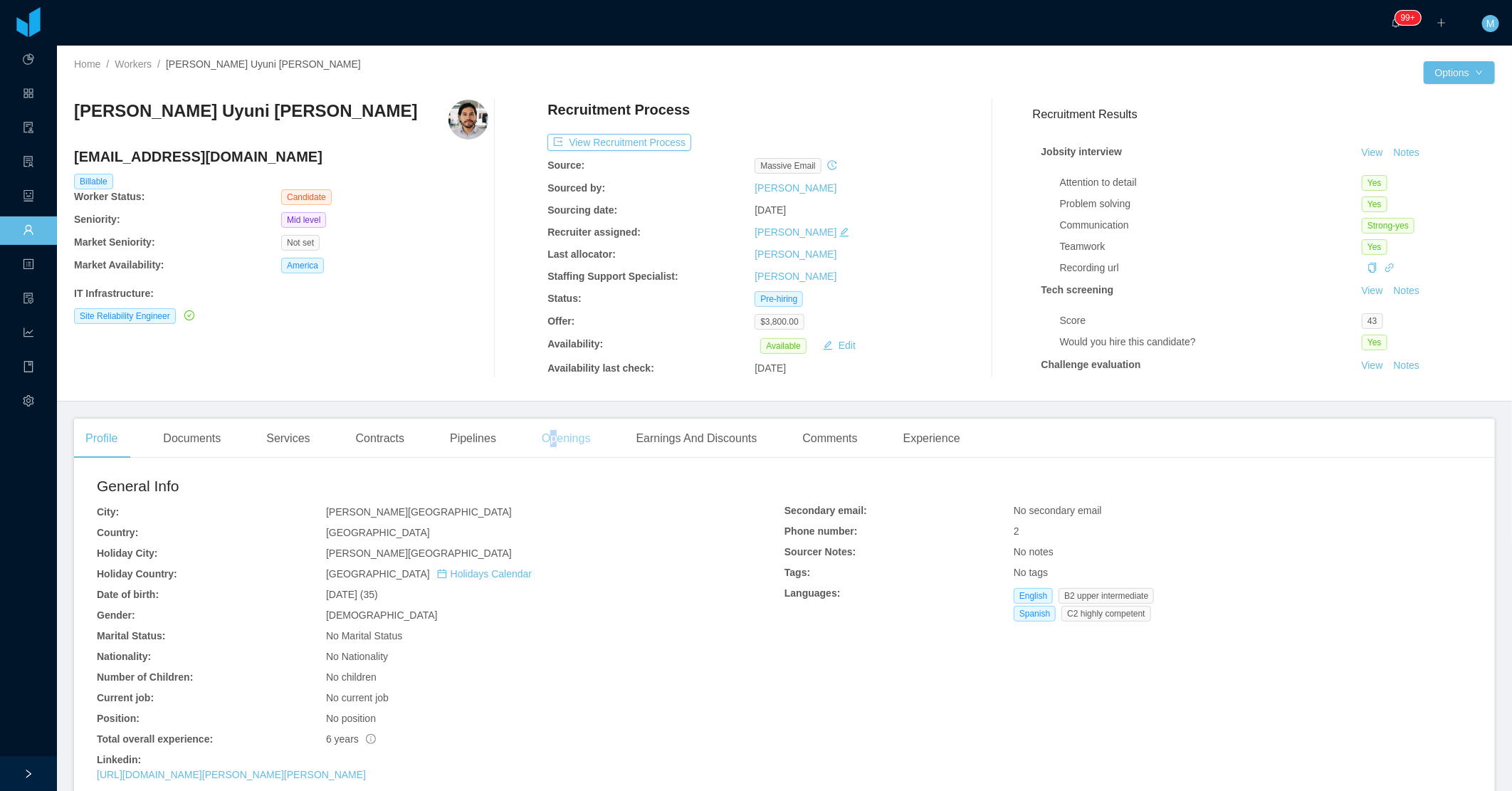
click at [552, 446] on div "Openings" at bounding box center [566, 439] width 72 height 40
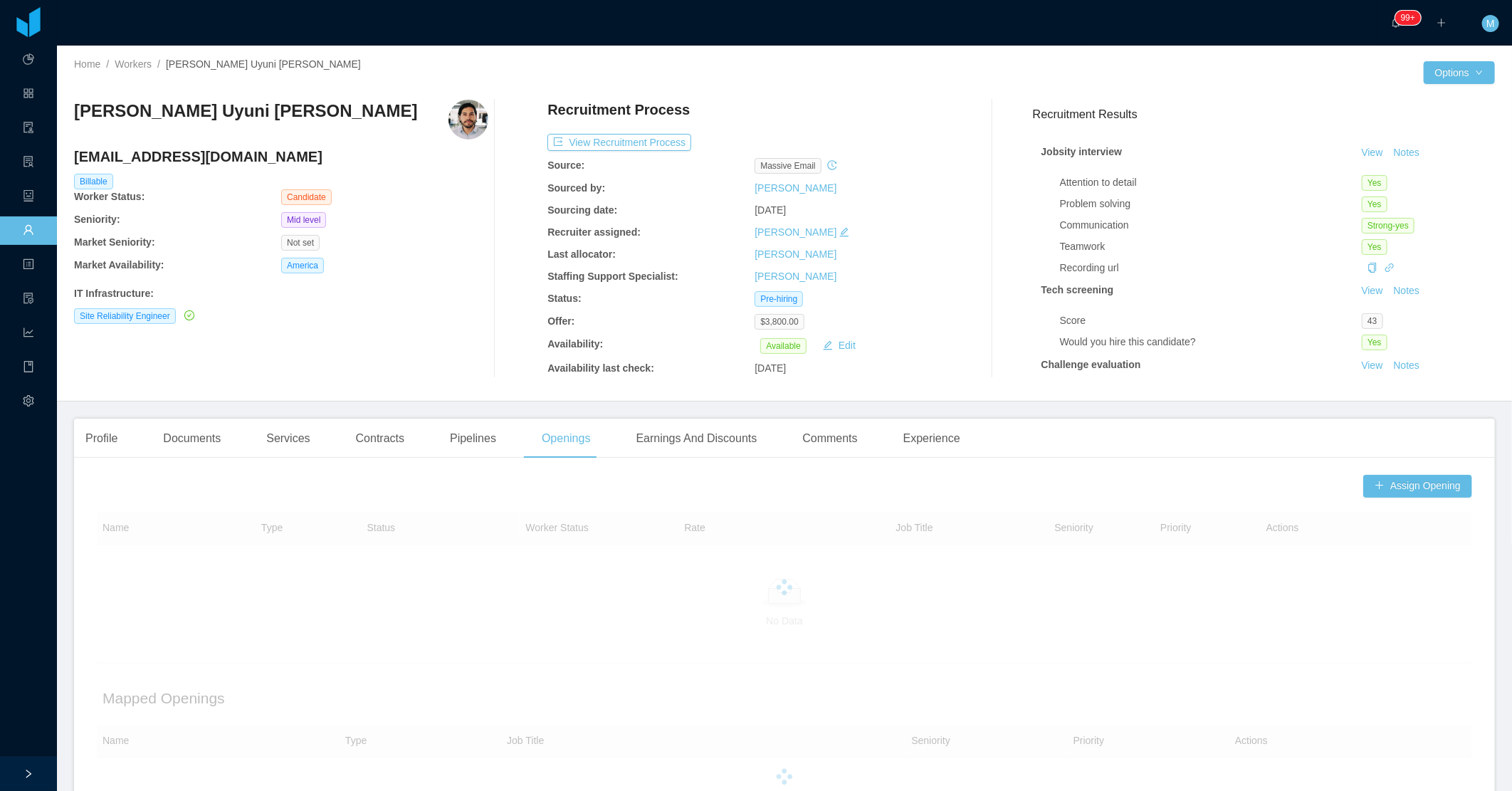
click at [400, 298] on div "IT Infrastructure :" at bounding box center [281, 293] width 415 height 15
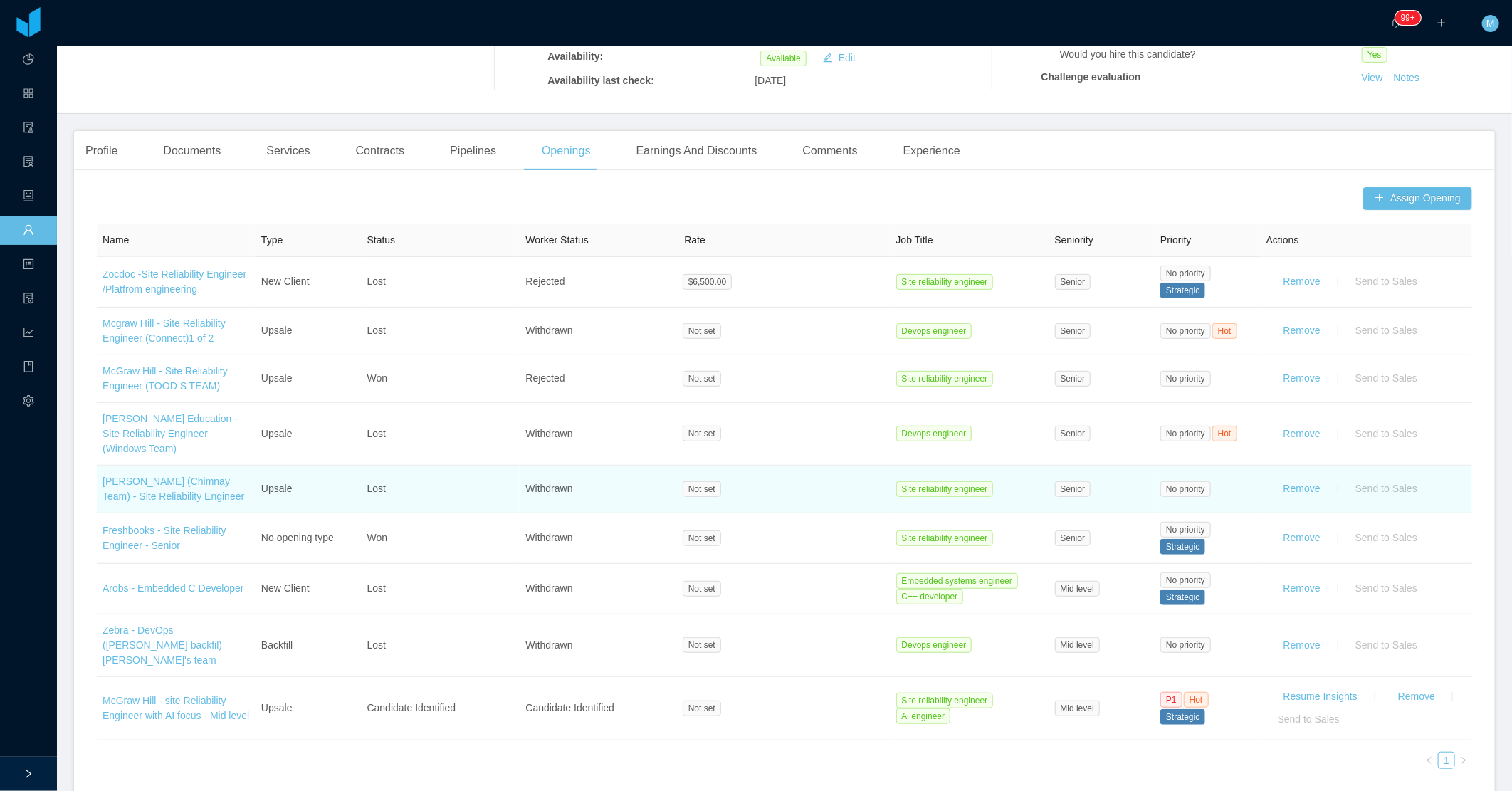
scroll to position [316, 0]
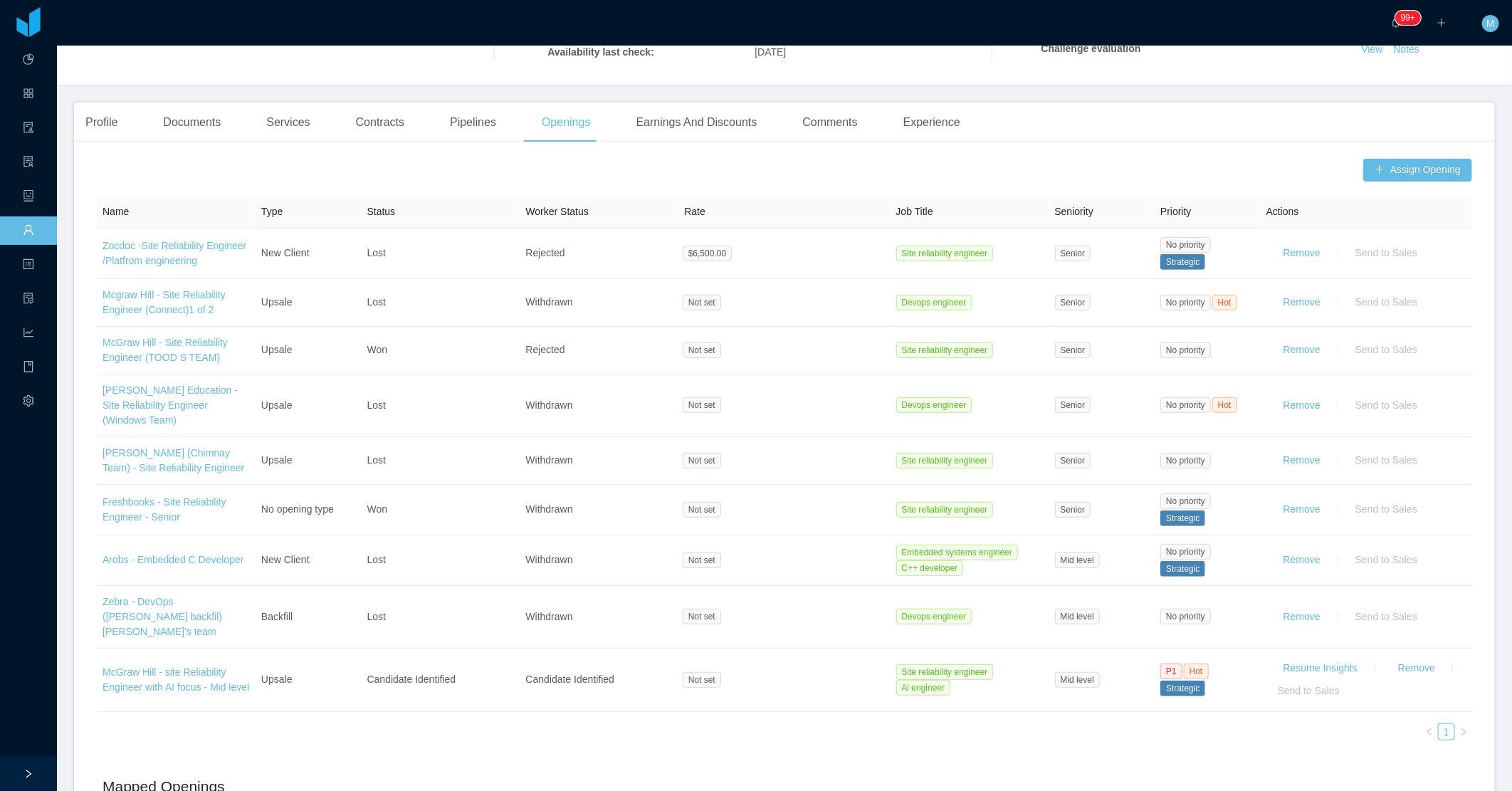
click at [221, 133] on div "Documents" at bounding box center [192, 123] width 80 height 40
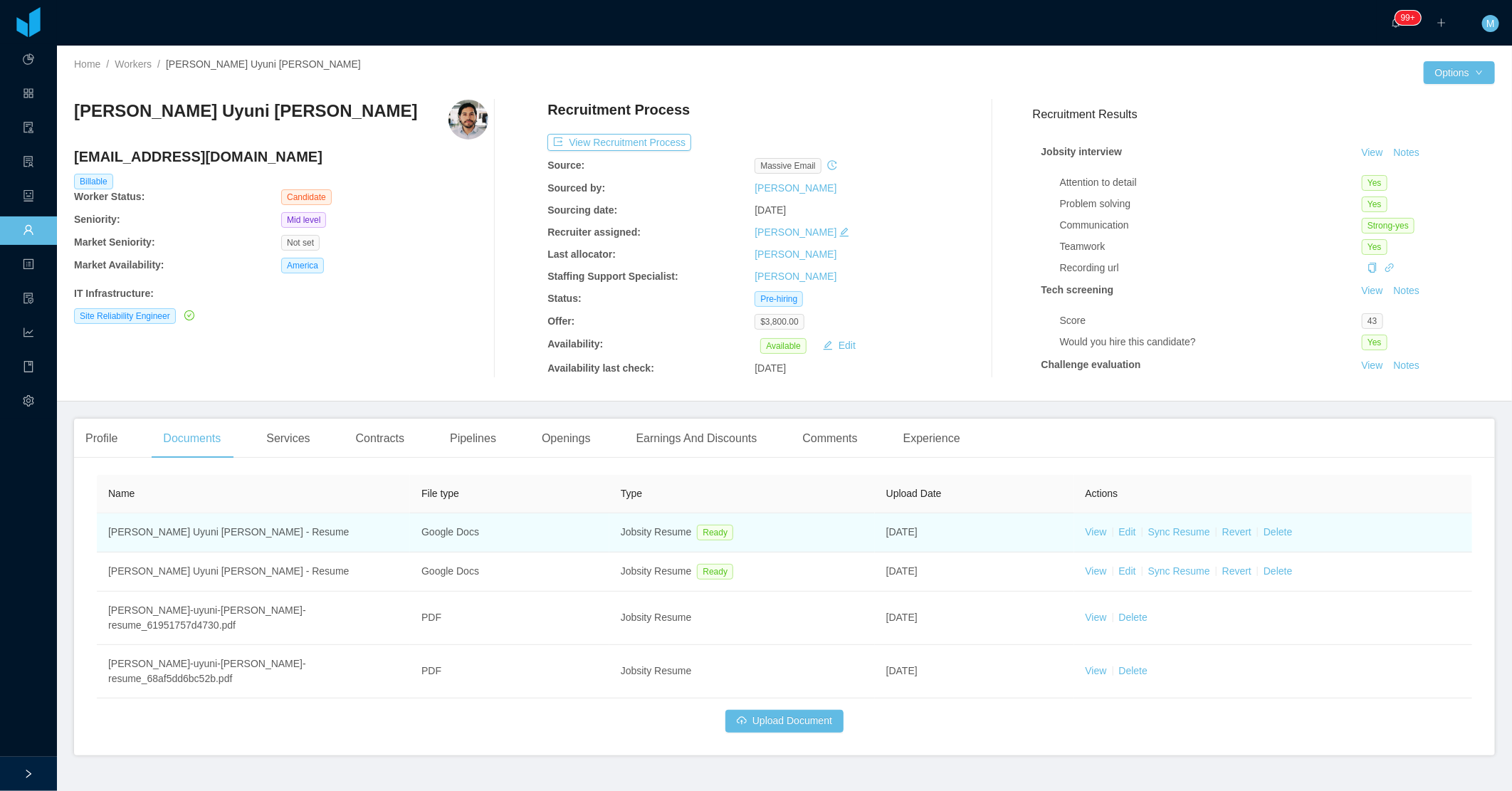
scroll to position [1, 0]
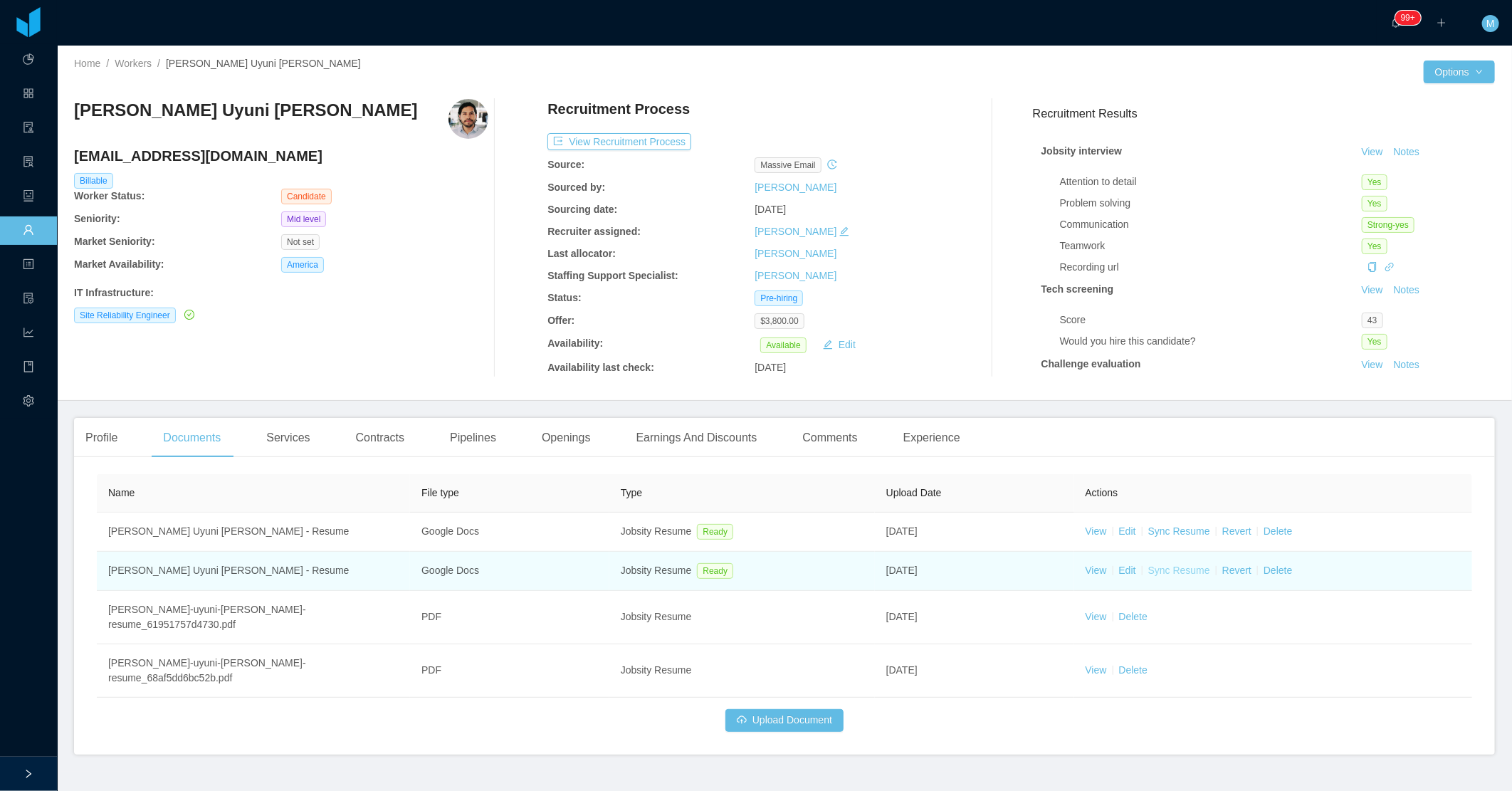
click at [1172, 567] on link "Sync Resume" at bounding box center [1179, 570] width 62 height 11
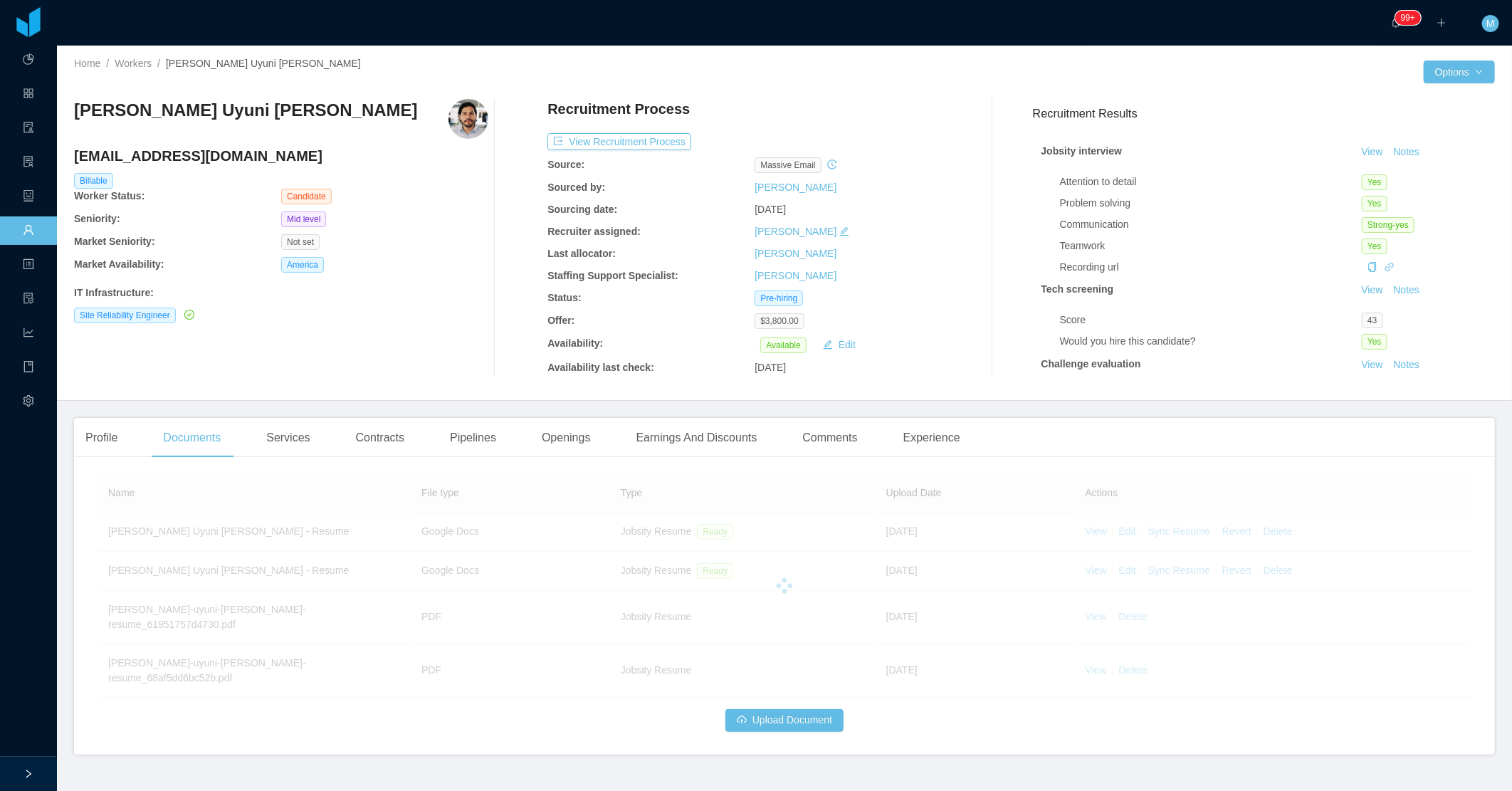
click at [428, 309] on div "Site Reliability Engineer" at bounding box center [281, 316] width 415 height 16
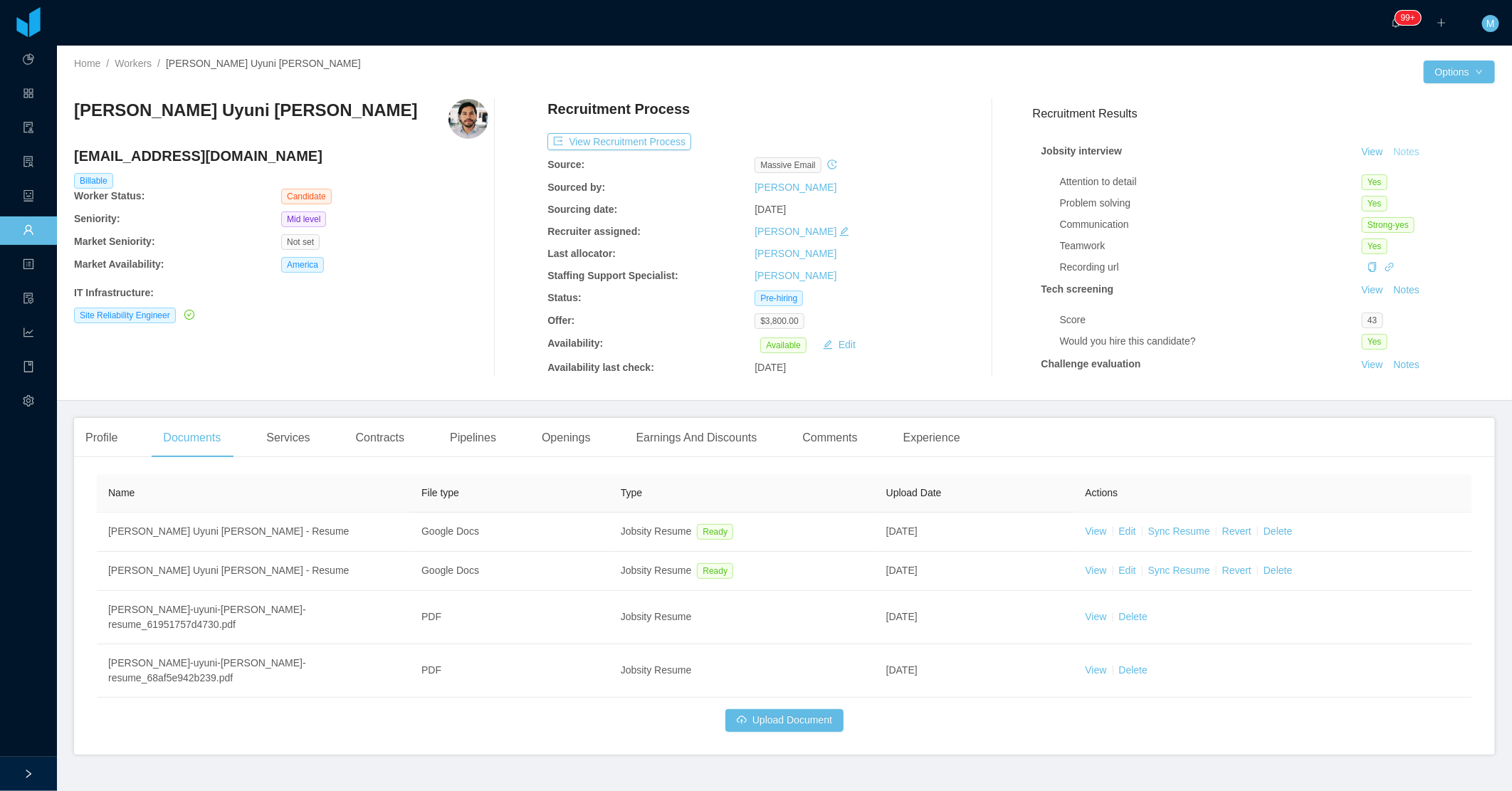
click at [1388, 144] on button "Notes" at bounding box center [1407, 152] width 38 height 17
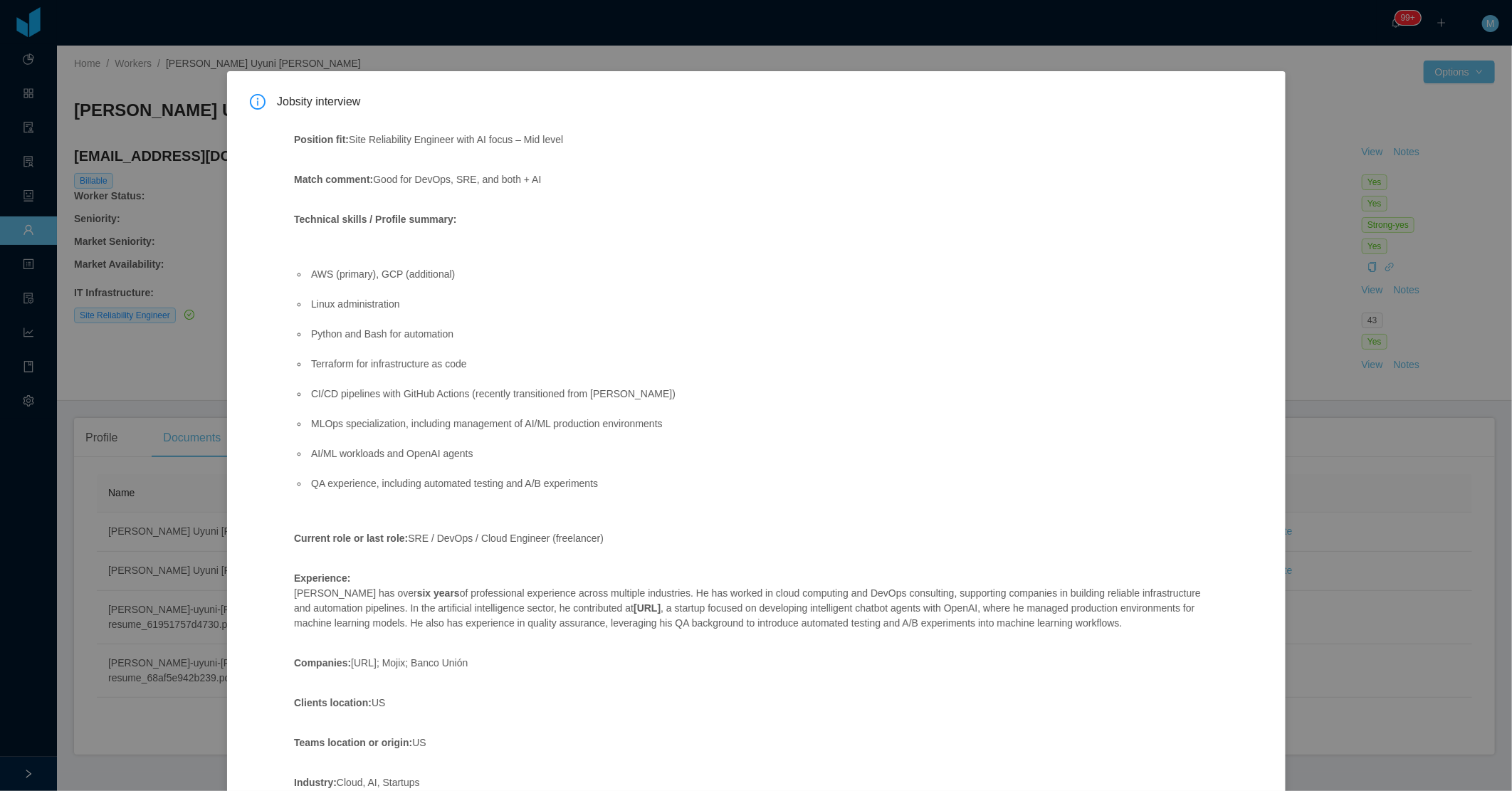
scroll to position [407, 0]
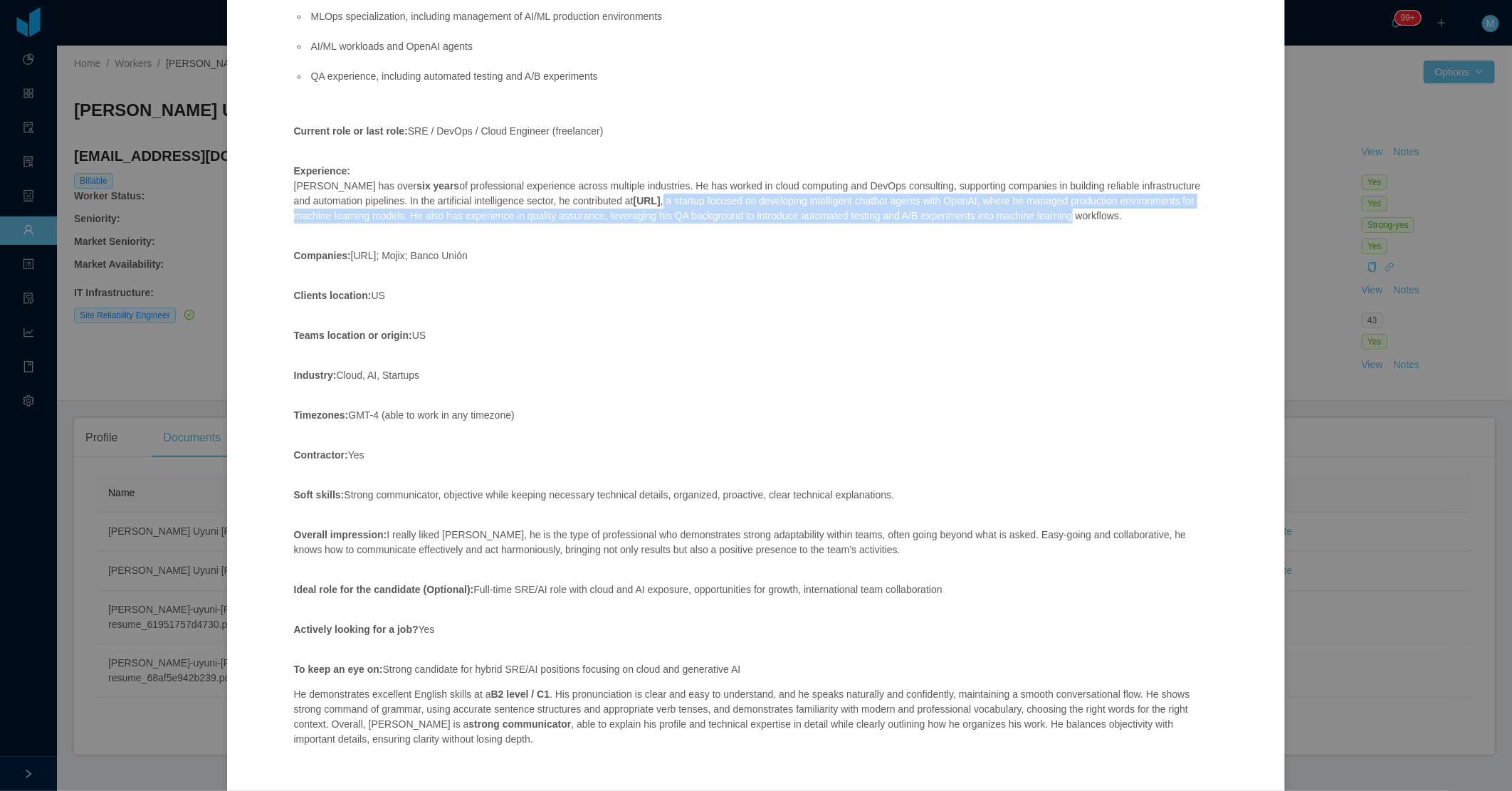
drag, startPoint x: 677, startPoint y: 202, endPoint x: 1144, endPoint y: 219, distance: 467.3
click at [1144, 219] on p "Experience: Mauricio Uyuni has over six years of professional experience across…" at bounding box center [749, 193] width 910 height 60
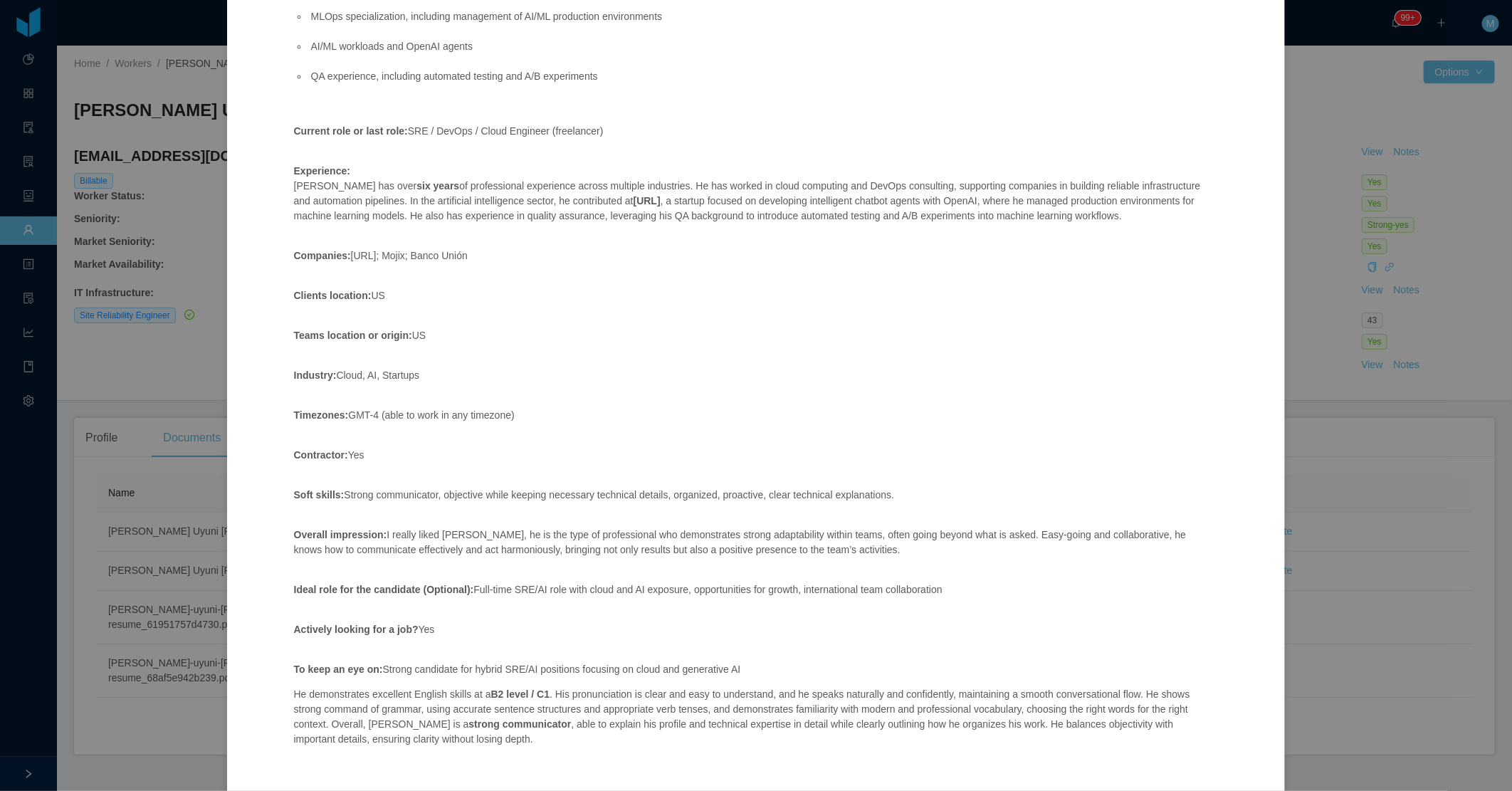
click at [434, 240] on div "Position fit: Site Reliability Engineer with AI focus – Mid level Match comment…" at bounding box center [749, 241] width 945 height 1066
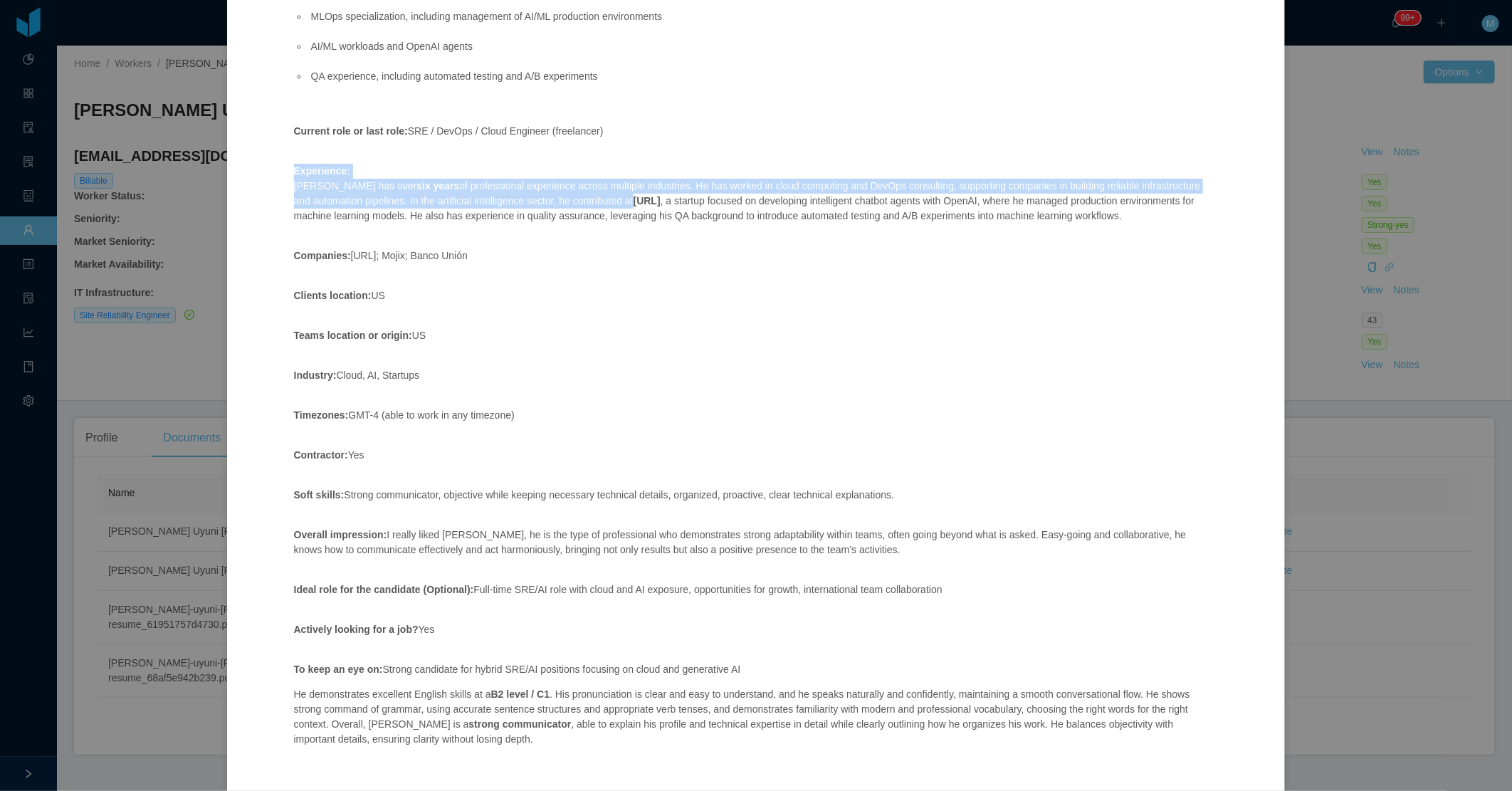
drag, startPoint x: 406, startPoint y: 240, endPoint x: 637, endPoint y: 202, distance: 234.1
click at [637, 202] on div "Position fit: Site Reliability Engineer with AI focus – Mid level Match comment…" at bounding box center [749, 241] width 945 height 1066
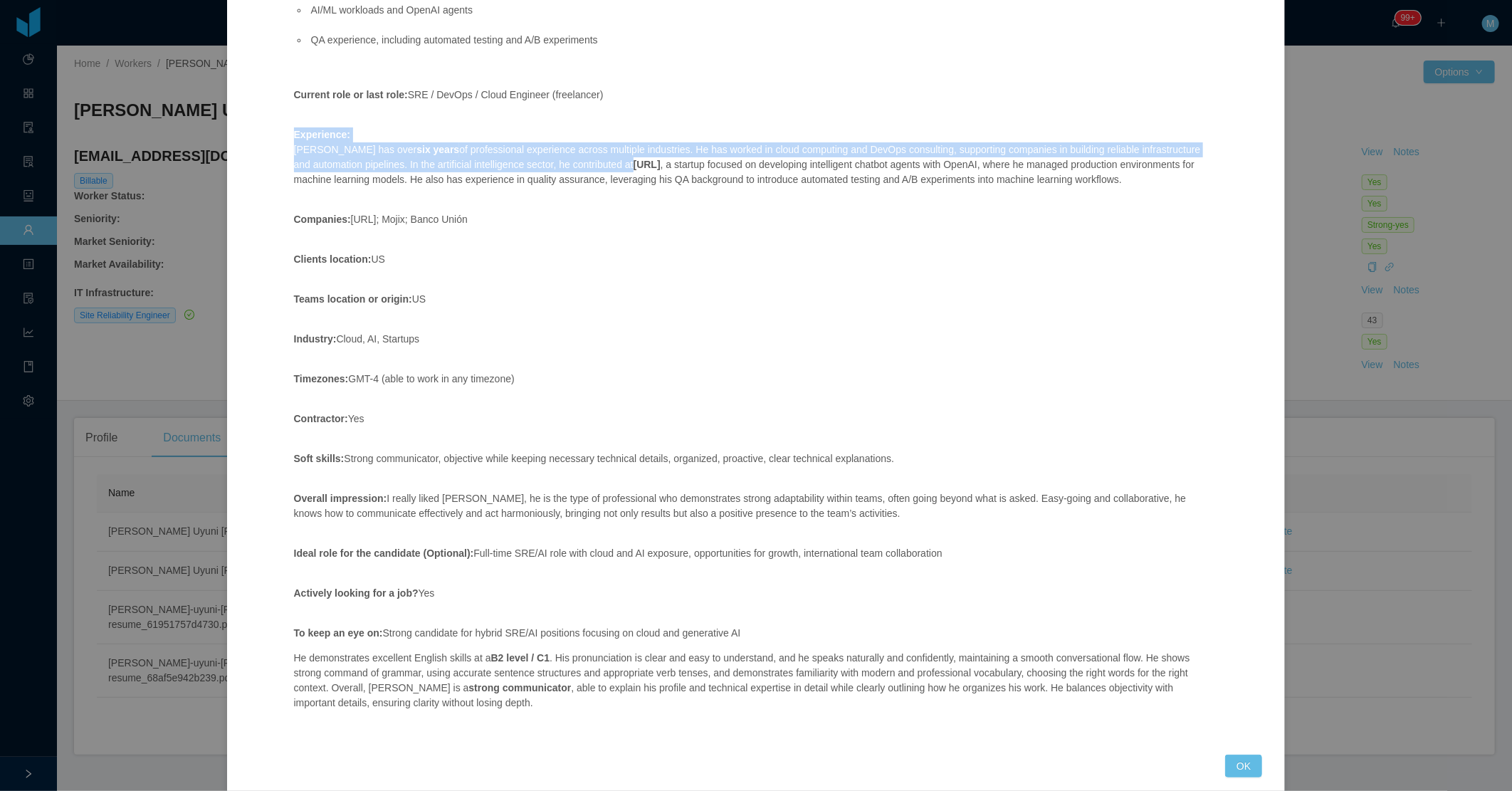
scroll to position [478, 0]
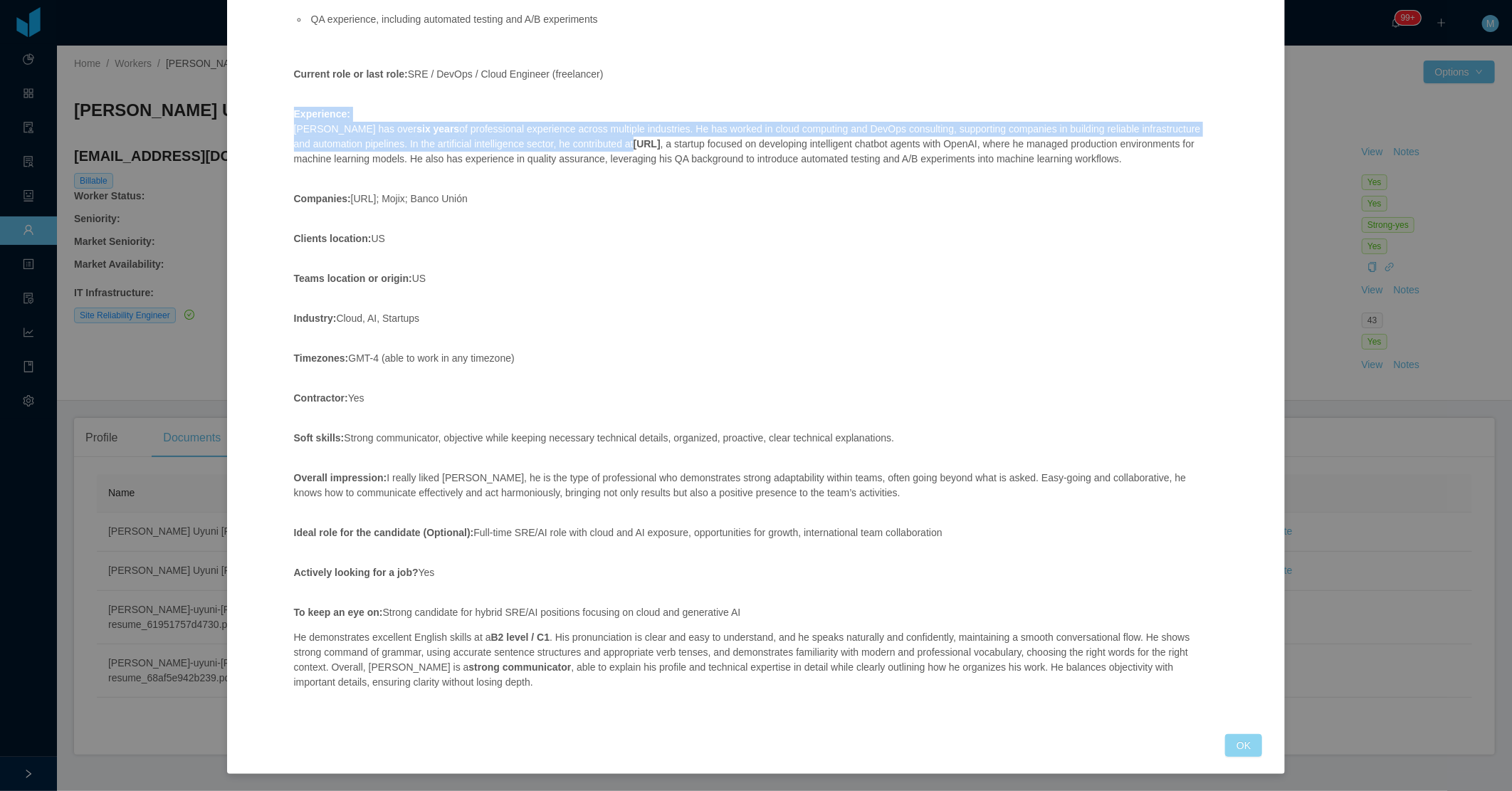
click at [1244, 743] on button "OK" at bounding box center [1244, 745] width 37 height 23
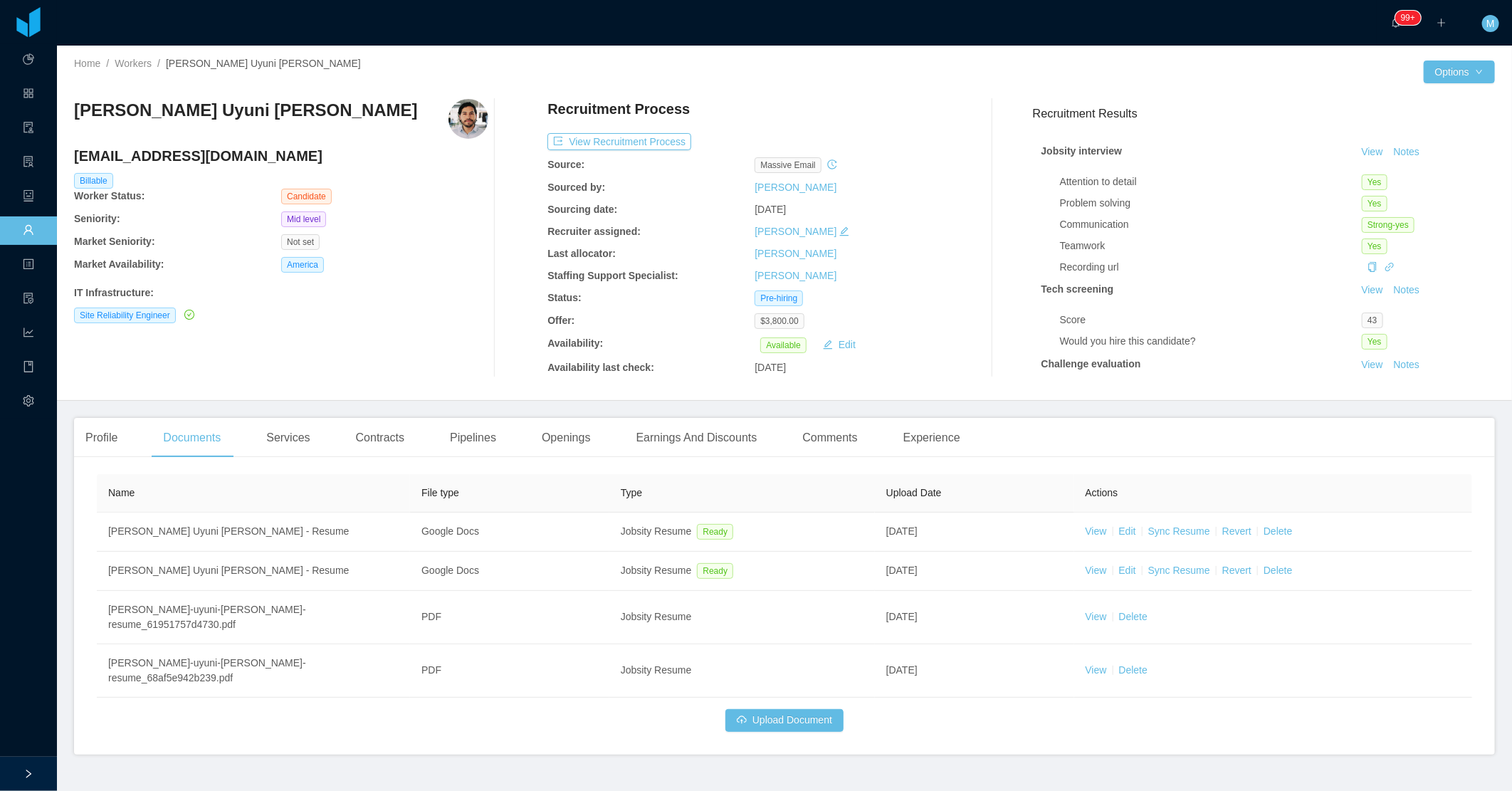
click at [460, 331] on div "Mauricio Uyuni Miranda mauri.uyuni@gmail.com Billable Worker Status: Candidate …" at bounding box center [281, 238] width 415 height 278
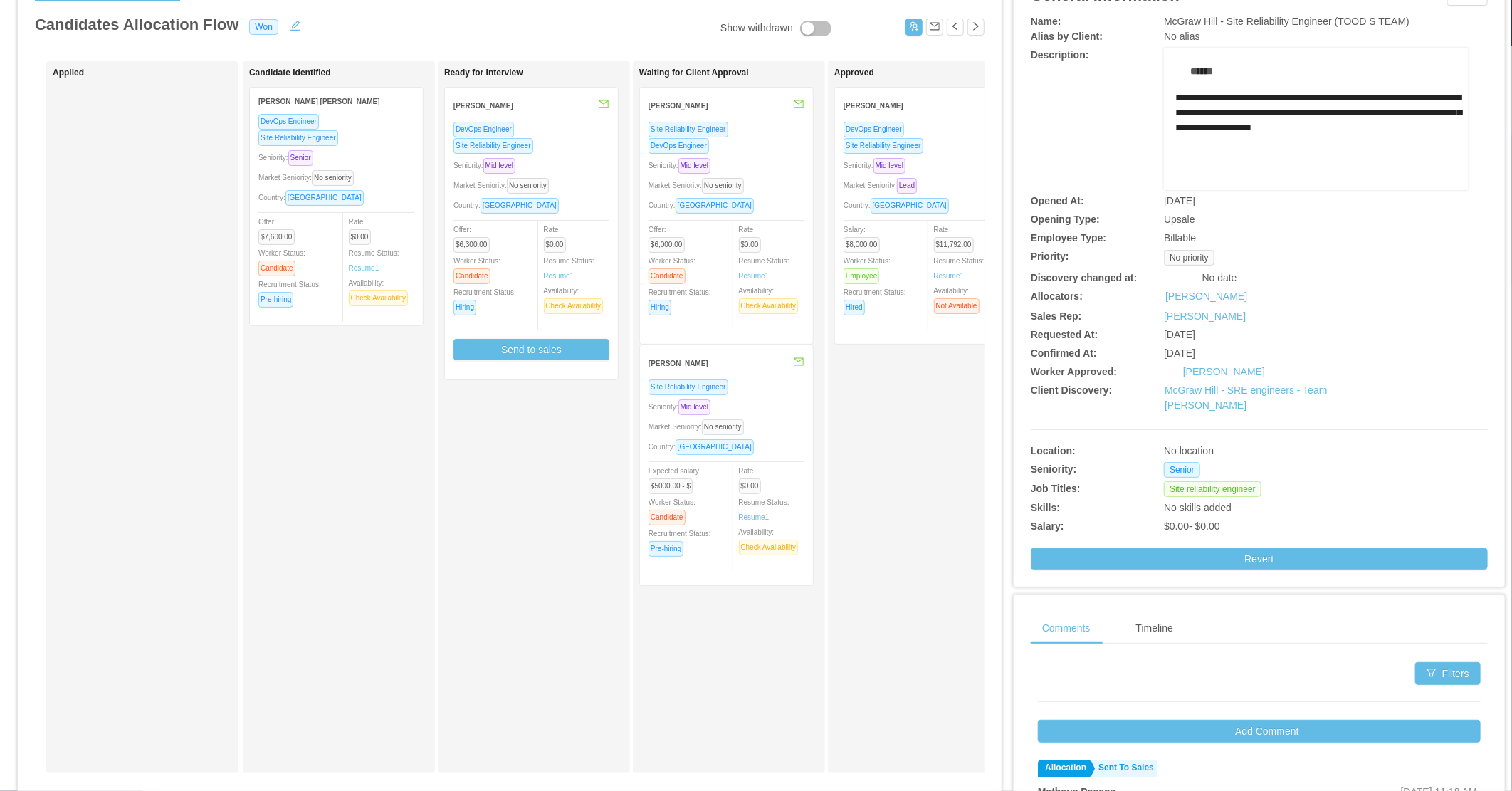
scroll to position [158, 0]
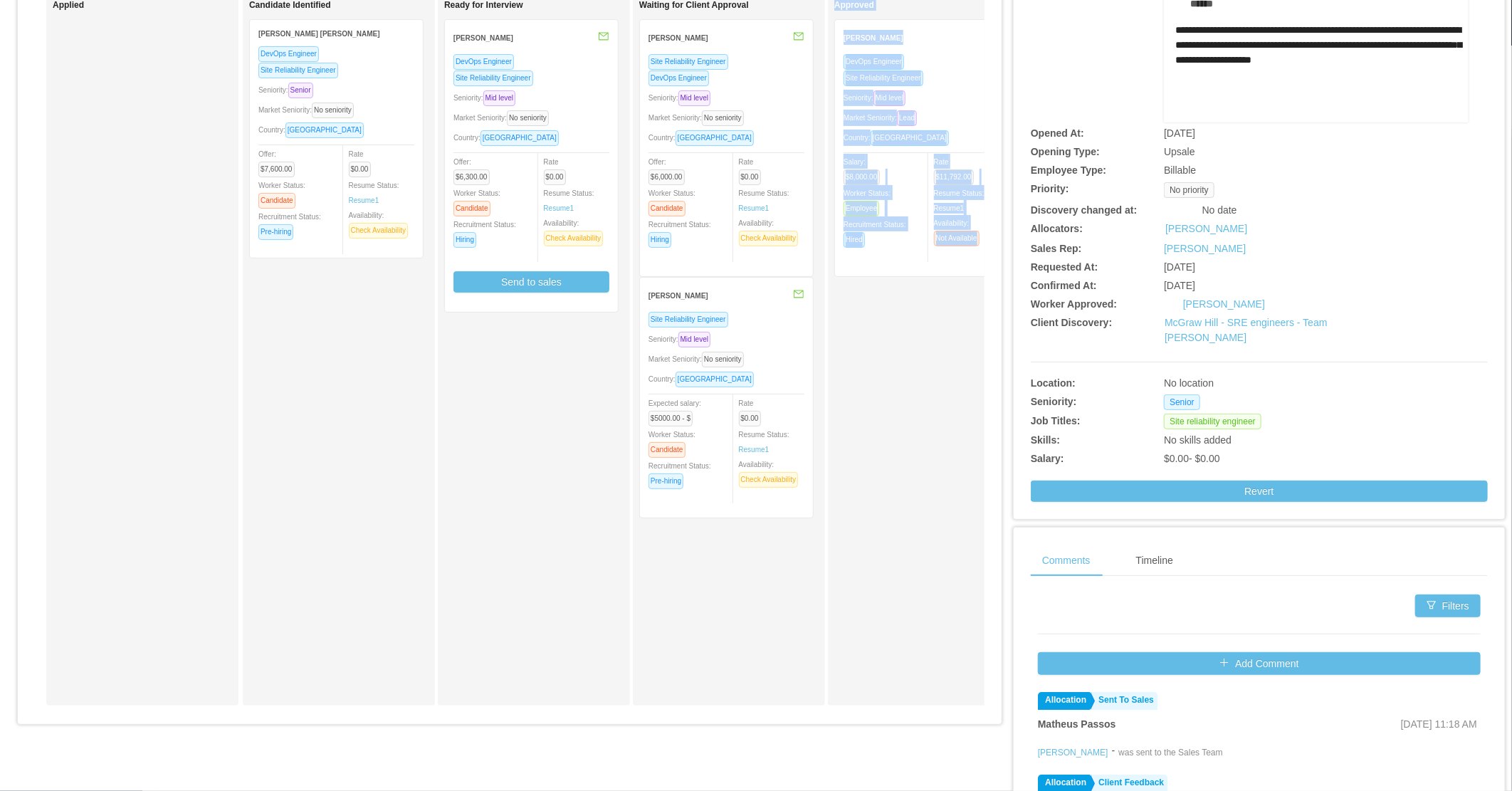
drag, startPoint x: 656, startPoint y: 714, endPoint x: 895, endPoint y: 703, distance: 239.3
click at [895, 703] on div "Applied Candidate Identified Federico Soria Galvarro DevOps Engineer Site Relia…" at bounding box center [510, 355] width 950 height 723
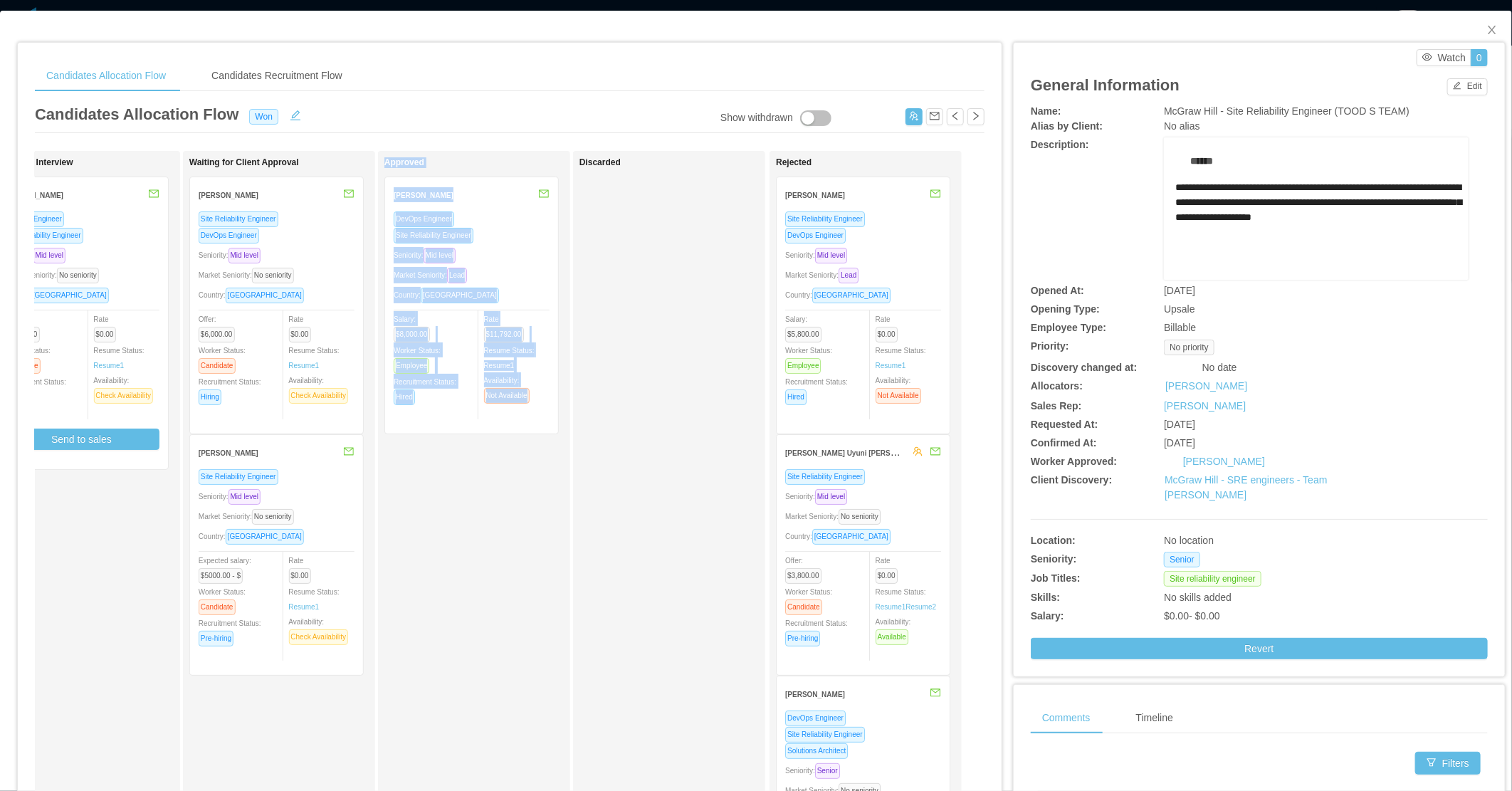
scroll to position [0, 0]
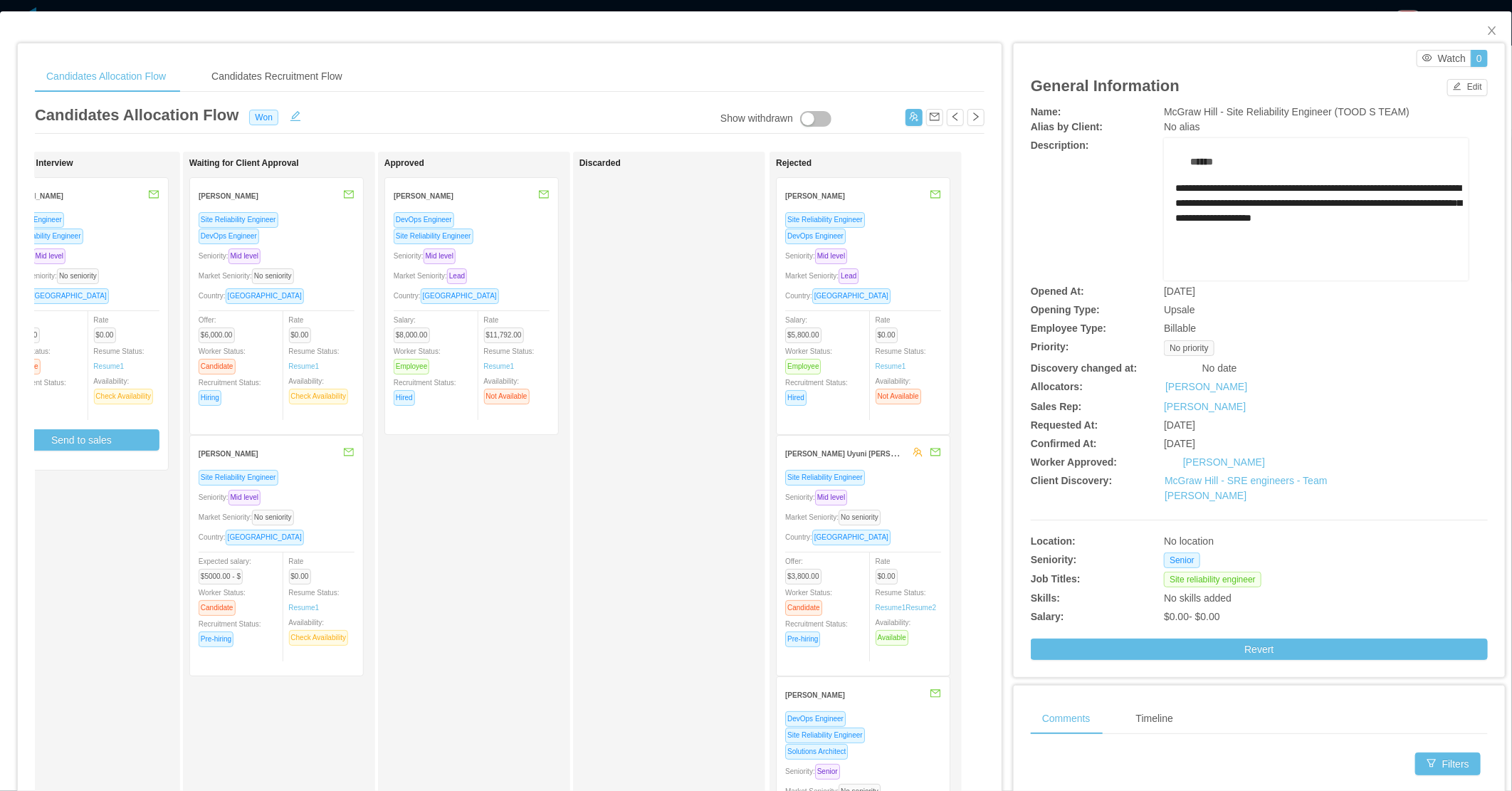
click at [651, 523] on div "Discarded" at bounding box center [679, 507] width 199 height 699
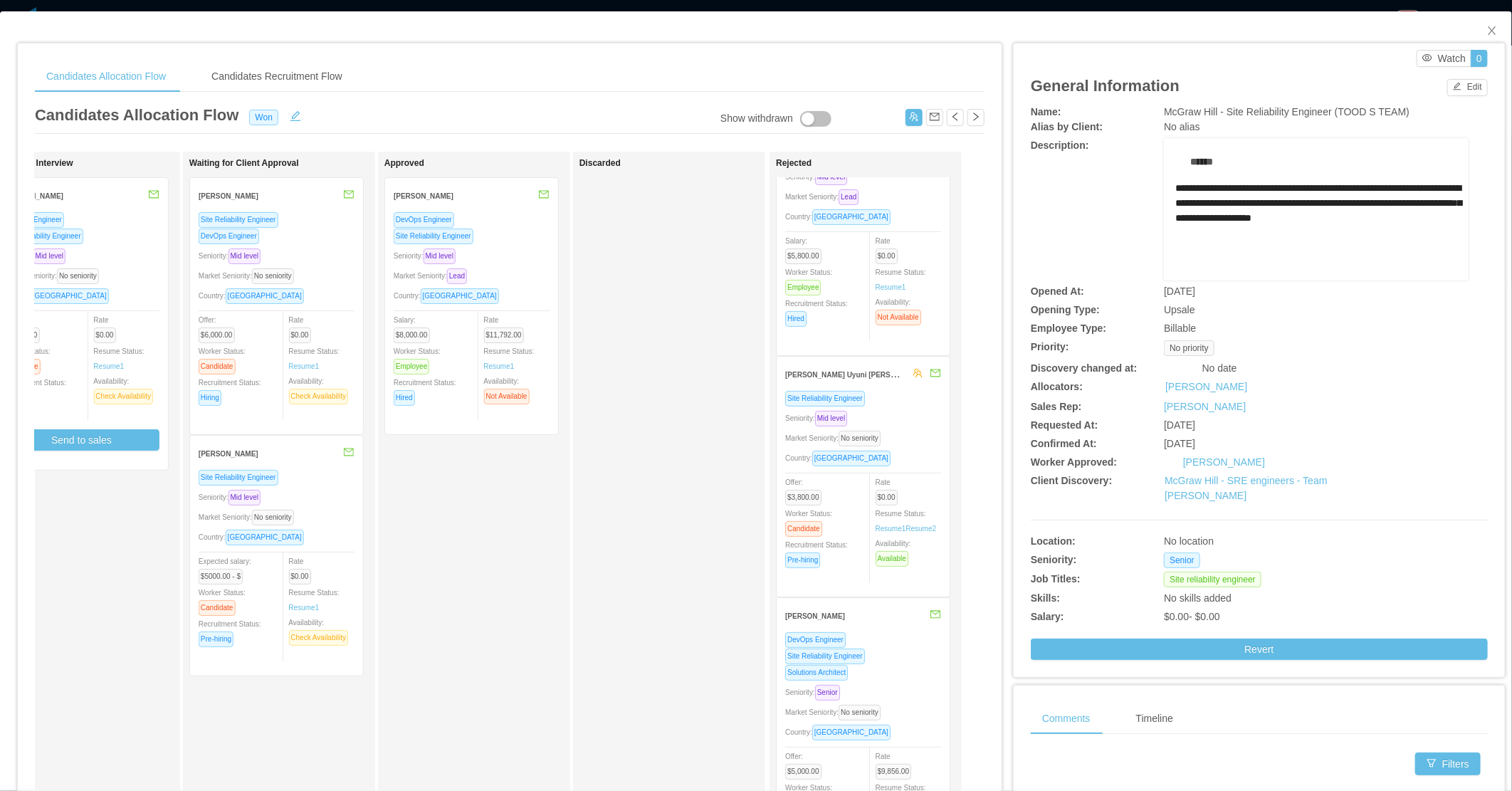
click at [896, 422] on div "Seniority: Mid level" at bounding box center [863, 418] width 156 height 16
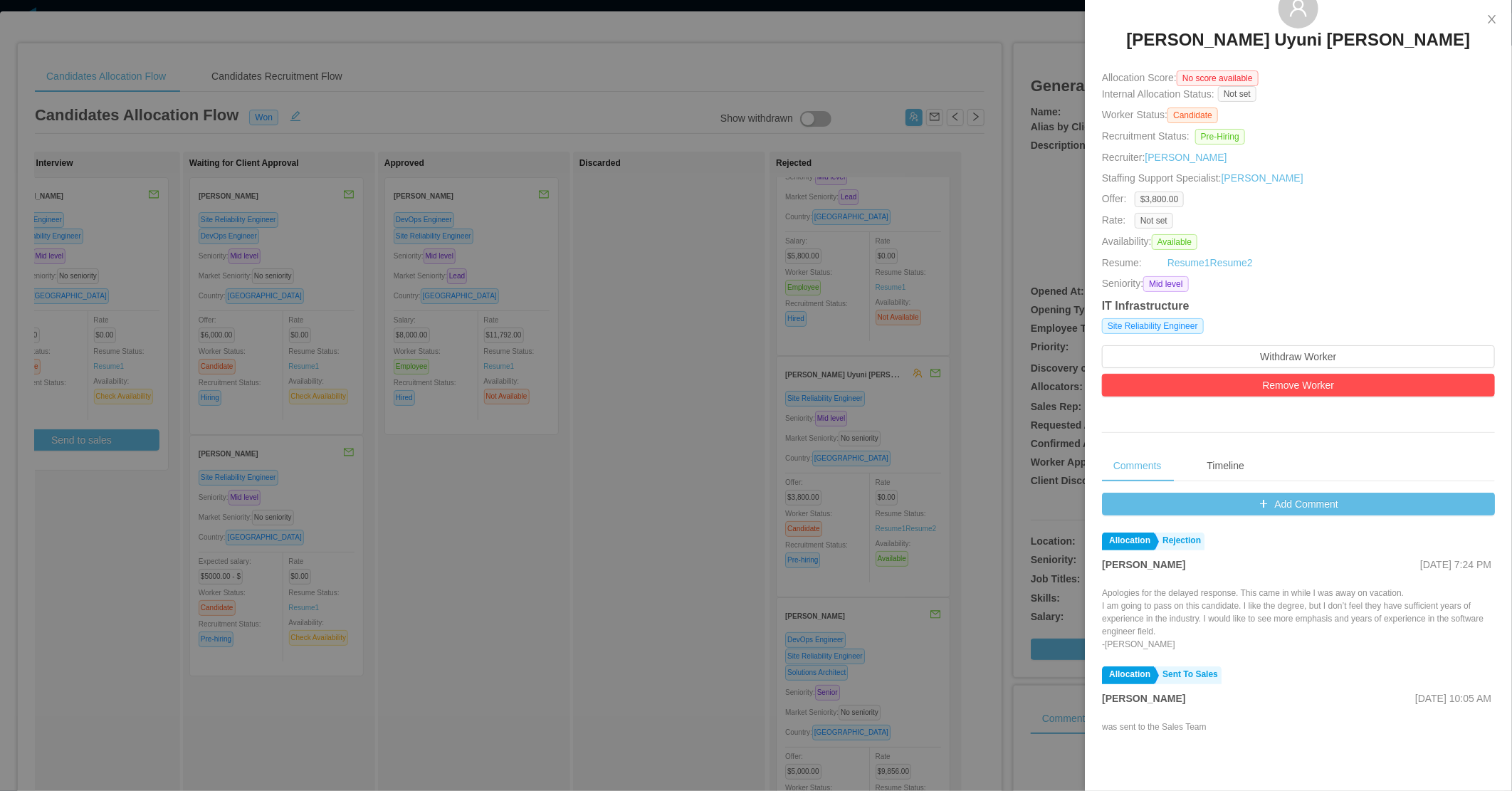
scroll to position [0, 0]
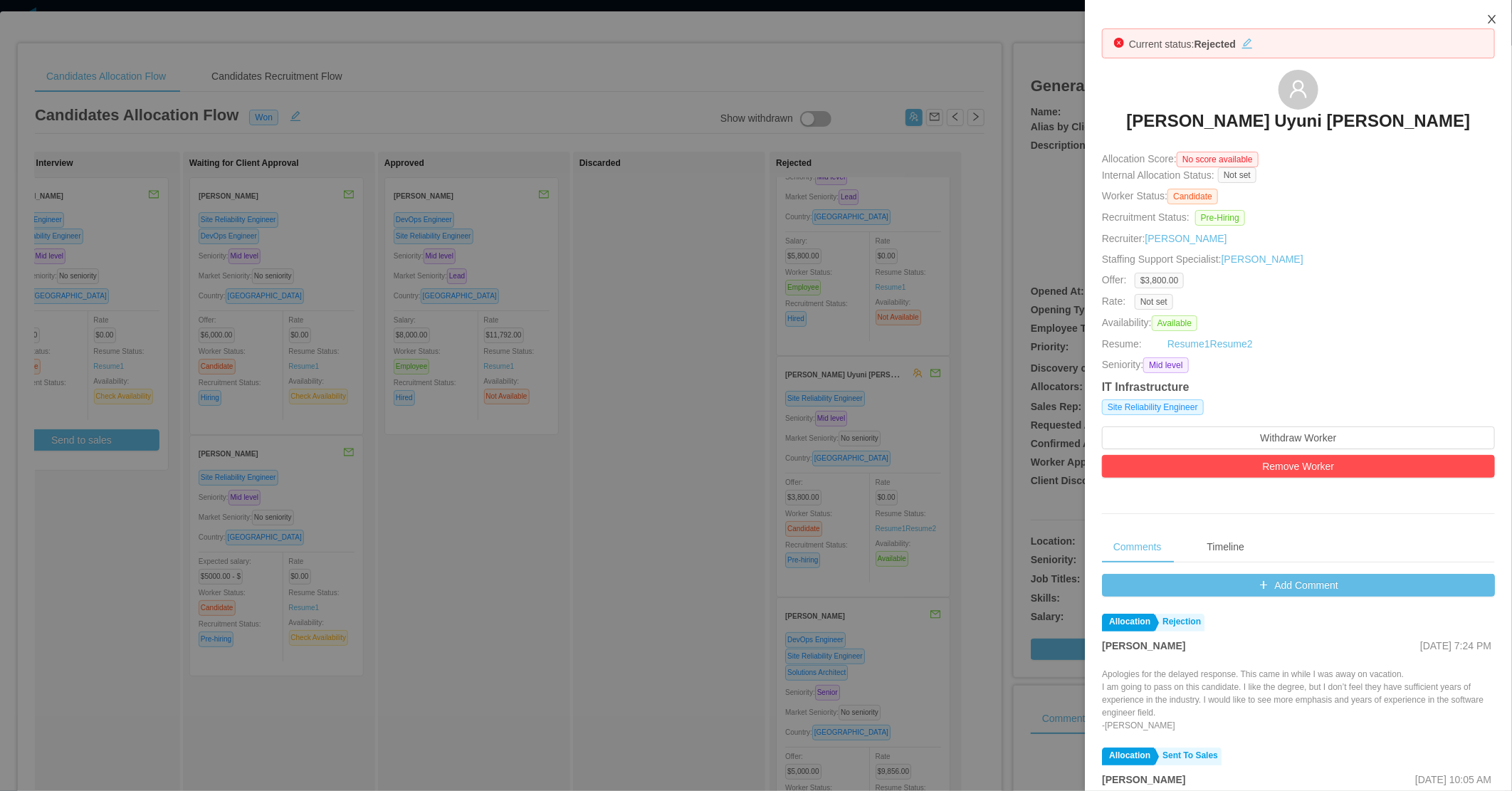
click at [1486, 18] on button "Close" at bounding box center [1493, 20] width 40 height 40
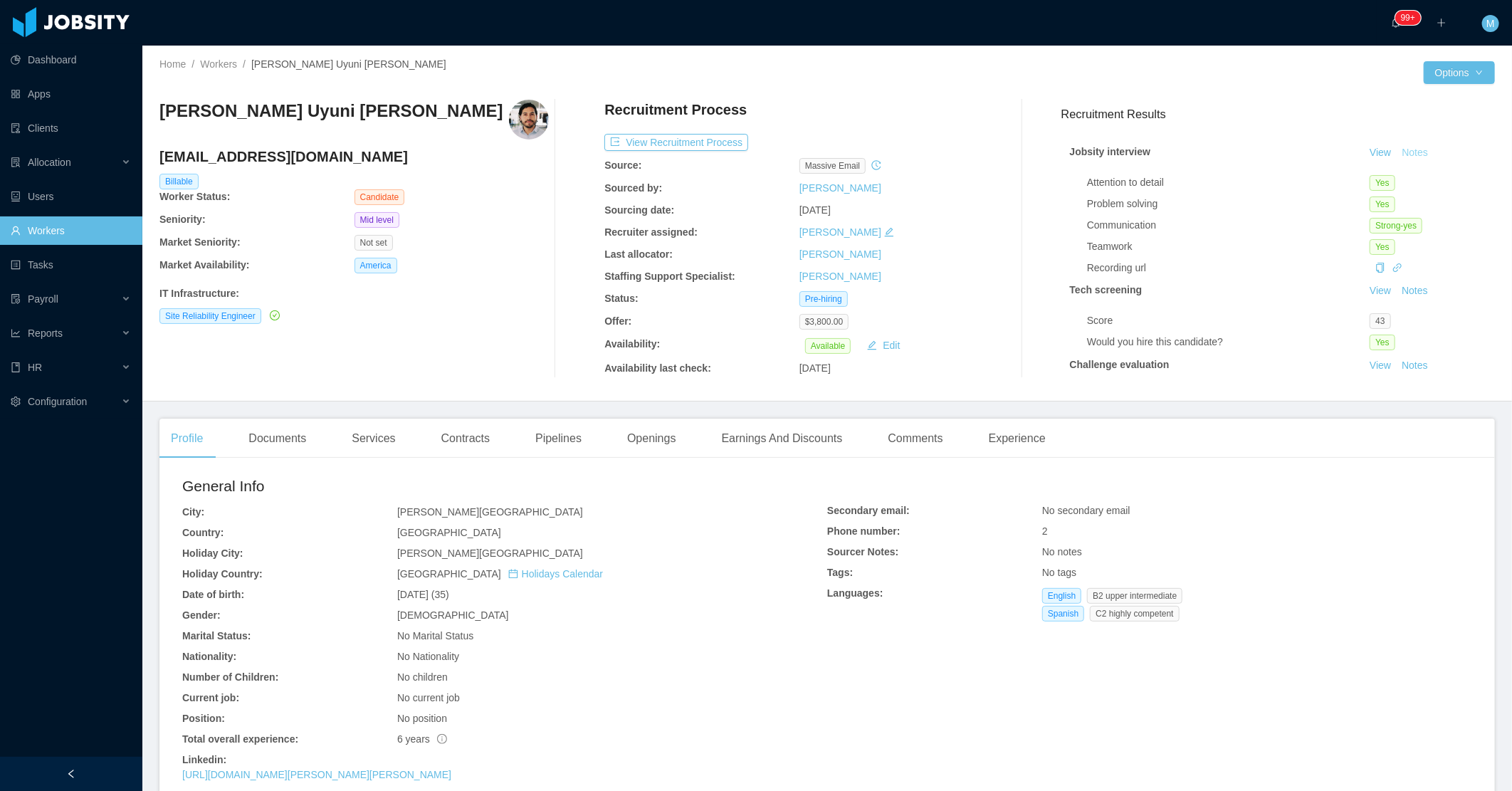
click at [1399, 149] on button "Notes" at bounding box center [1414, 153] width 38 height 17
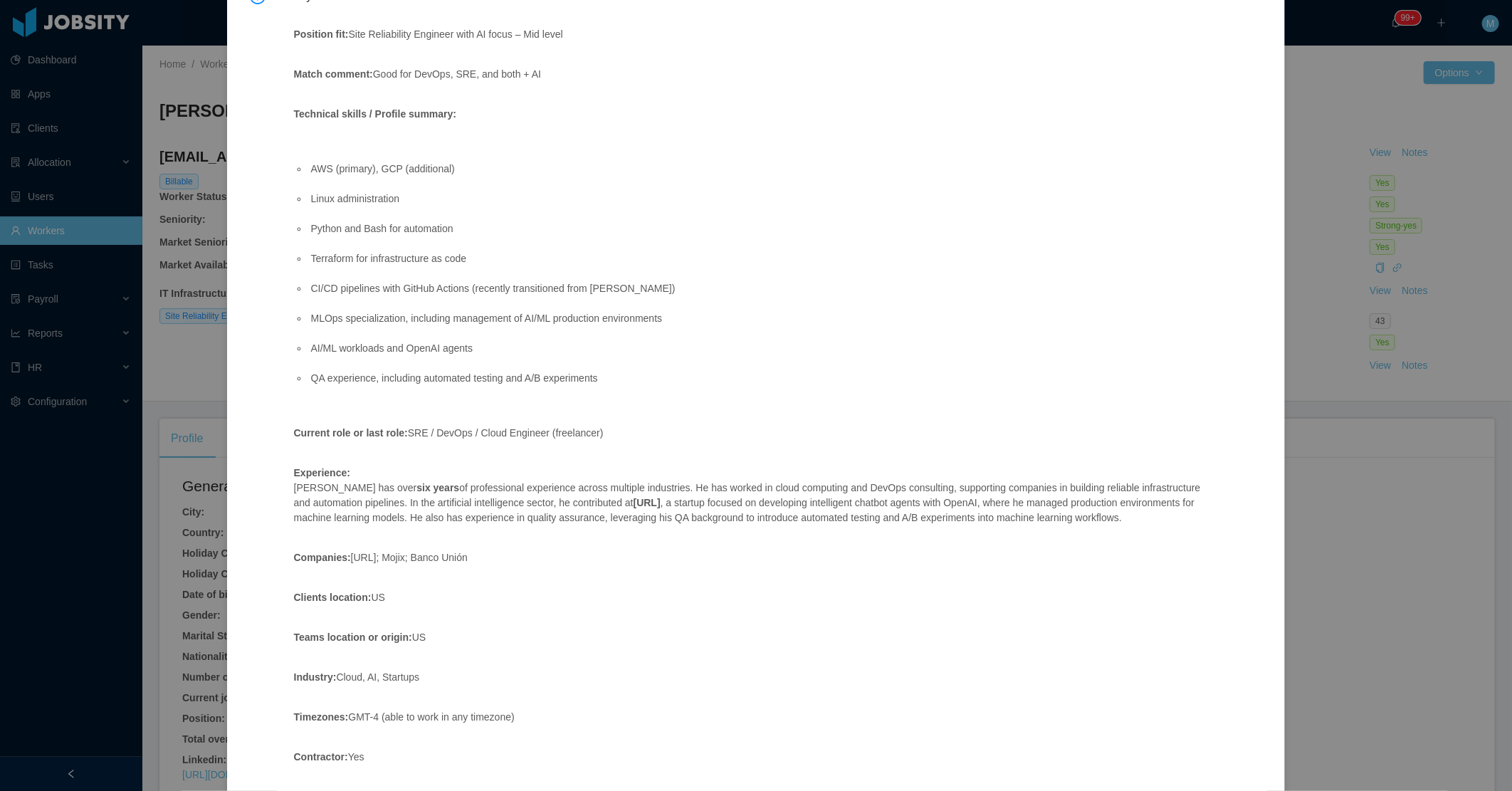
scroll to position [82, 0]
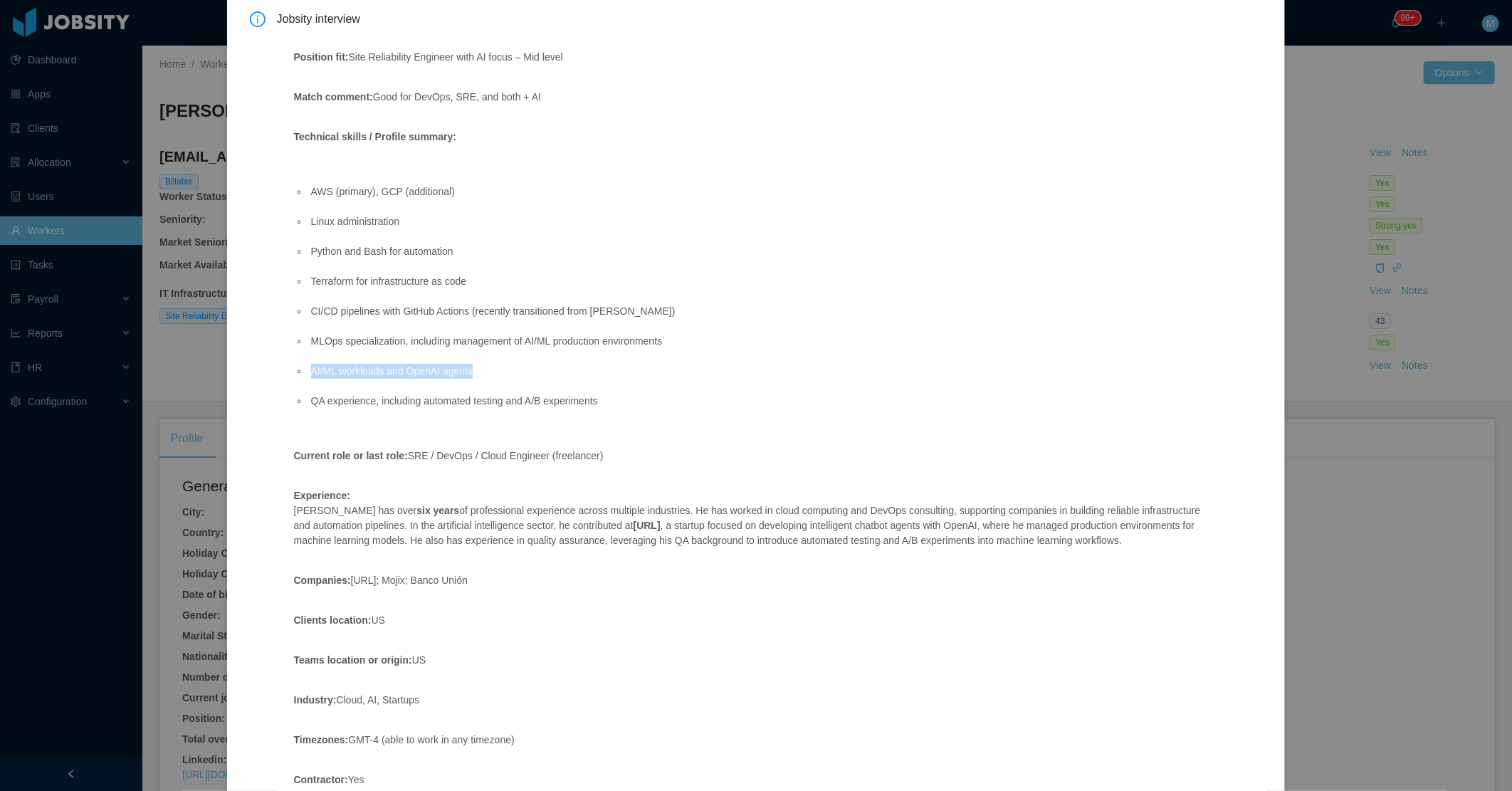
drag, startPoint x: 506, startPoint y: 368, endPoint x: 301, endPoint y: 371, distance: 205.0
click at [301, 371] on ul "AWS (primary), GCP (additional) Linux administration Python and Bash for automa…" at bounding box center [749, 296] width 910 height 254
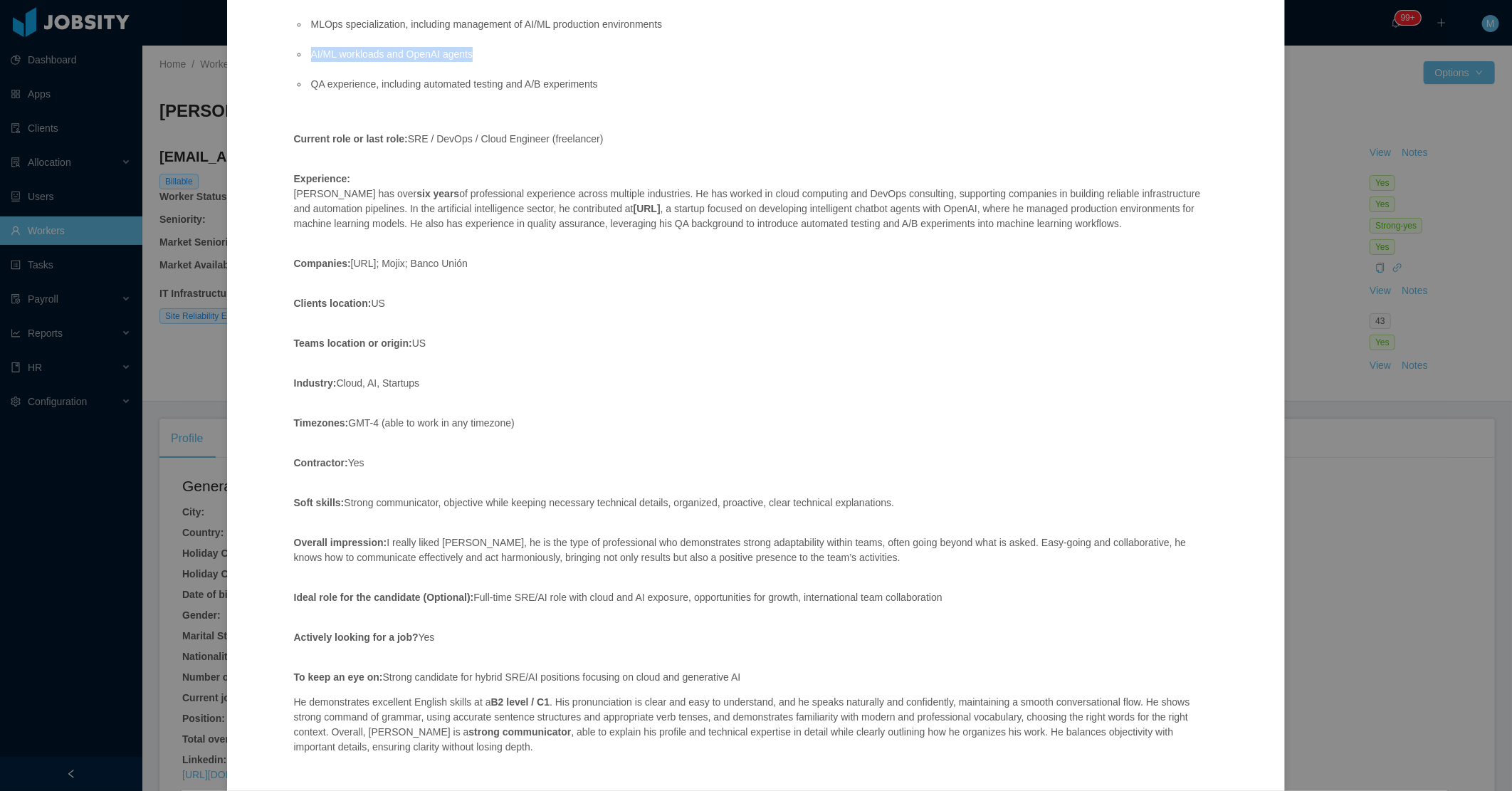
scroll to position [478, 0]
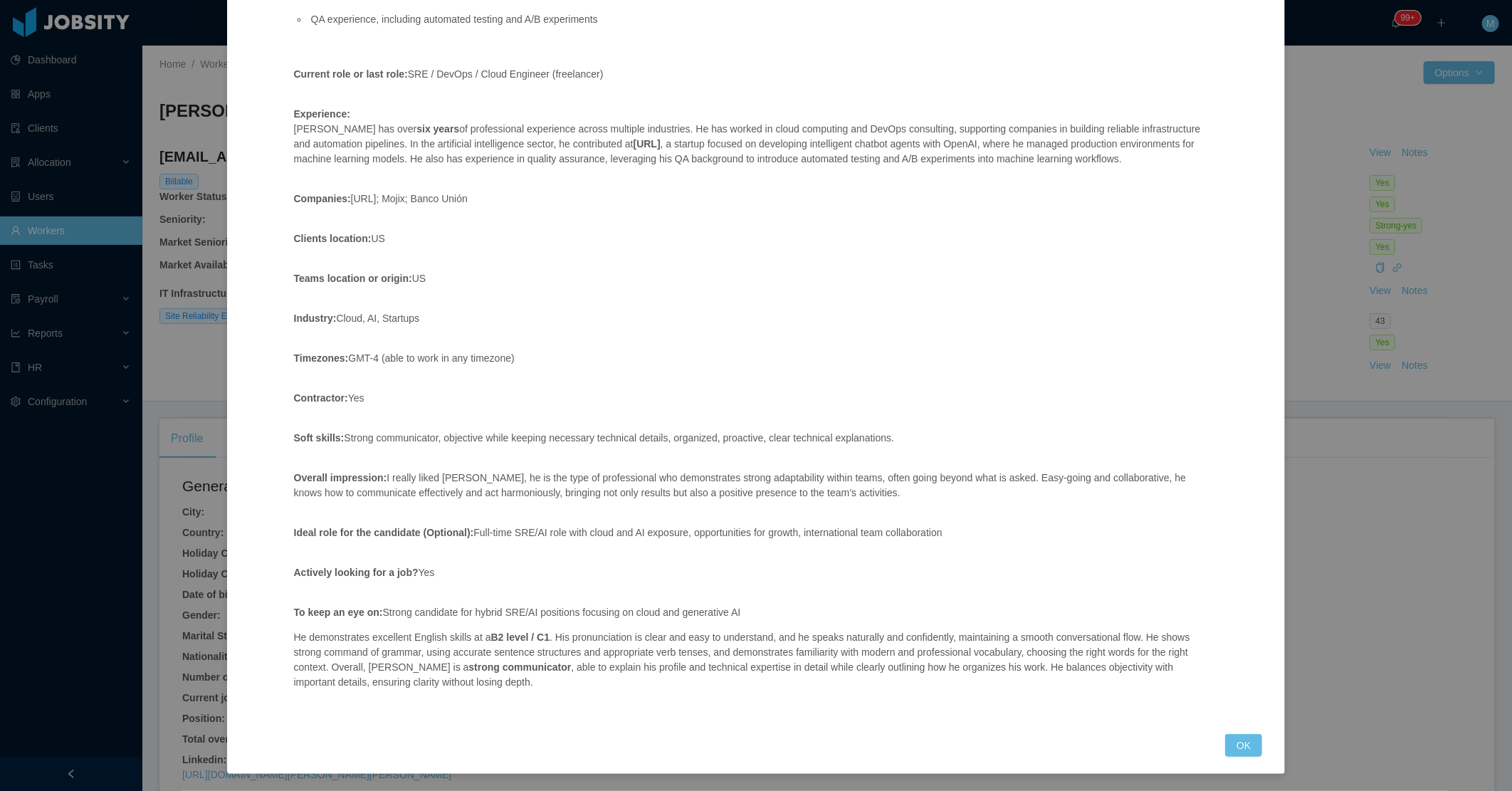
click at [1239, 734] on div "Jobsity interview Position fit: Site Reliability Engineer with AI focus – Mid l…" at bounding box center [756, 193] width 1013 height 1127
click at [1235, 733] on div "Jobsity interview Position fit: Site Reliability Engineer with AI focus – Mid l…" at bounding box center [756, 193] width 1013 height 1127
click at [1228, 736] on button "OK" at bounding box center [1244, 745] width 37 height 23
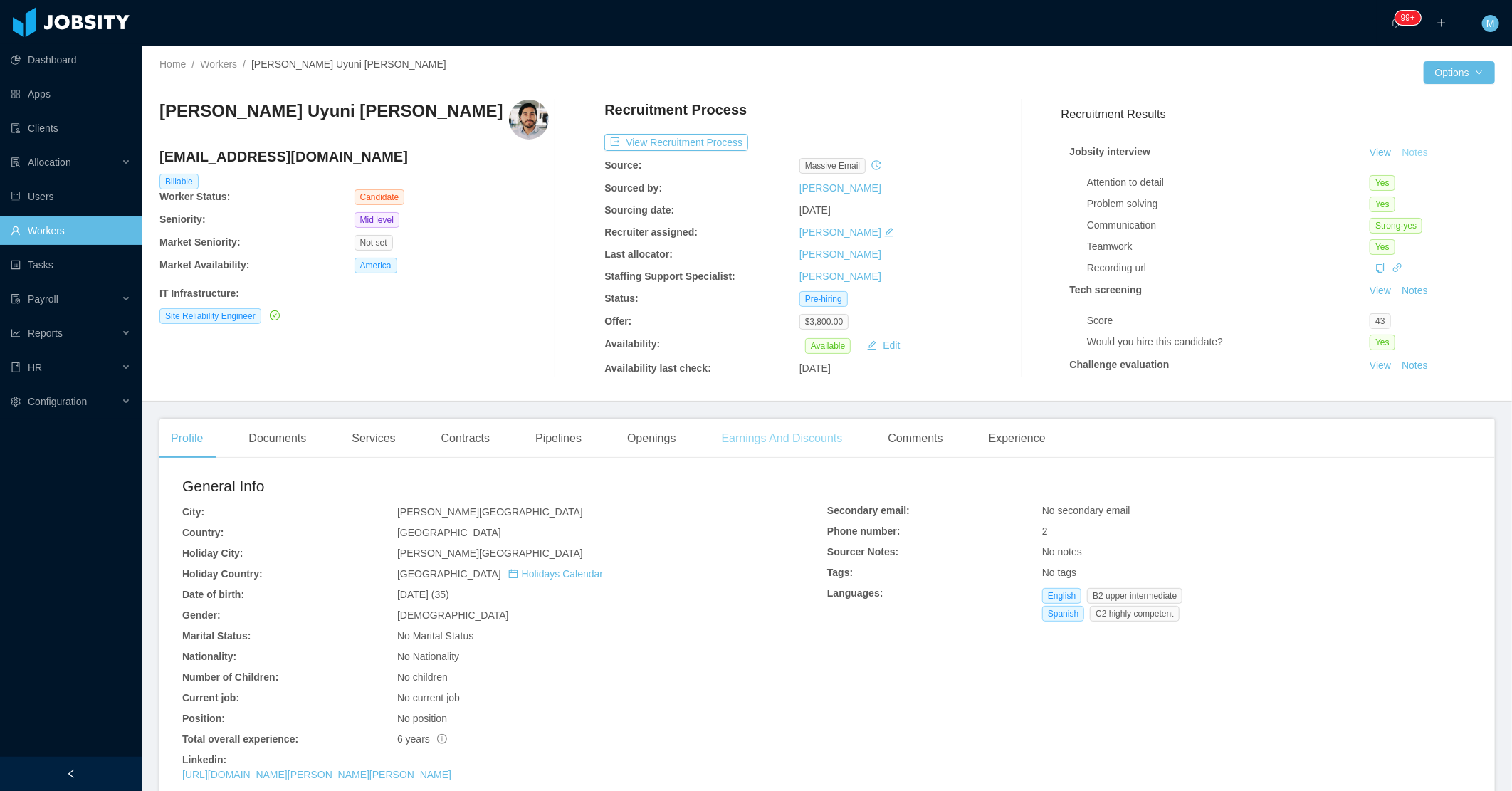
scroll to position [407, 0]
click at [666, 134] on button "View Recruitment Process" at bounding box center [676, 143] width 143 height 17
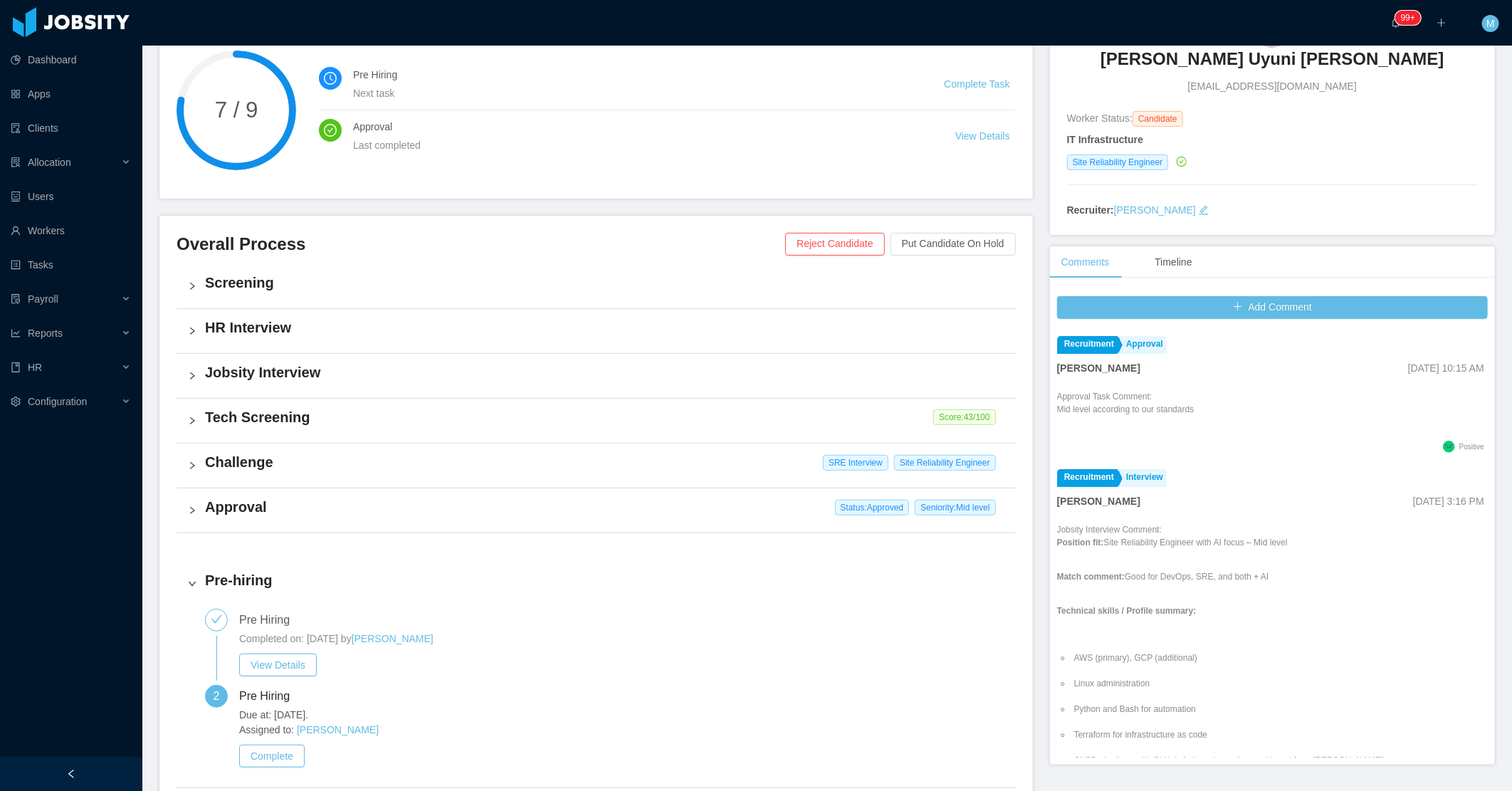
scroll to position [158, 0]
click at [204, 456] on div "Challenge SRE Interview Site Reliability Engineer" at bounding box center [596, 464] width 839 height 44
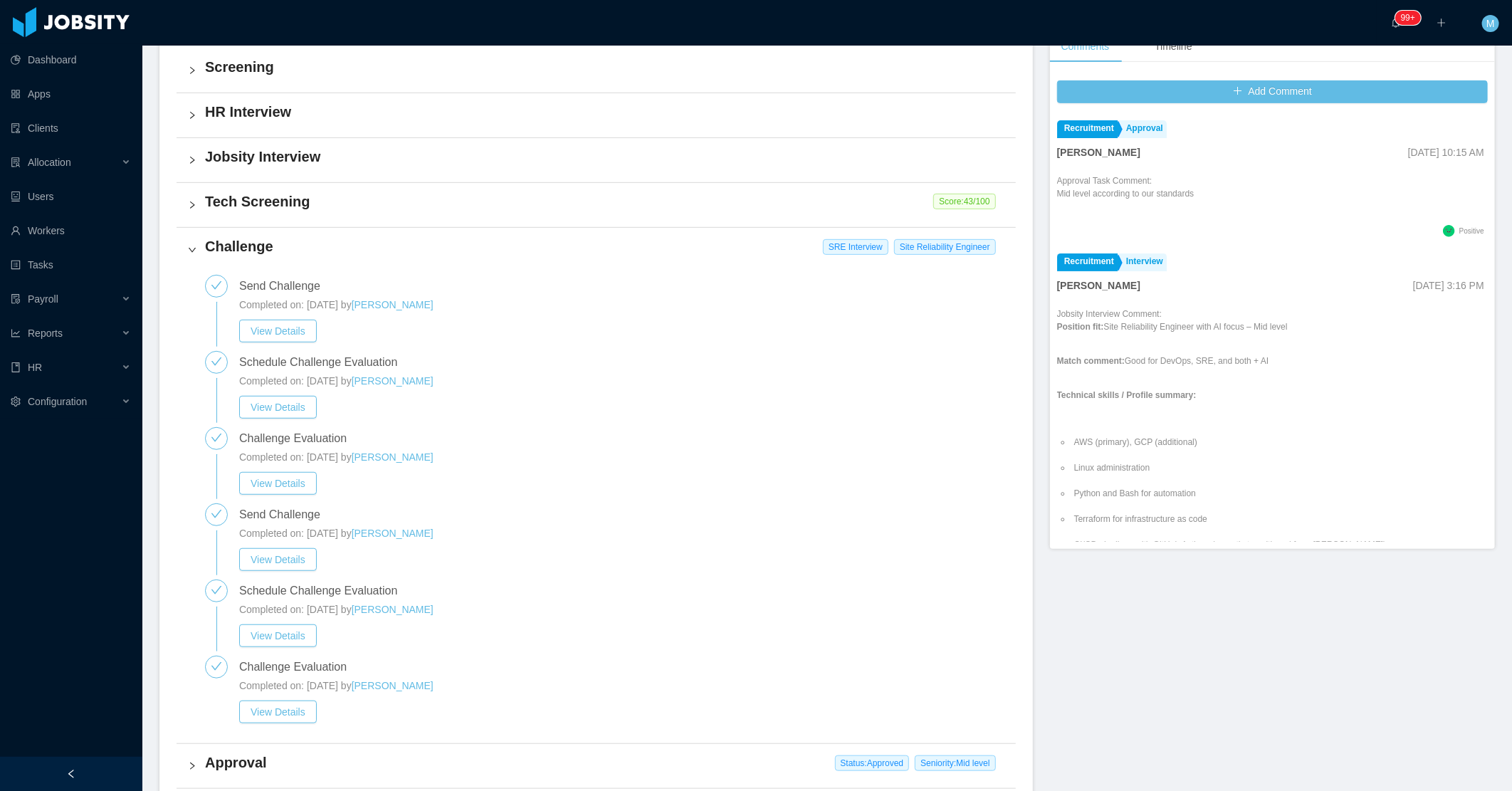
scroll to position [395, 0]
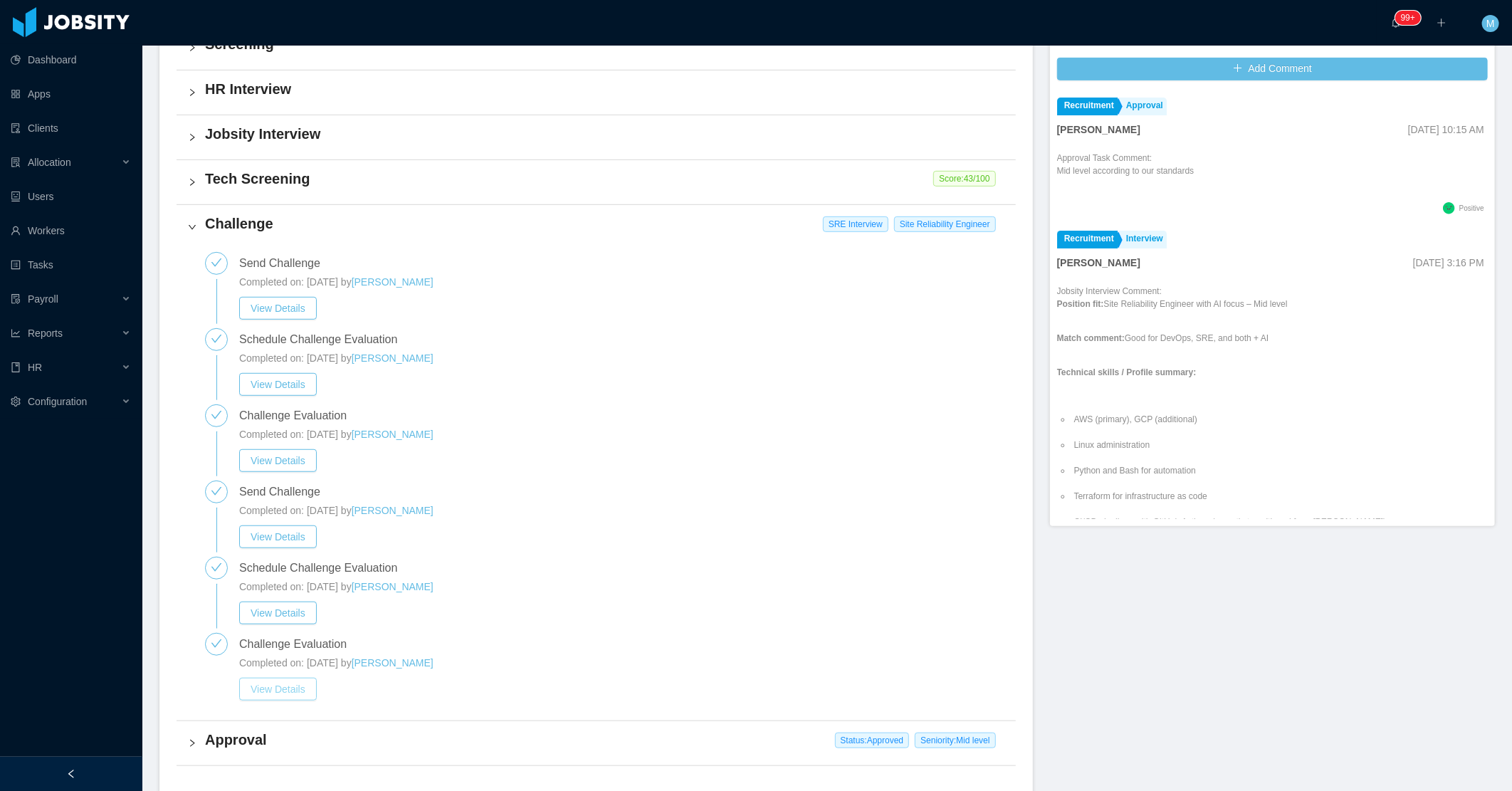
click at [268, 681] on button "View Details" at bounding box center [278, 689] width 77 height 23
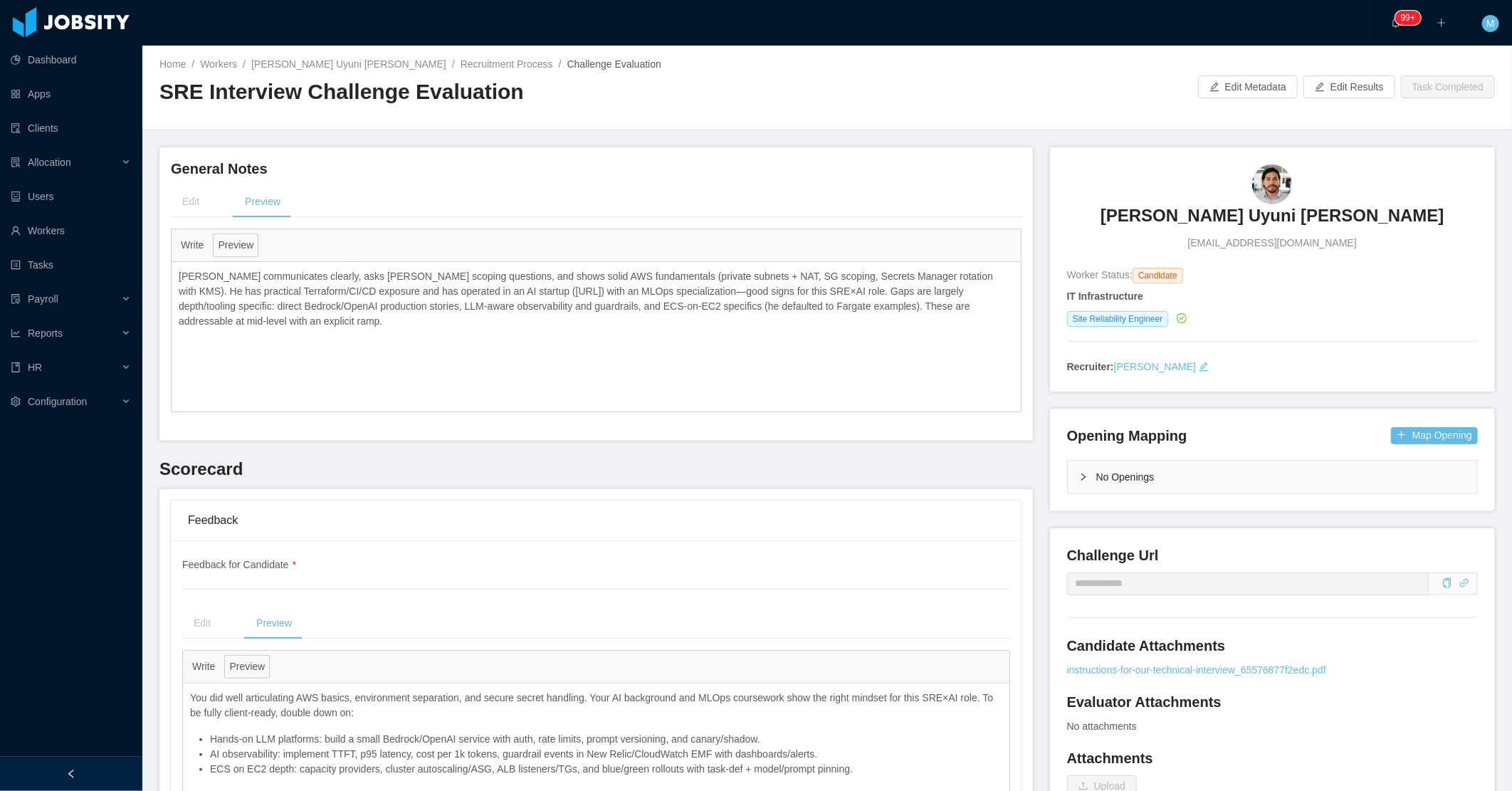
click at [712, 318] on p "[PERSON_NAME] communicates clearly, asks [PERSON_NAME] scoping questions, and s…" at bounding box center [596, 298] width 835 height 60
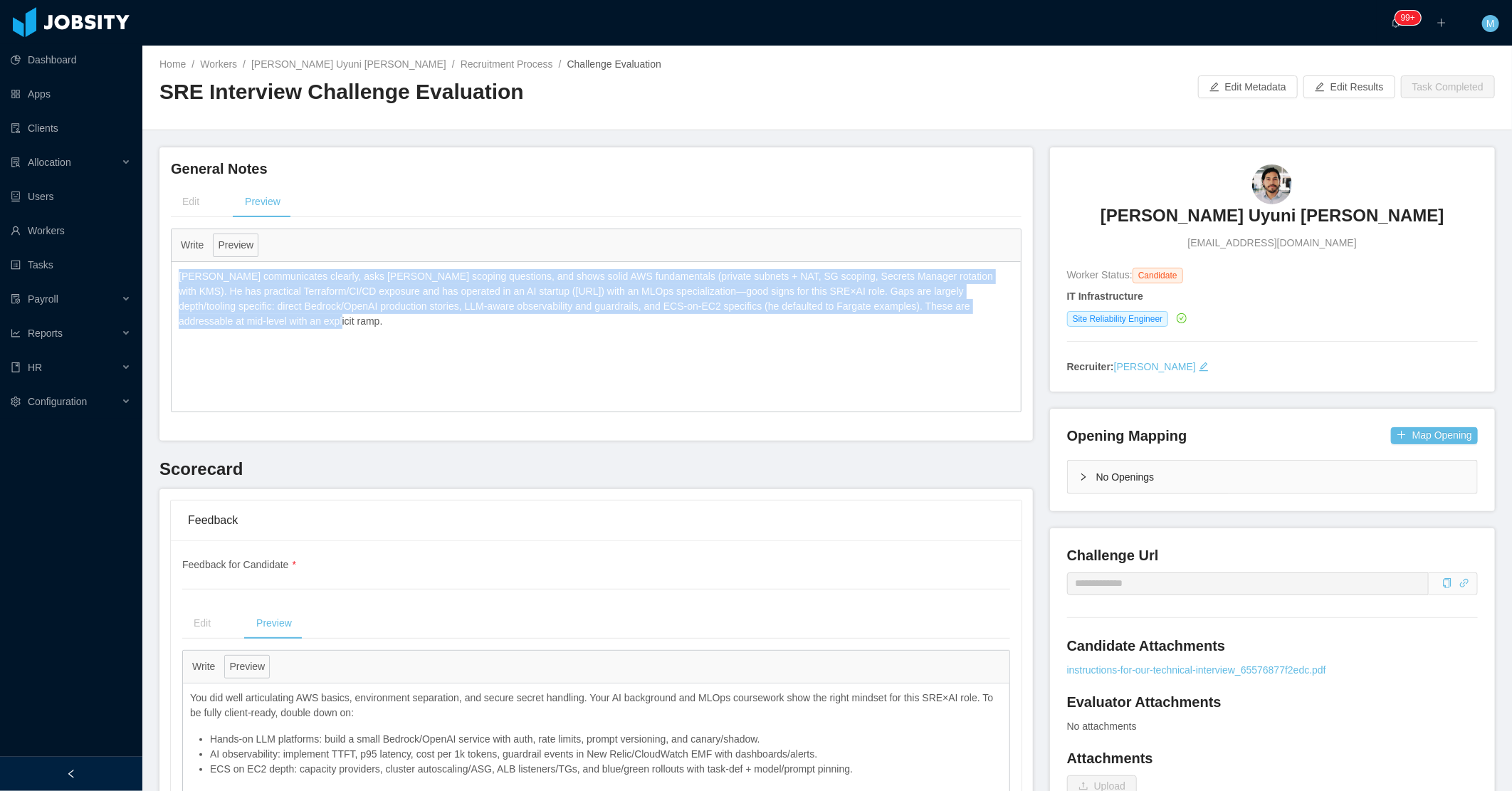
drag, startPoint x: 271, startPoint y: 325, endPoint x: 154, endPoint y: 275, distance: 127.2
click at [154, 275] on main "**********" at bounding box center [828, 418] width 1370 height 745
copy p "[PERSON_NAME] communicates clearly, asks [PERSON_NAME] scoping questions, and s…"
